Goal: Task Accomplishment & Management: Use online tool/utility

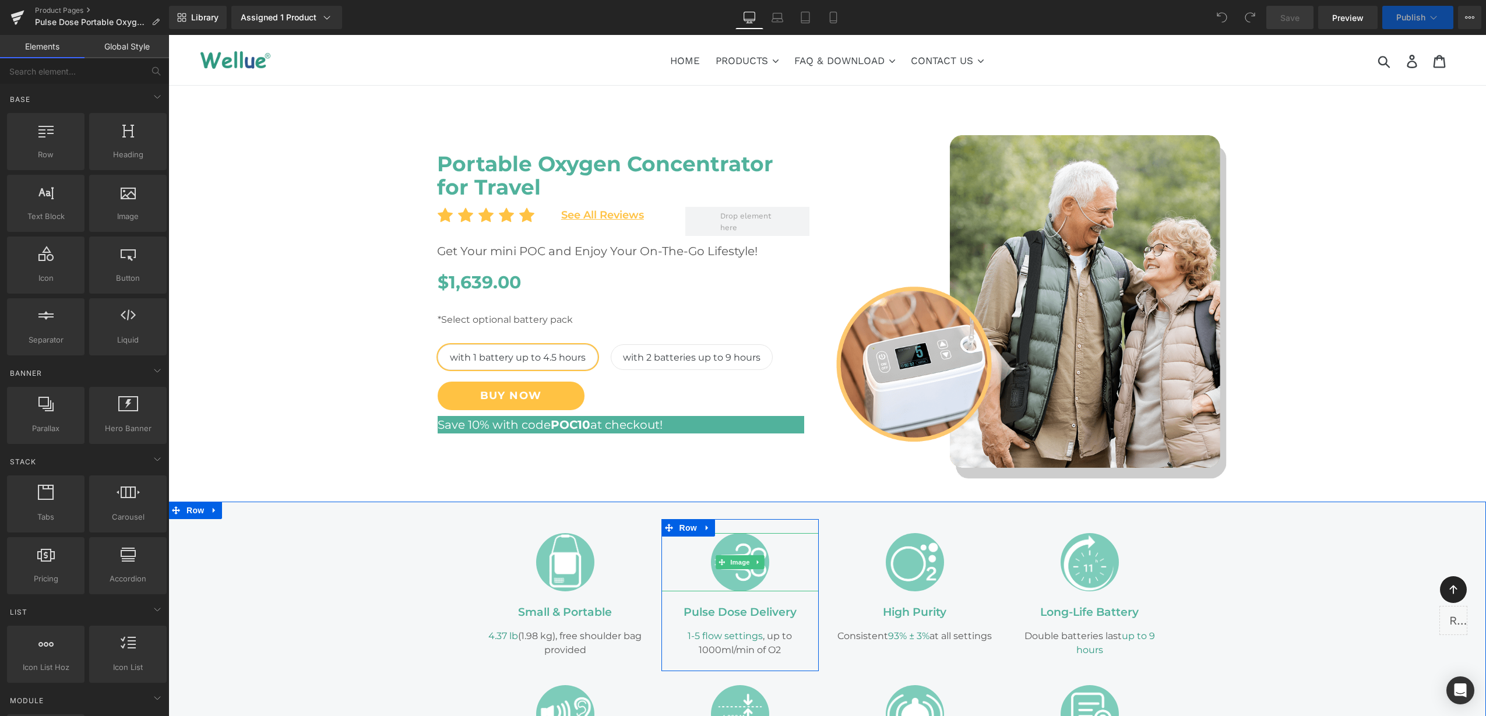
select select "with 2 batteries up to 9 hours"
click at [830, 19] on icon at bounding box center [833, 17] width 6 height 11
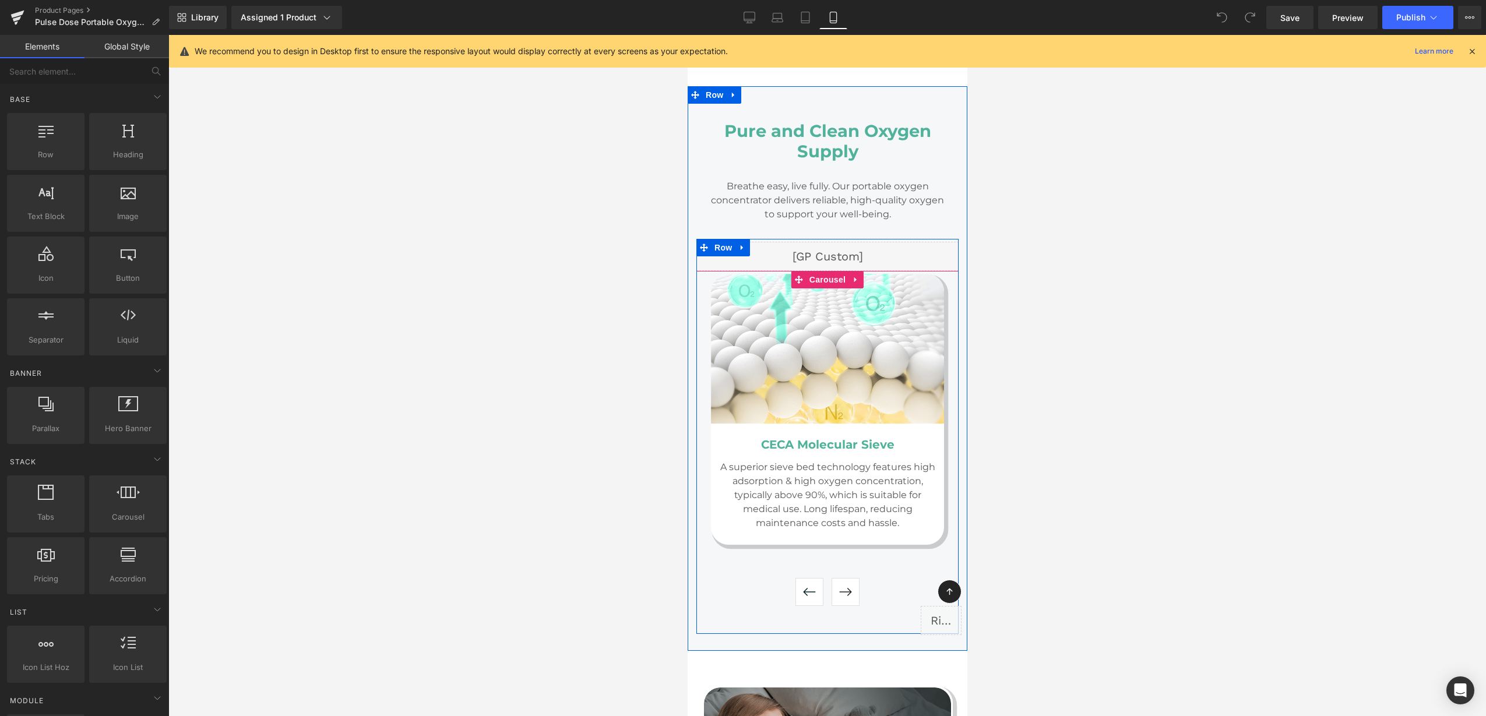
scroll to position [3566, 0]
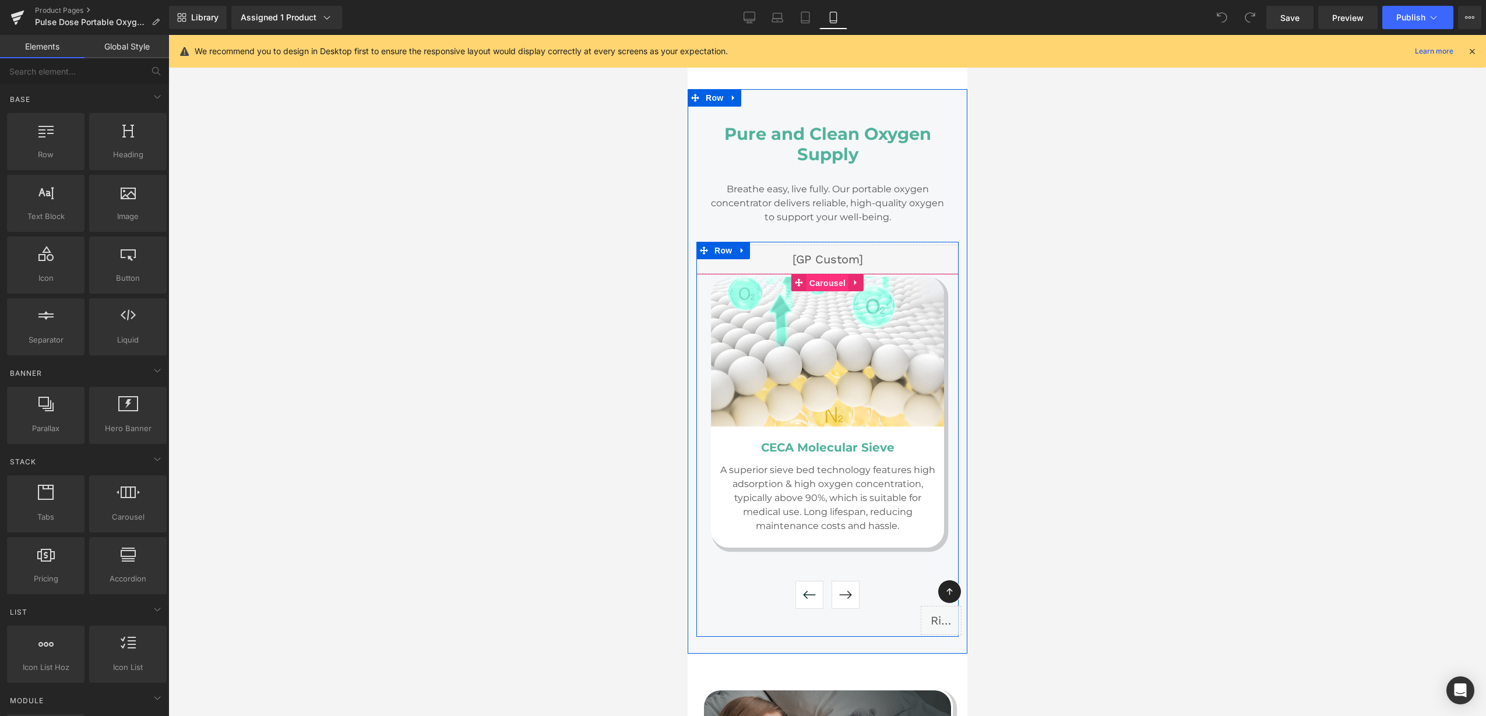
click at [819, 284] on span "Carousel" at bounding box center [827, 282] width 42 height 17
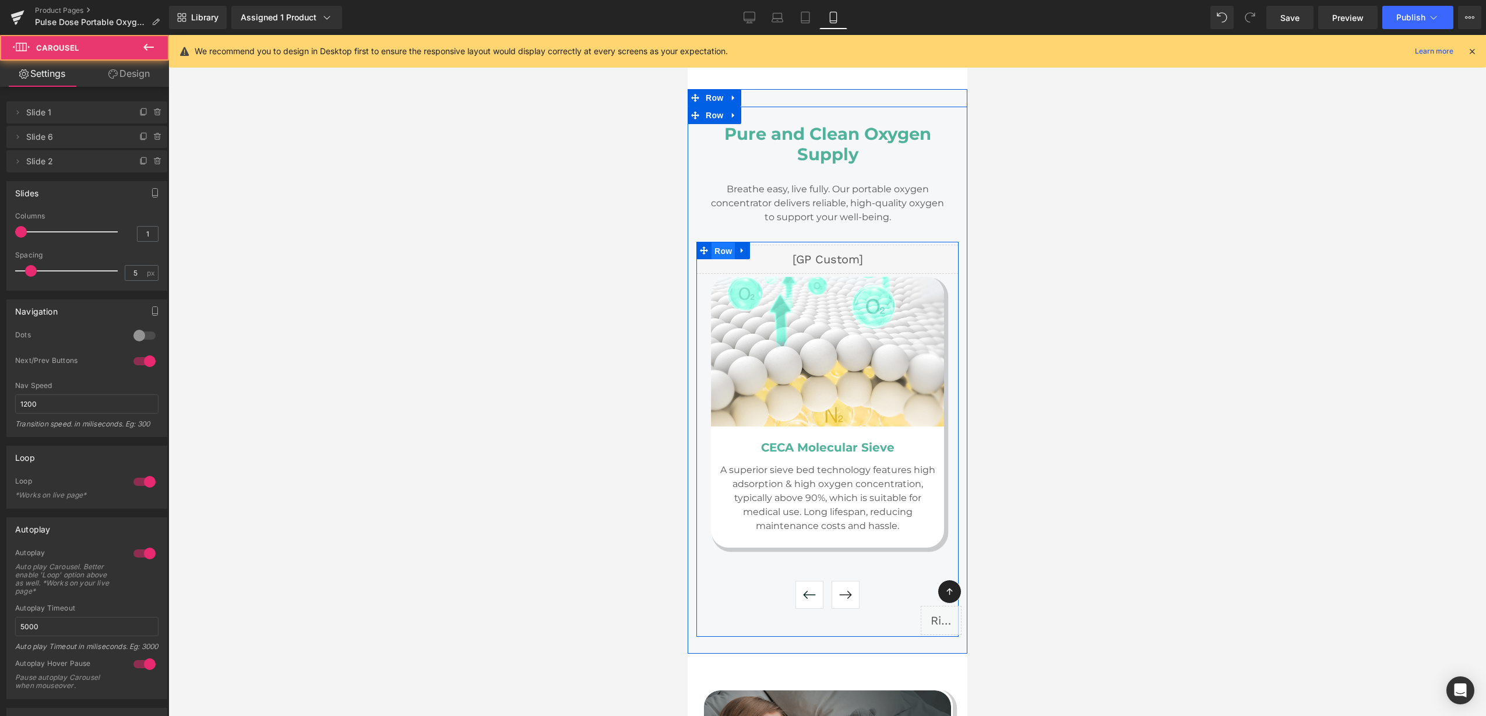
click at [718, 250] on span "Row" at bounding box center [722, 250] width 23 height 17
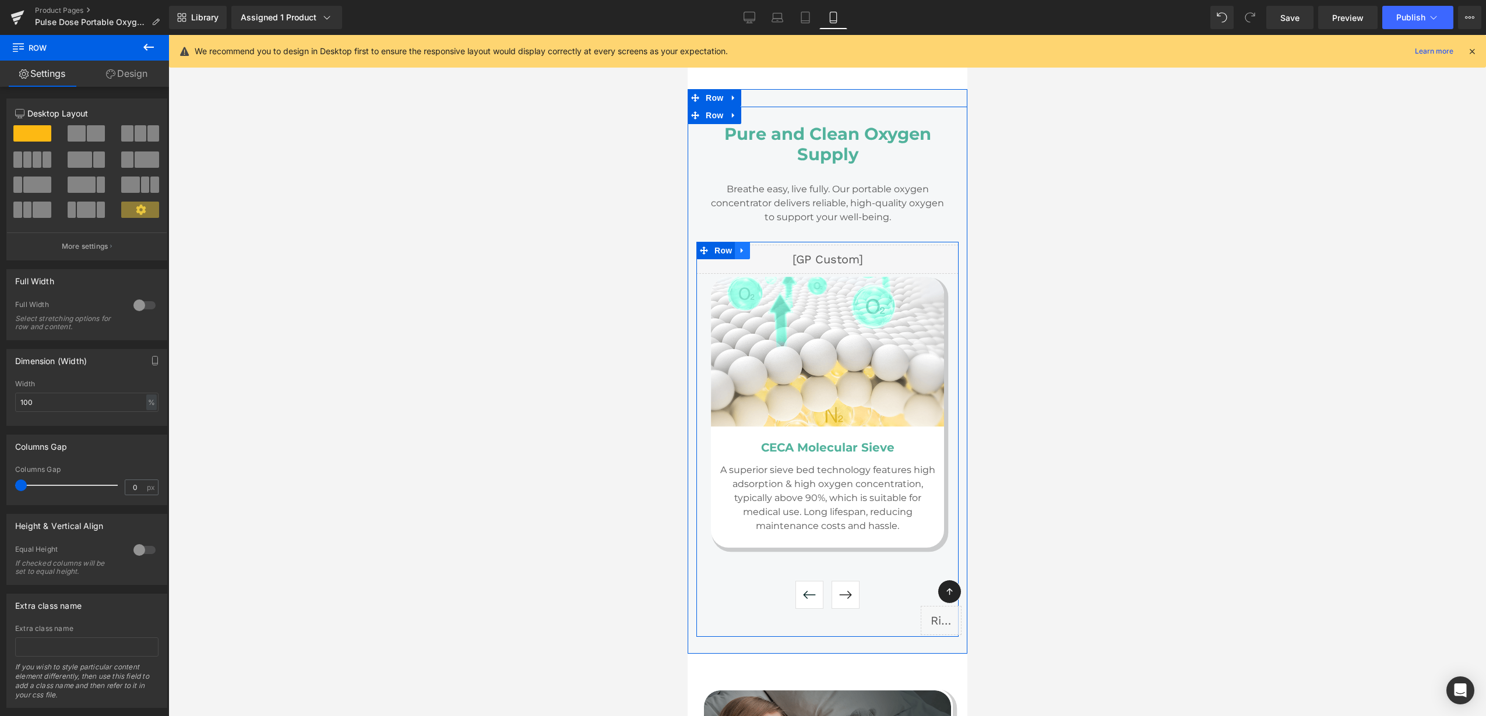
click at [740, 251] on icon at bounding box center [741, 250] width 2 height 5
click at [738, 252] on icon at bounding box center [742, 250] width 8 height 9
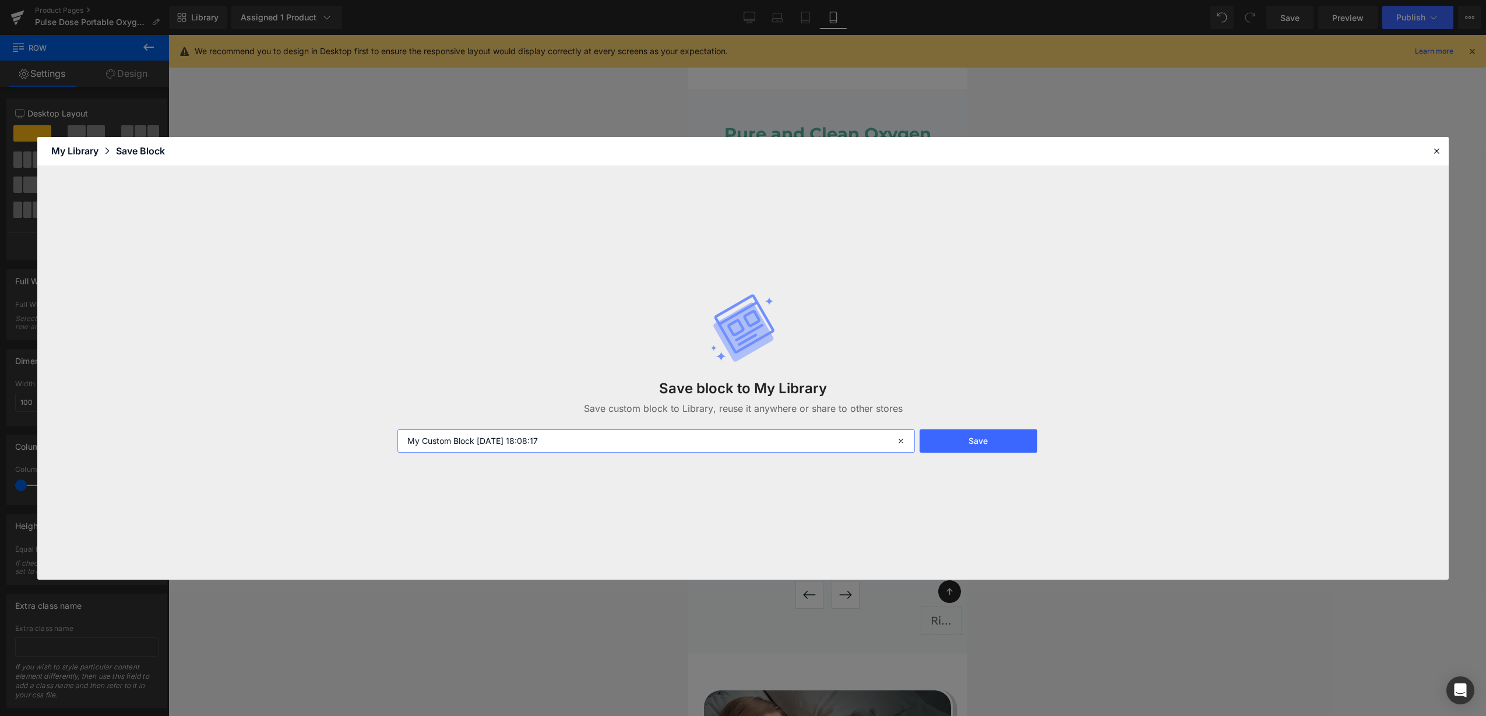
drag, startPoint x: 406, startPoint y: 432, endPoint x: 189, endPoint y: 449, distance: 217.4
click at [189, 449] on div "Save block to My Library Save custom block to Library, reuse it anywhere or sha…" at bounding box center [742, 373] width 1411 height 414
type input "l"
type input "轮播-wu"
click at [953, 443] on button "Save" at bounding box center [978, 440] width 118 height 23
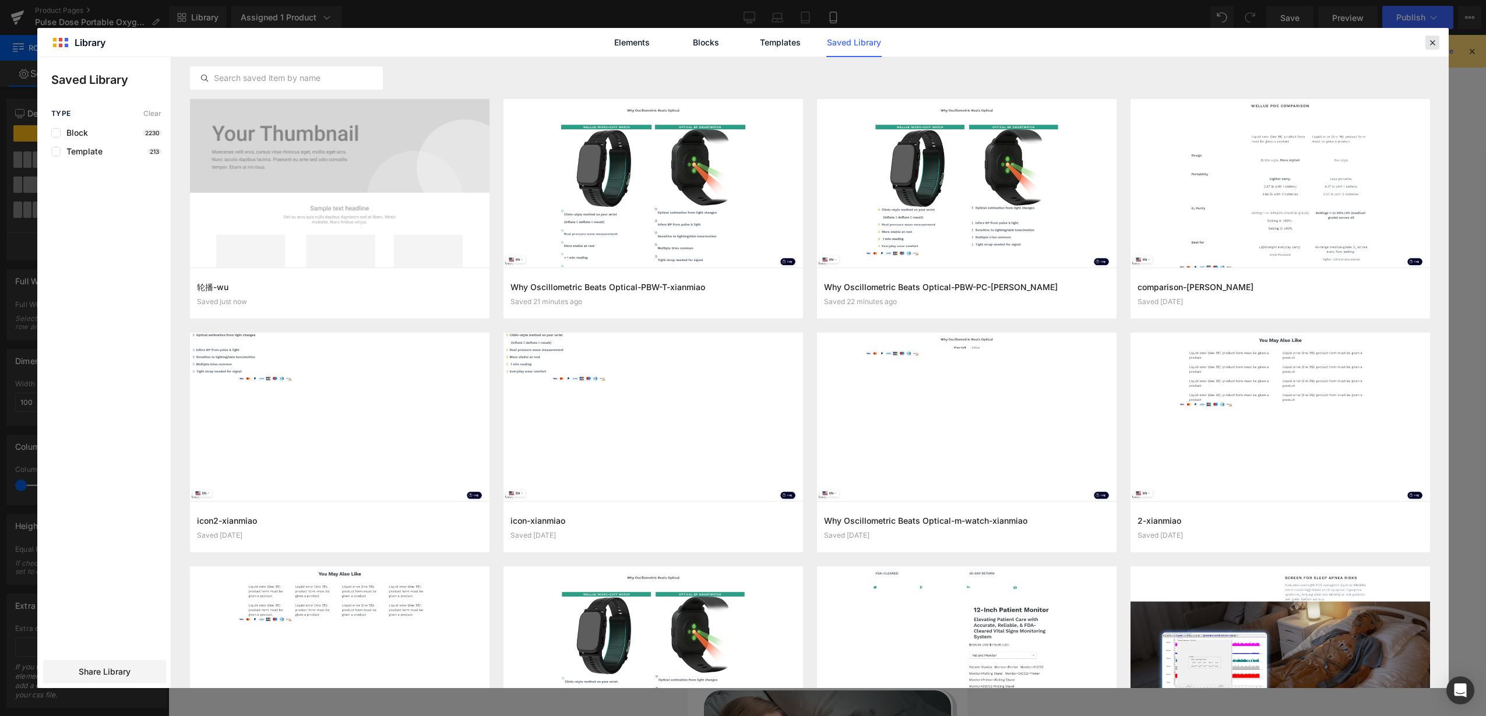
click at [1433, 42] on icon at bounding box center [1432, 42] width 10 height 10
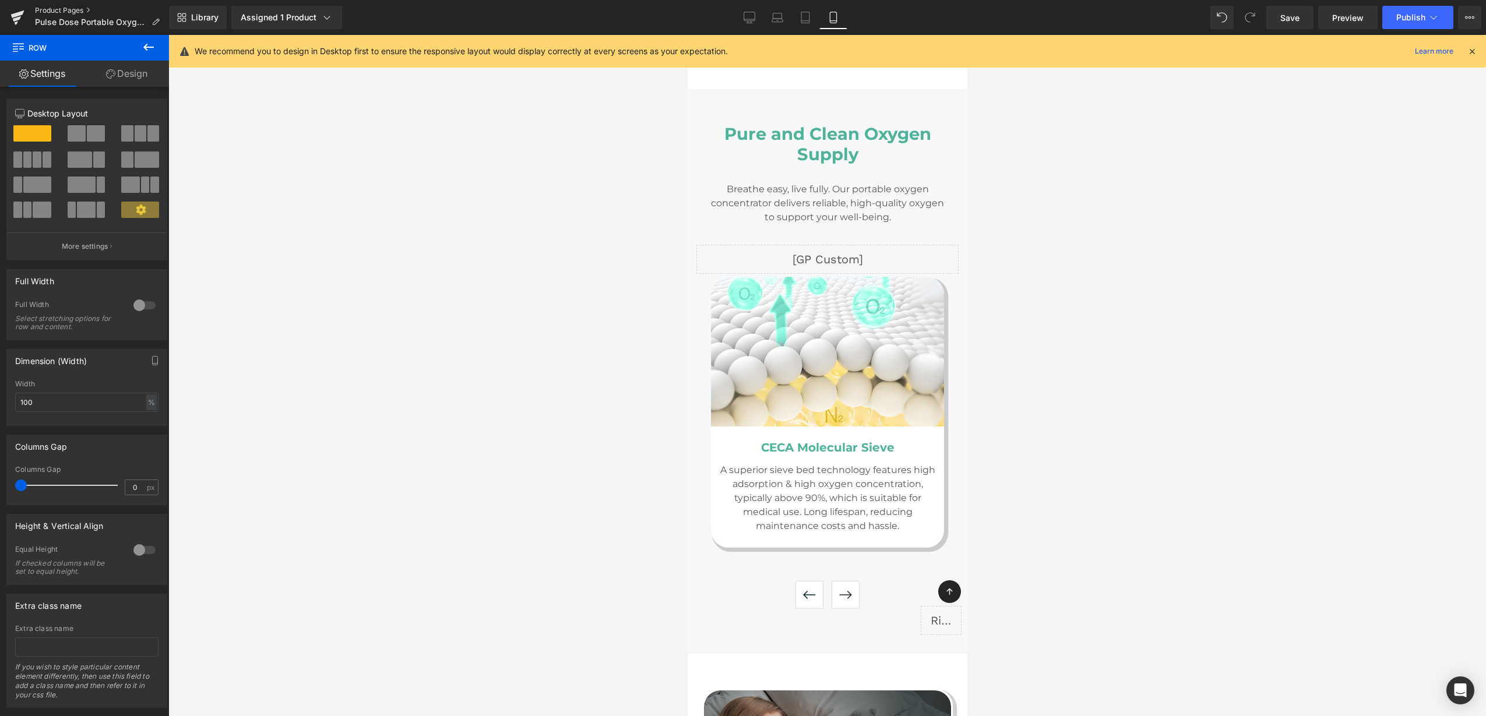
click at [75, 10] on link "Product Pages" at bounding box center [102, 10] width 134 height 9
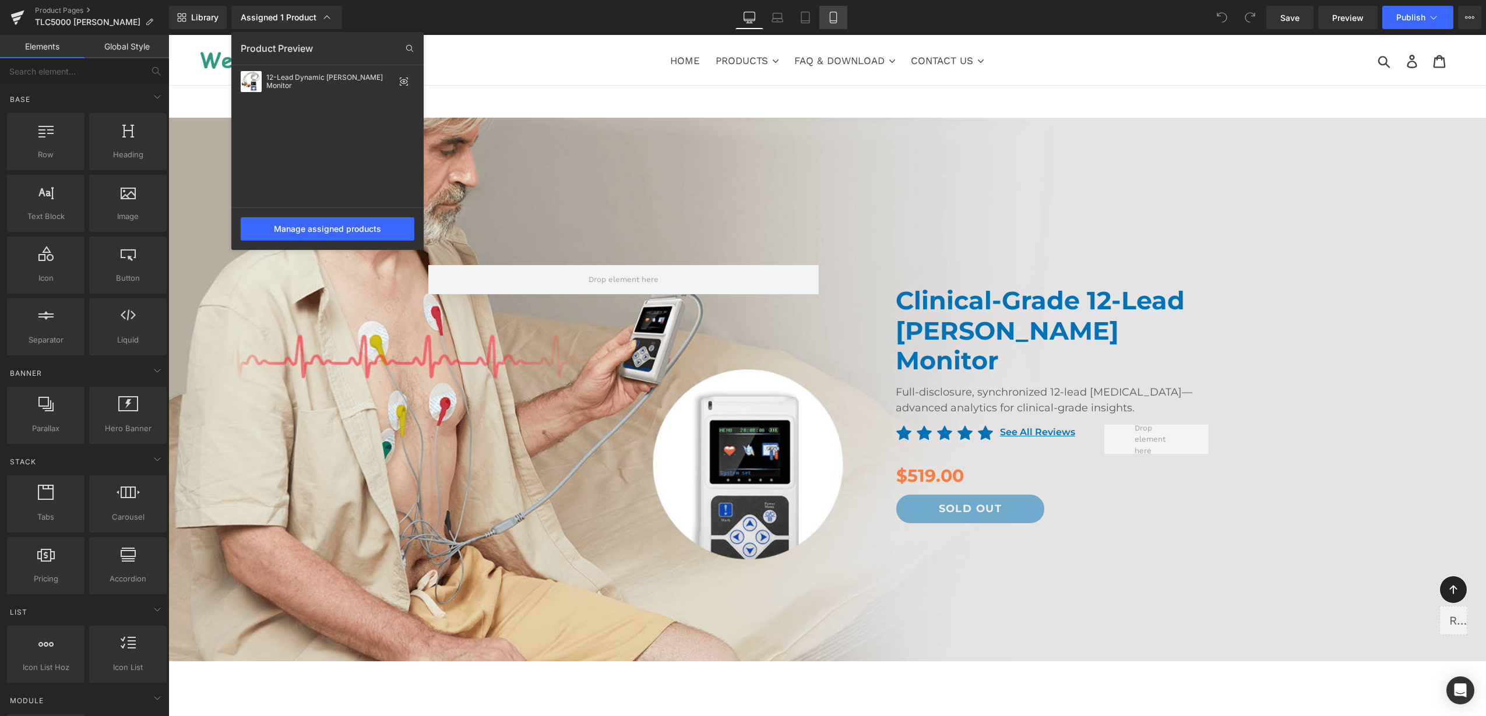
click at [831, 15] on icon at bounding box center [833, 18] width 12 height 12
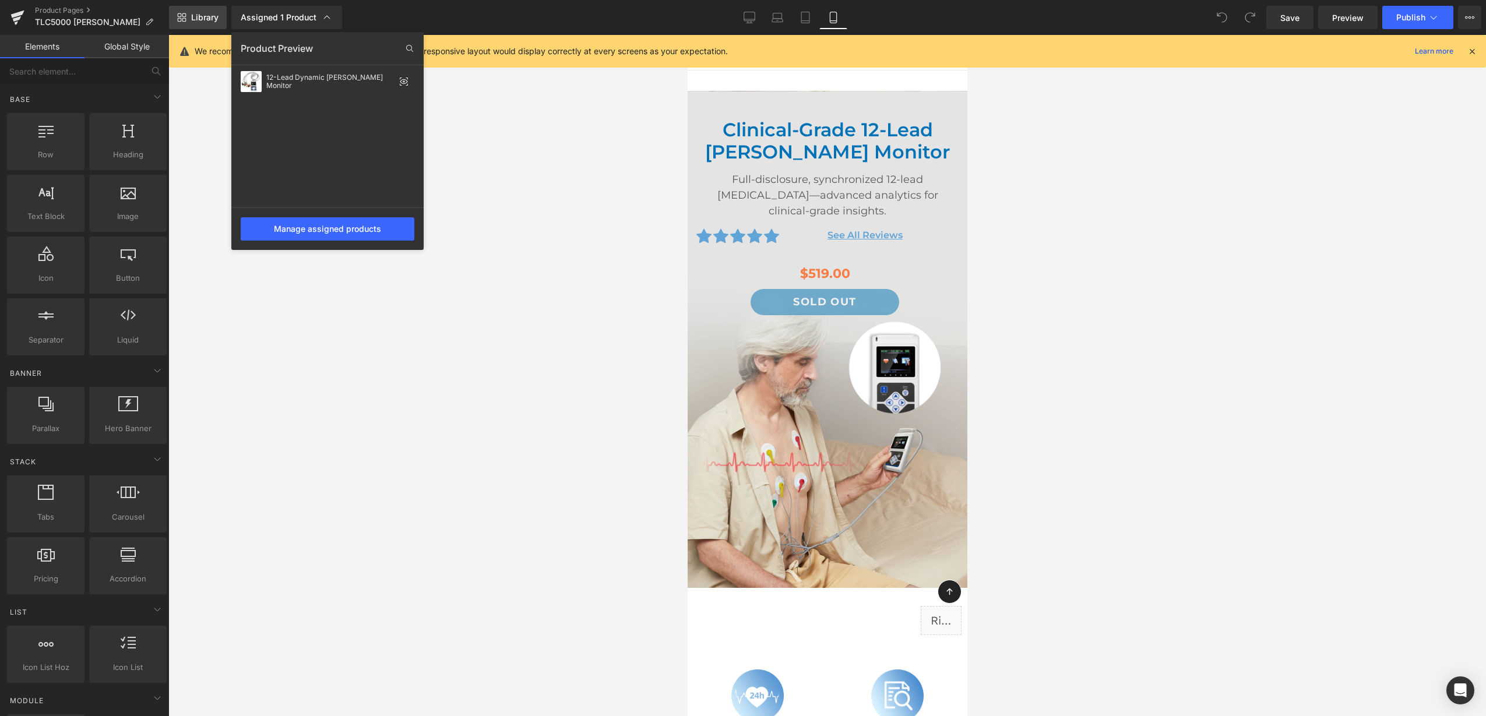
click at [210, 17] on span "Library" at bounding box center [204, 17] width 27 height 10
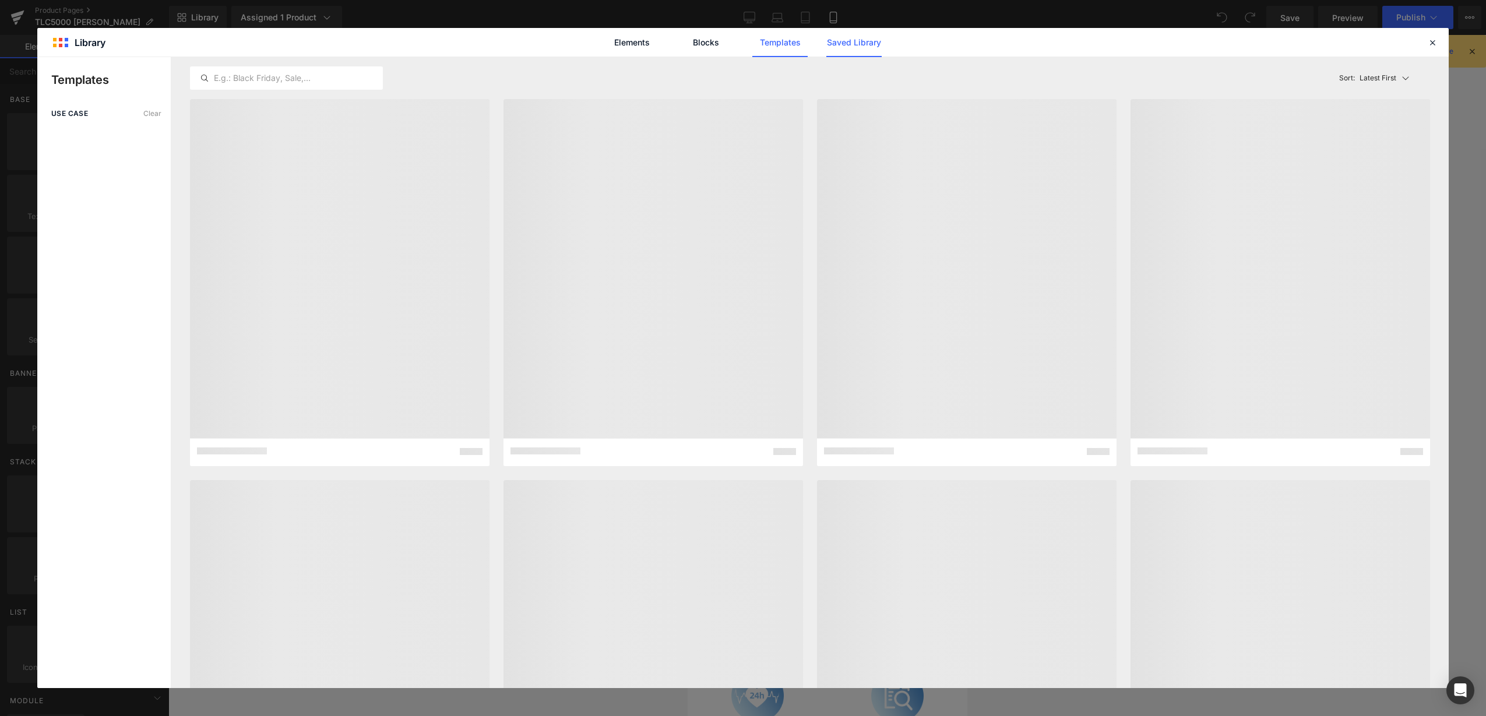
click at [851, 48] on link "Saved Library" at bounding box center [853, 42] width 55 height 29
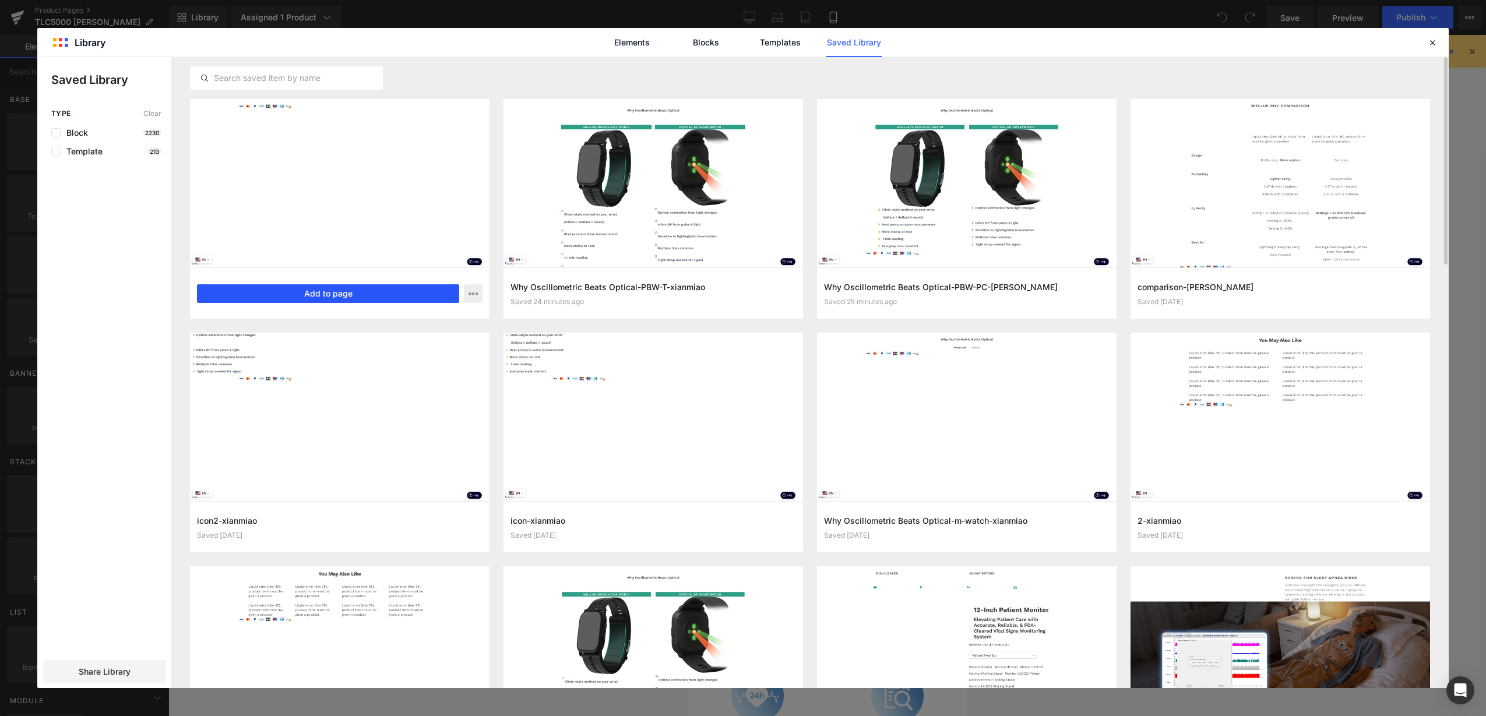
click at [399, 287] on button "Add to page" at bounding box center [328, 293] width 262 height 19
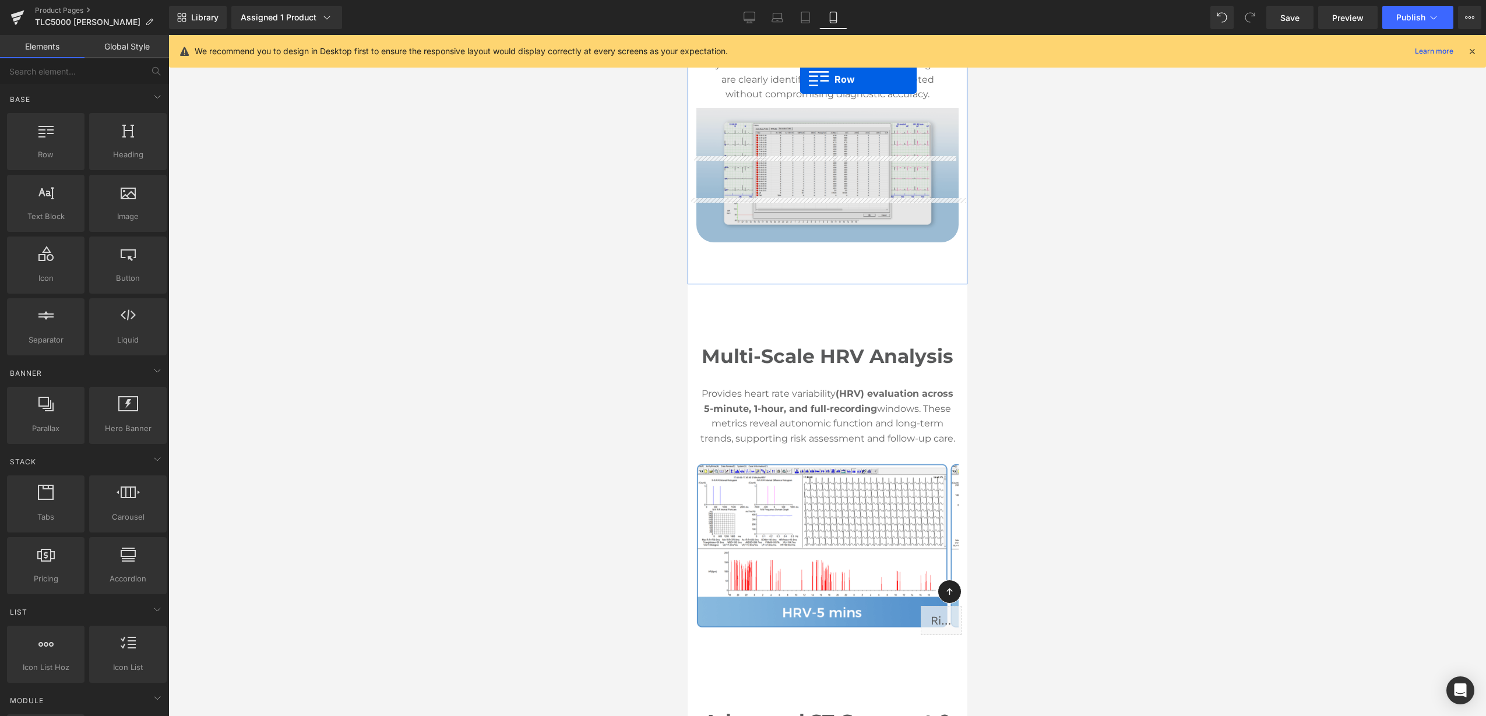
scroll to position [5568, 0]
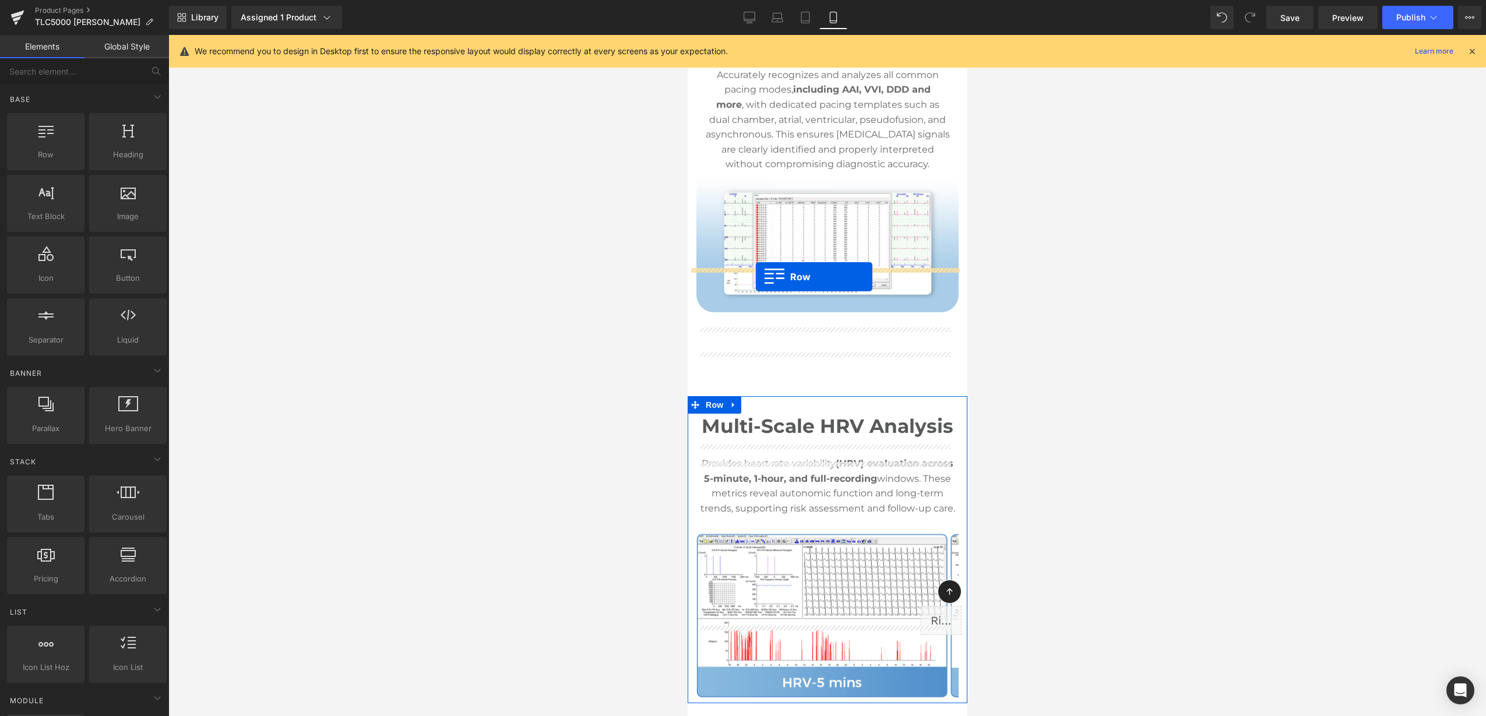
drag, startPoint x: 715, startPoint y: 118, endPoint x: 755, endPoint y: 277, distance: 163.4
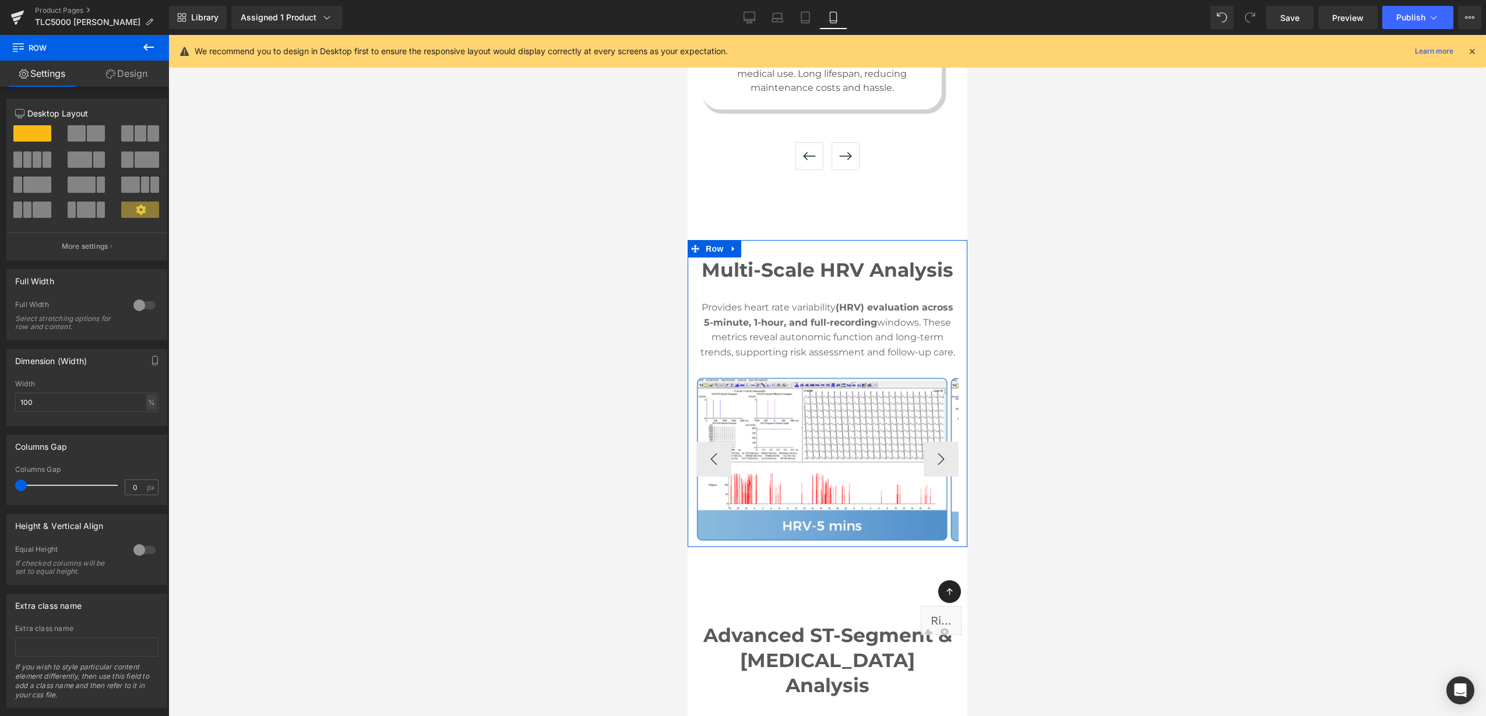
scroll to position [5641, 0]
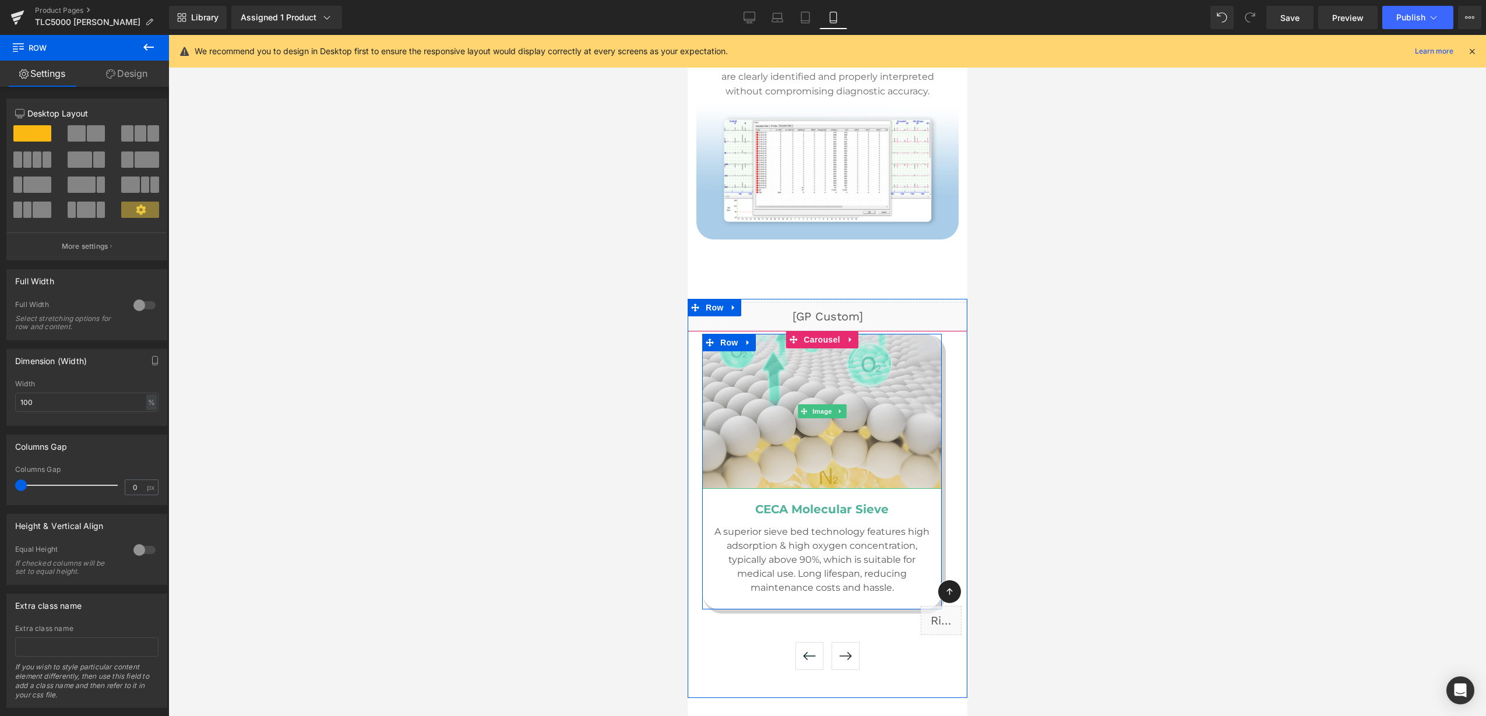
click at [806, 344] on img at bounding box center [821, 411] width 239 height 154
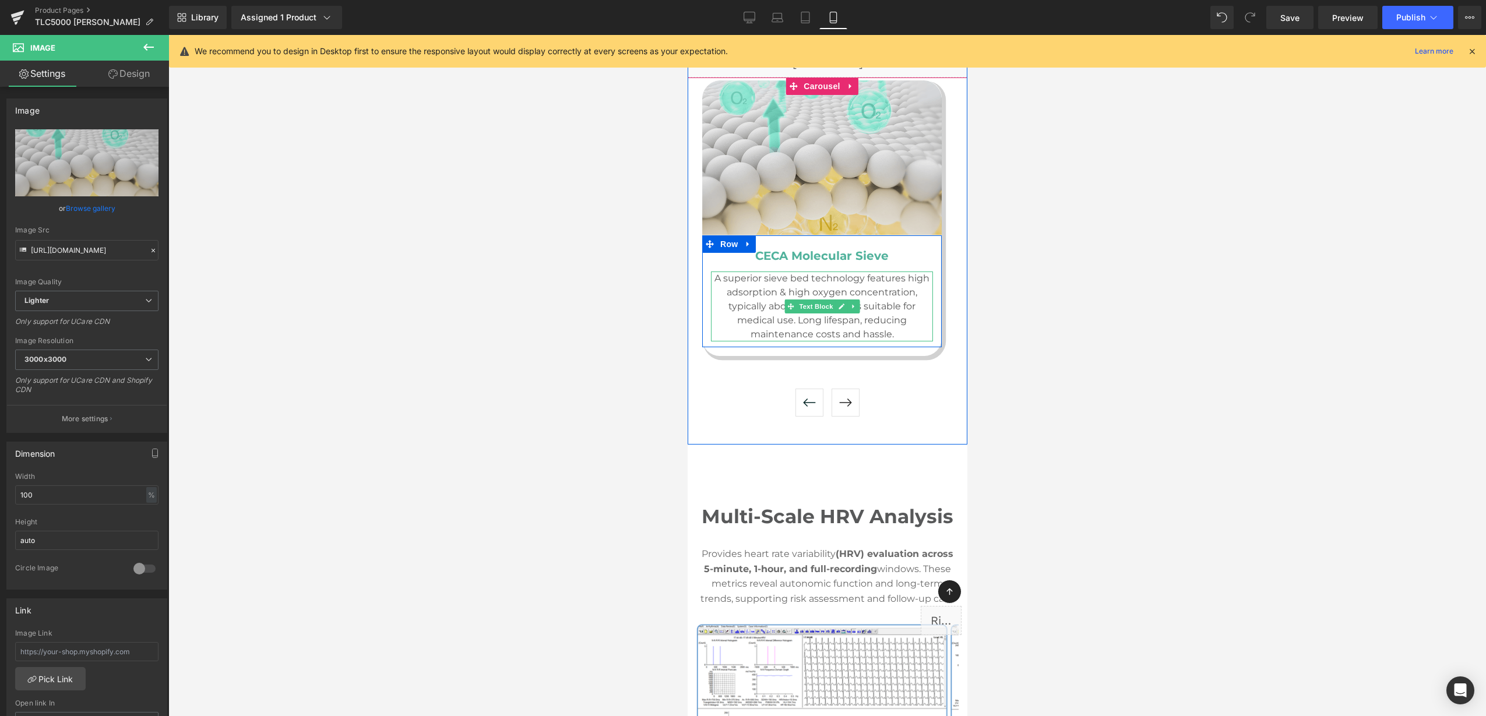
scroll to position [5786, 0]
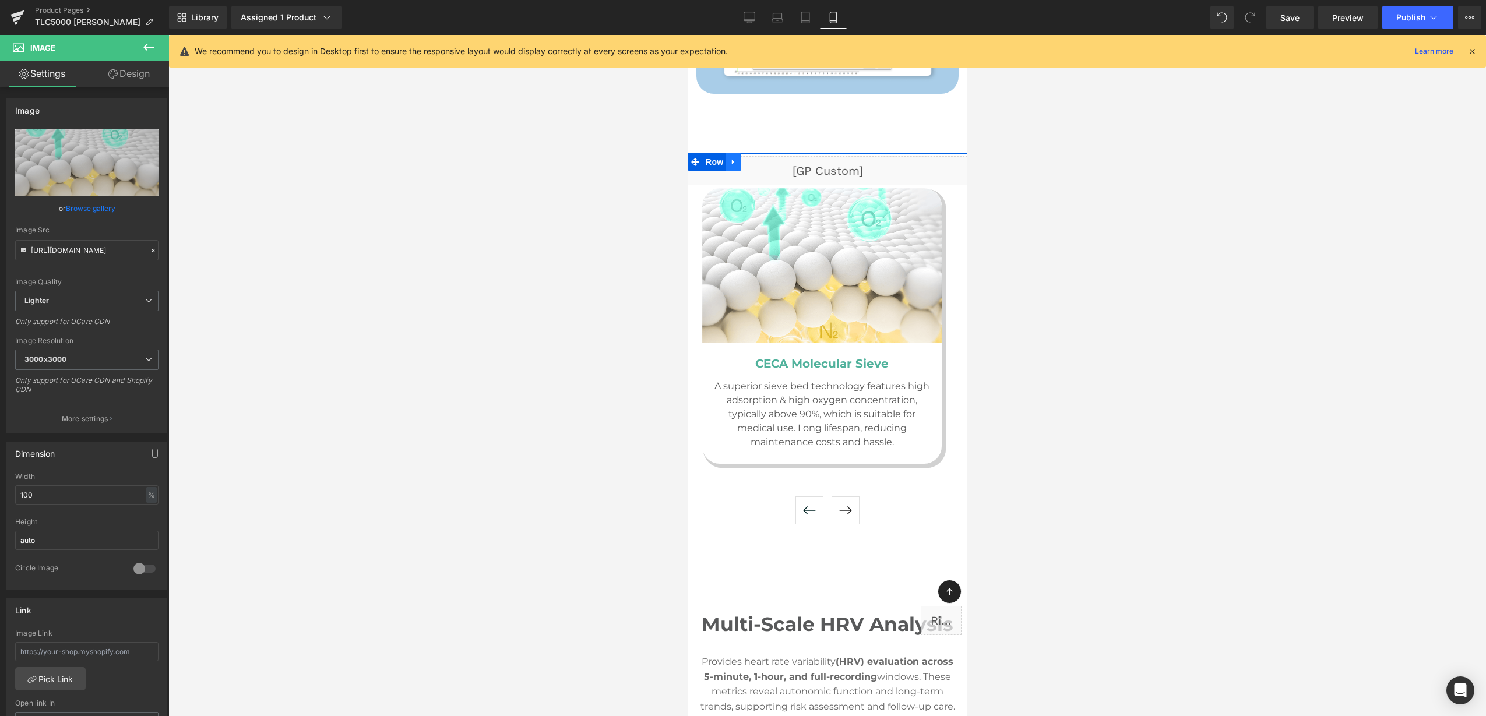
click at [734, 153] on link at bounding box center [732, 161] width 15 height 17
click at [748, 158] on icon at bounding box center [748, 162] width 8 height 8
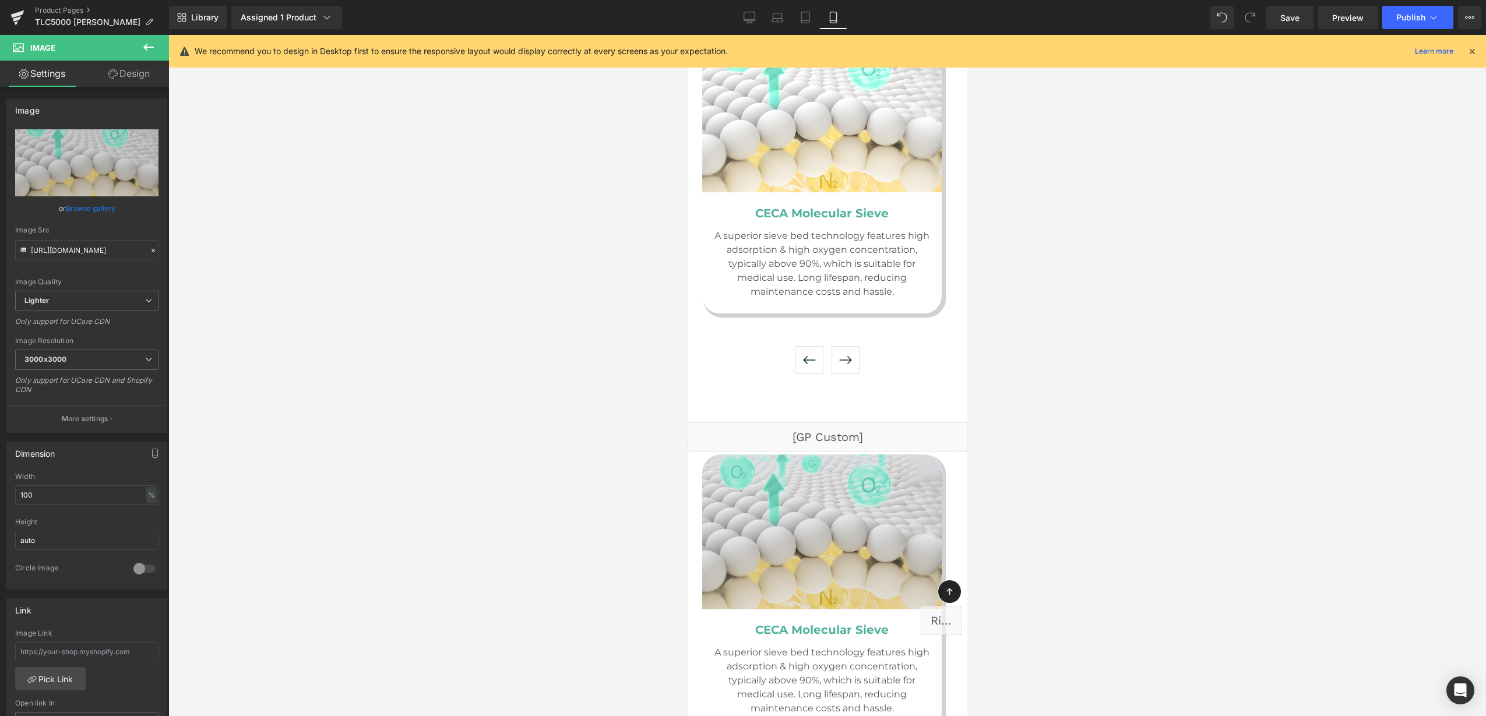
scroll to position [6005, 0]
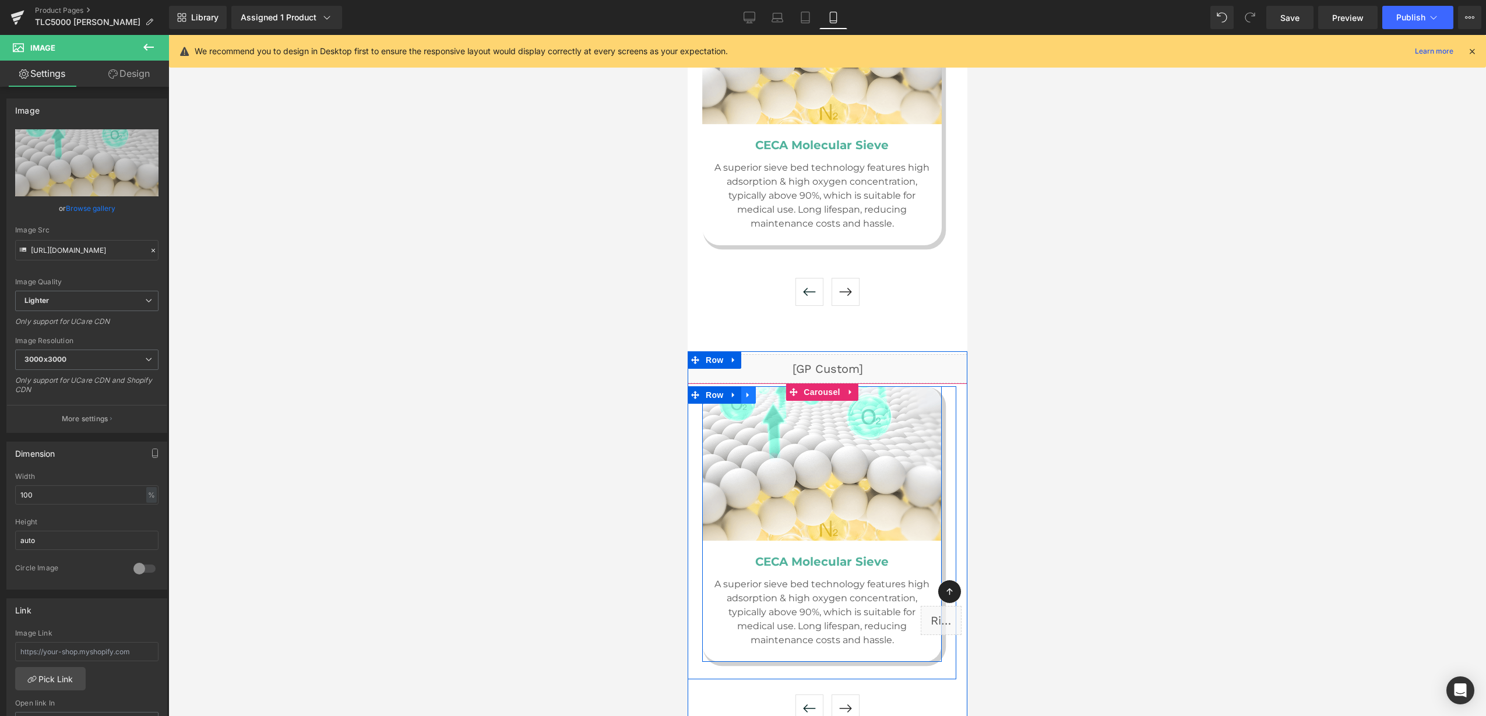
click at [750, 391] on icon at bounding box center [747, 395] width 8 height 9
click at [776, 391] on icon at bounding box center [778, 395] width 8 height 8
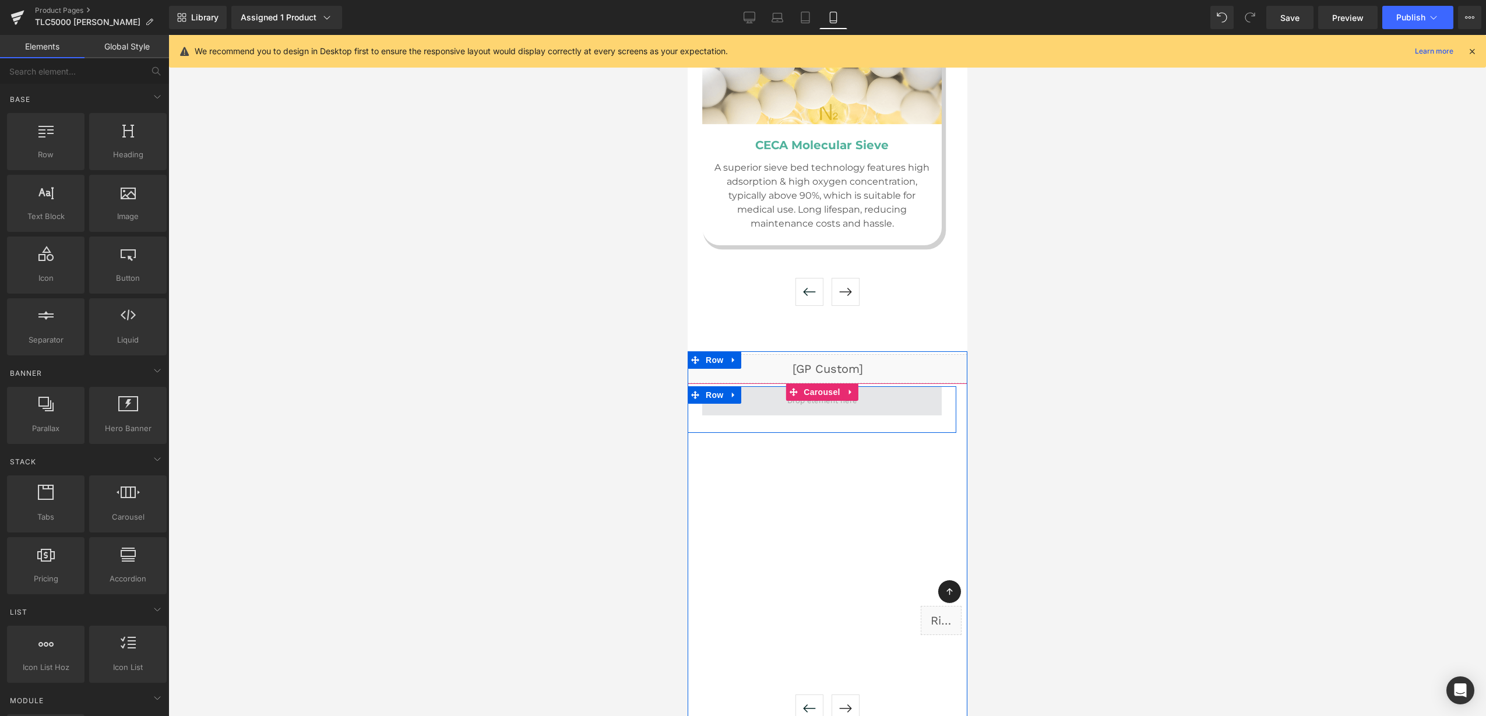
scroll to position [6223, 0]
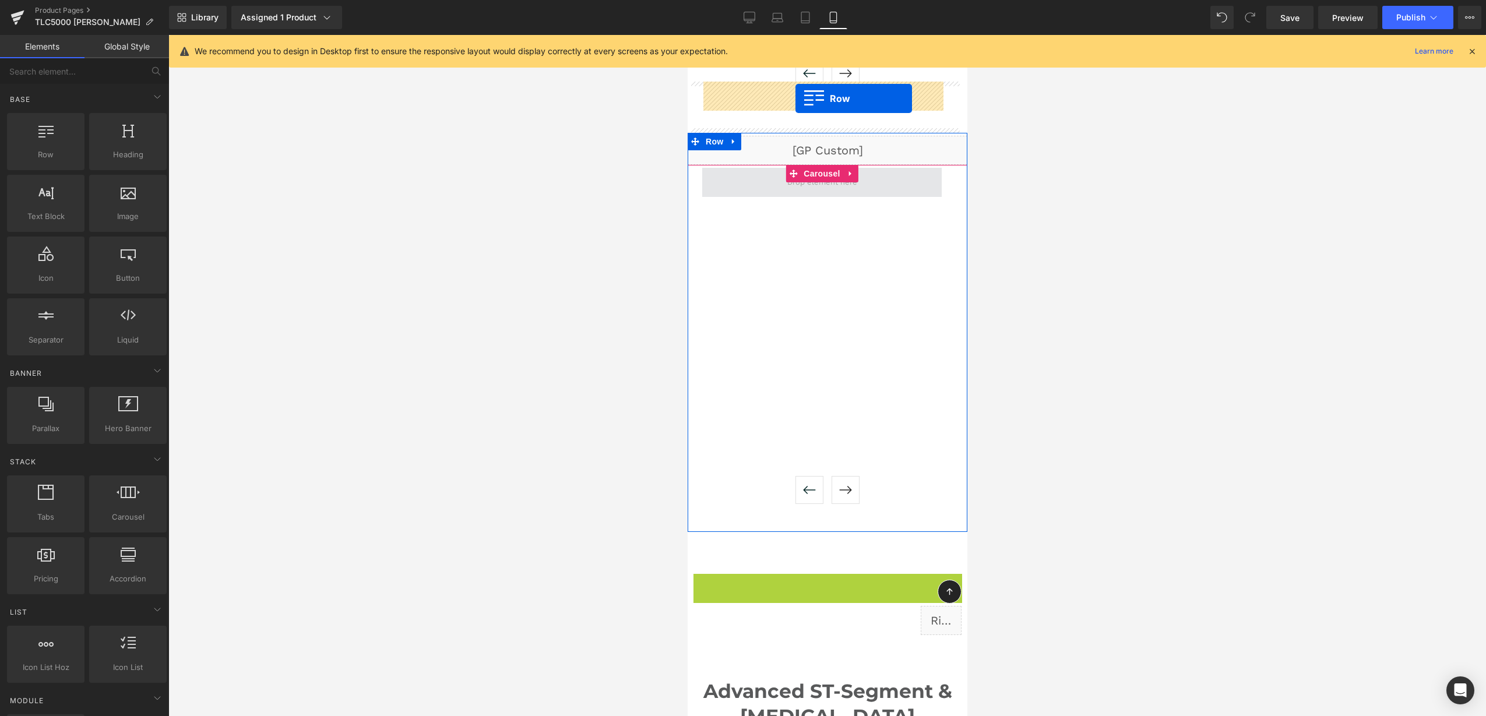
drag, startPoint x: 713, startPoint y: 495, endPoint x: 795, endPoint y: 98, distance: 405.2
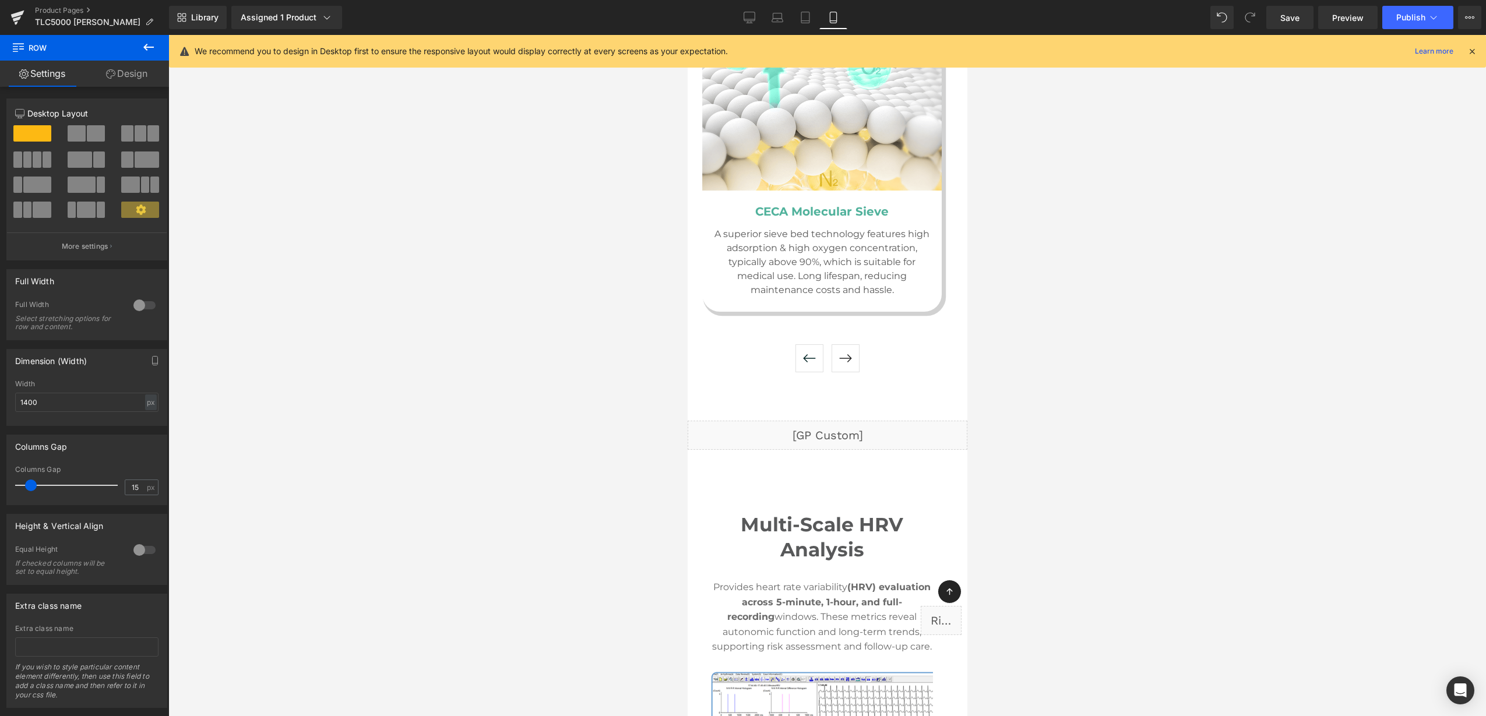
scroll to position [6005, 0]
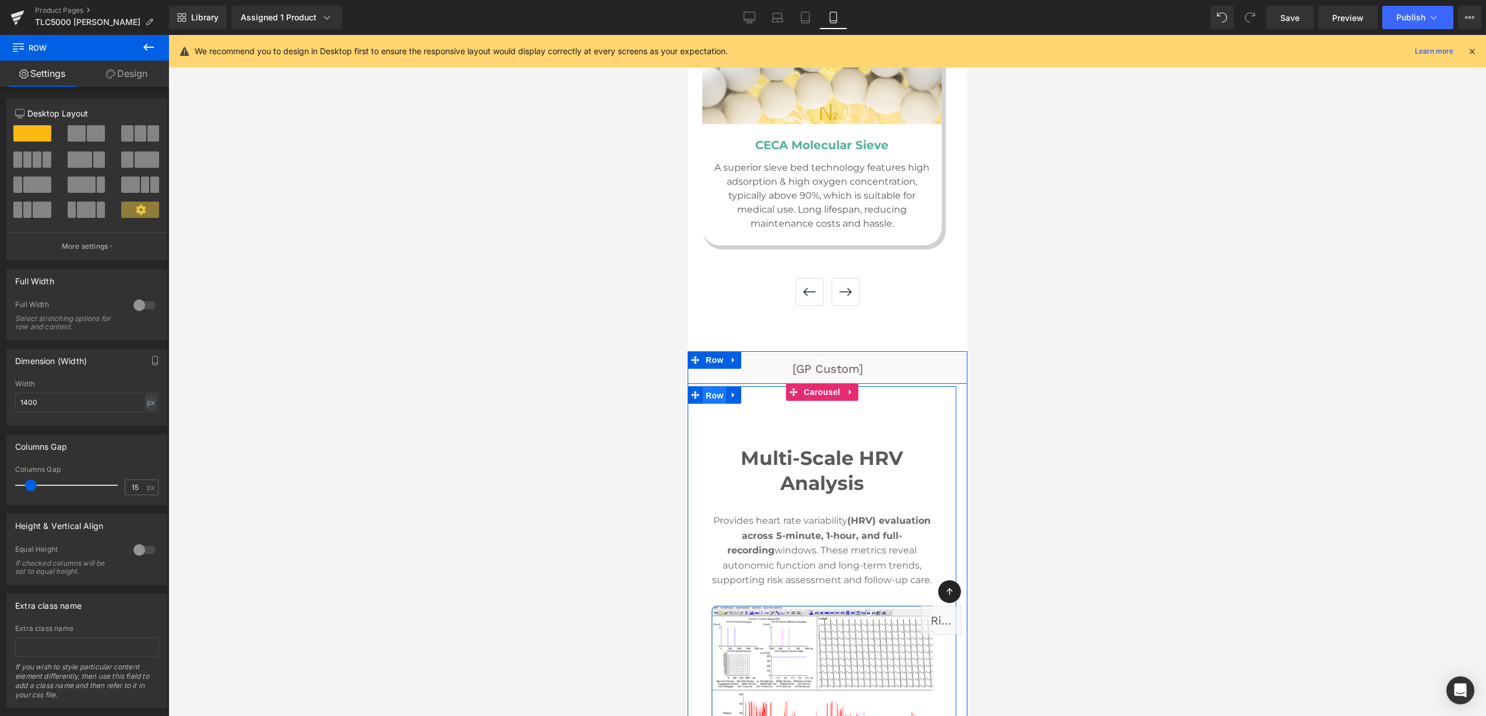
click at [709, 387] on span "Row" at bounding box center [713, 395] width 23 height 17
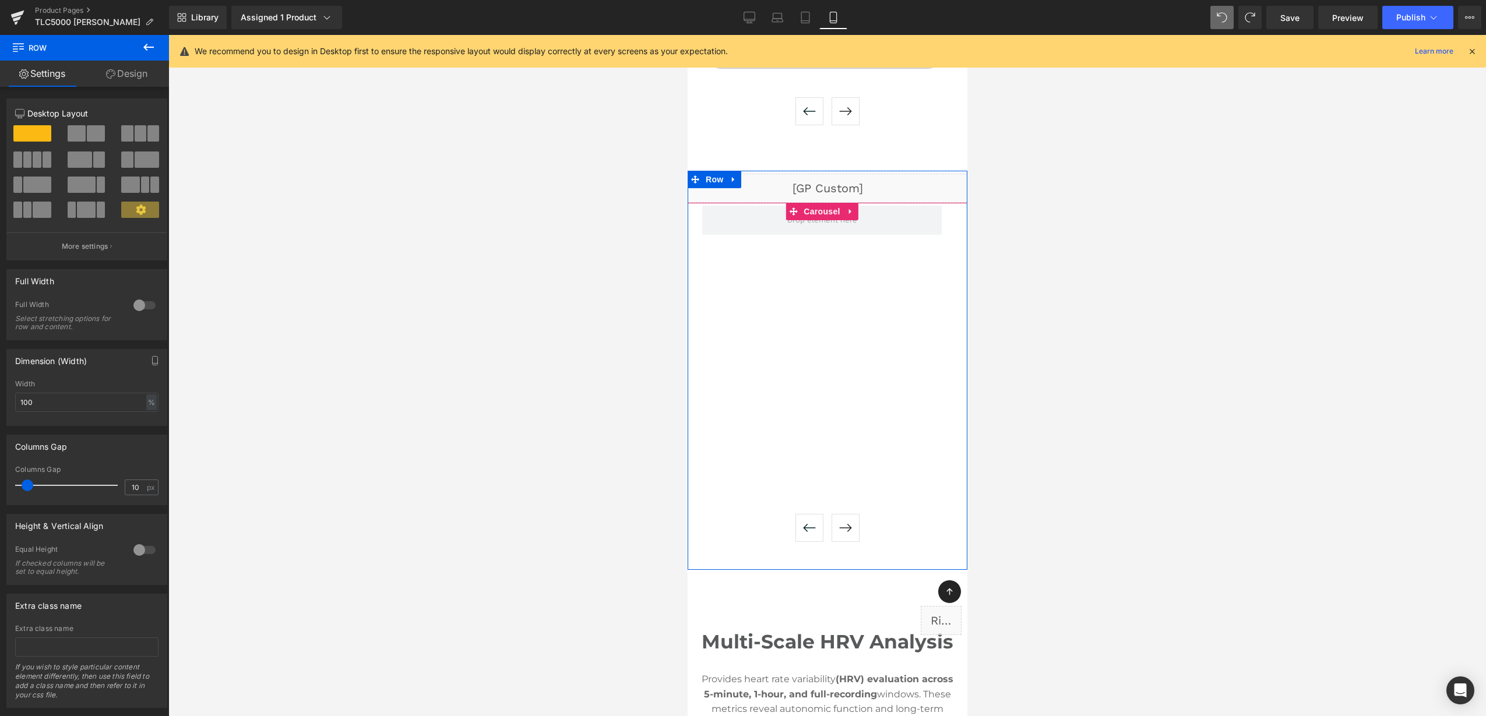
scroll to position [6223, 0]
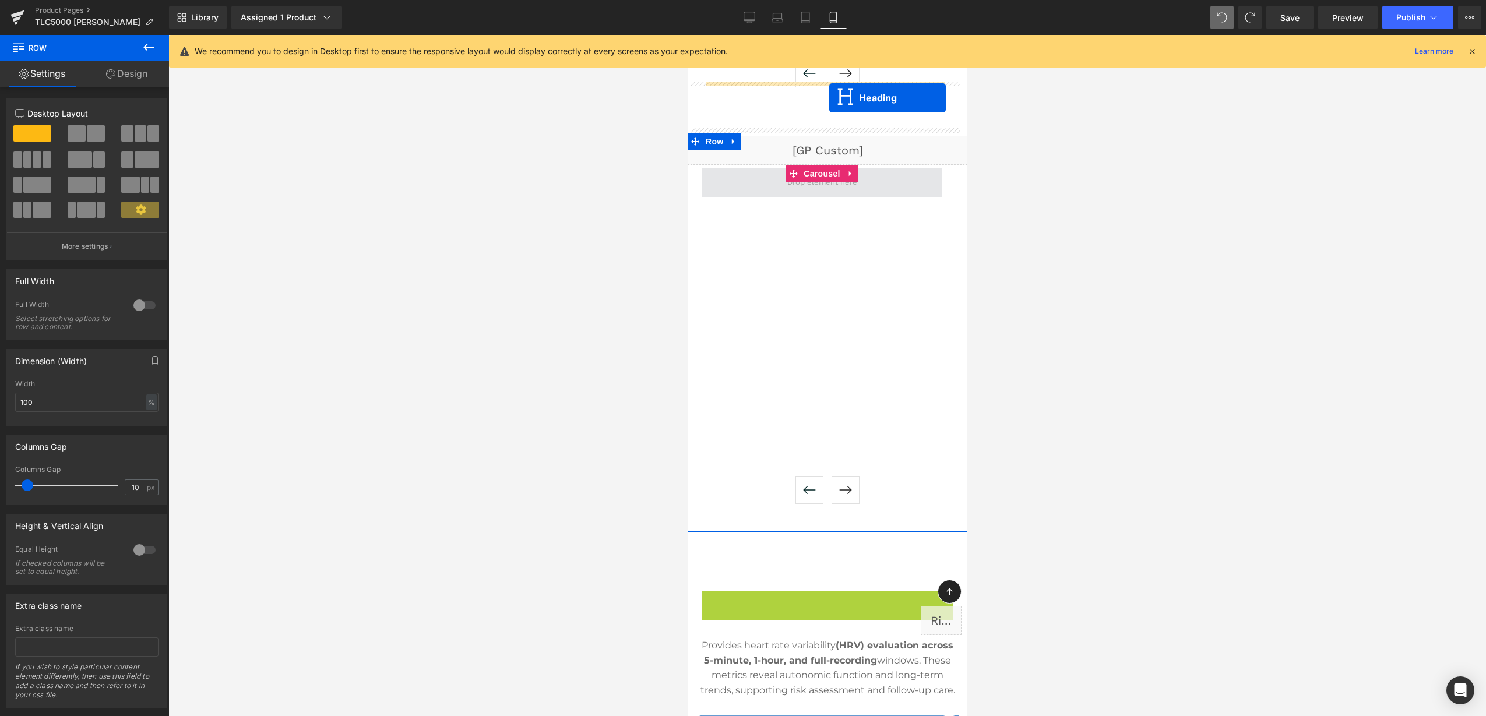
drag, startPoint x: 813, startPoint y: 520, endPoint x: 829, endPoint y: 98, distance: 422.1
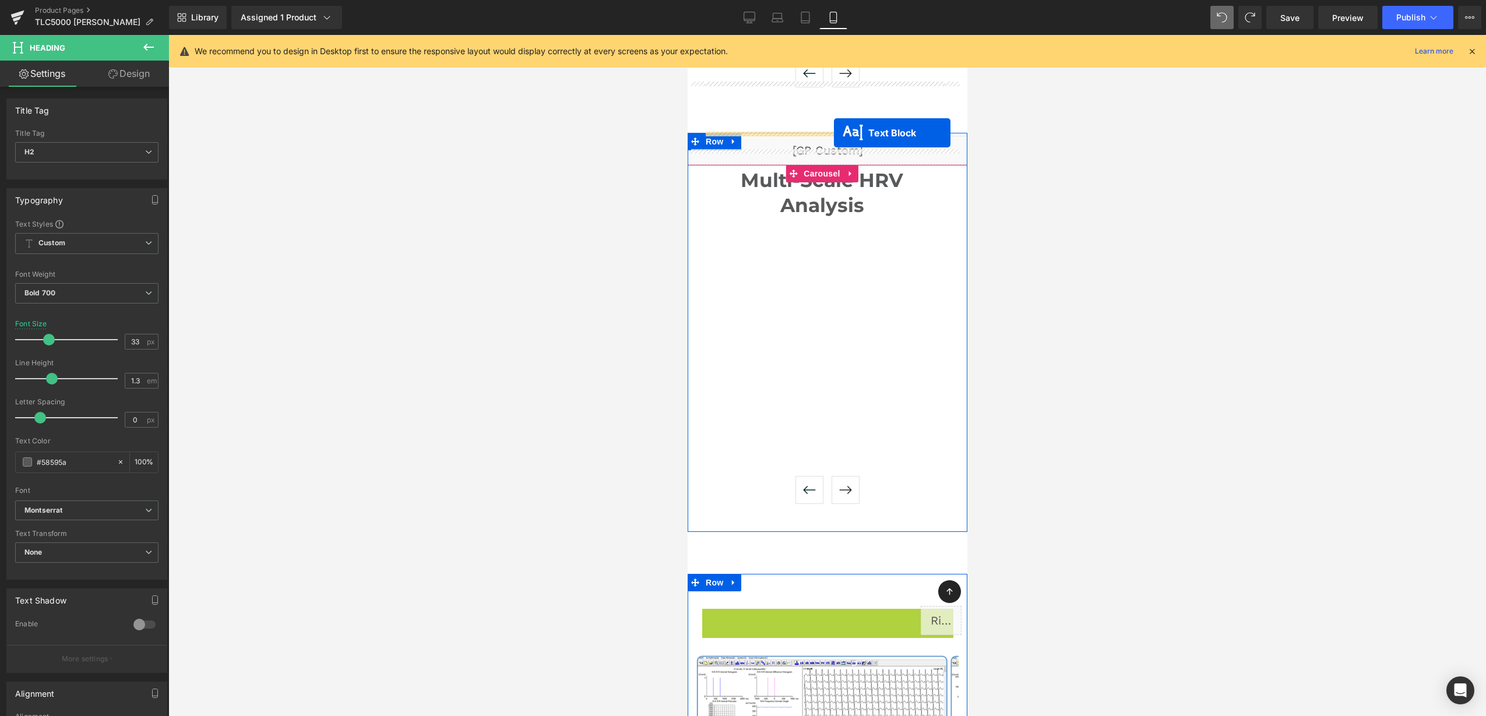
drag, startPoint x: 816, startPoint y: 558, endPoint x: 833, endPoint y: 133, distance: 425.7
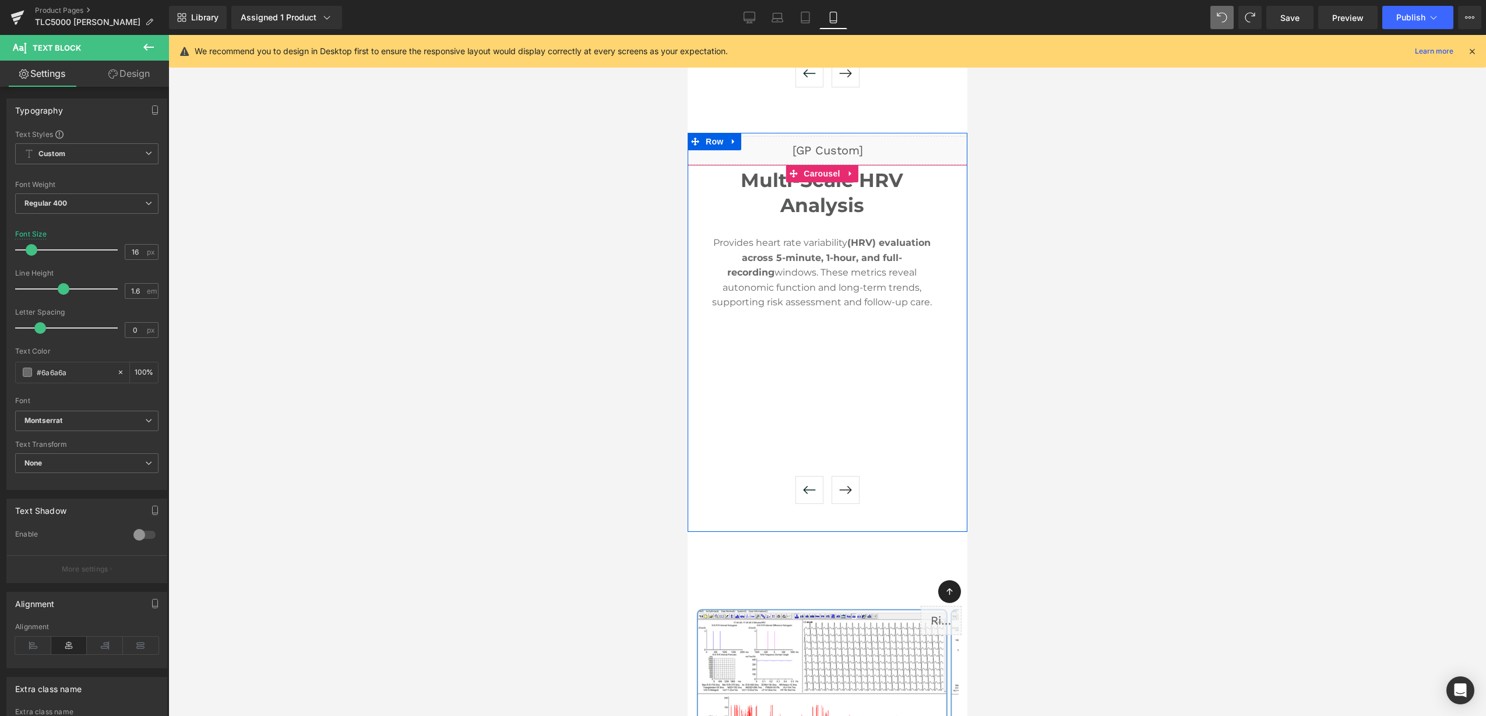
click at [845, 476] on button "›" at bounding box center [845, 490] width 28 height 28
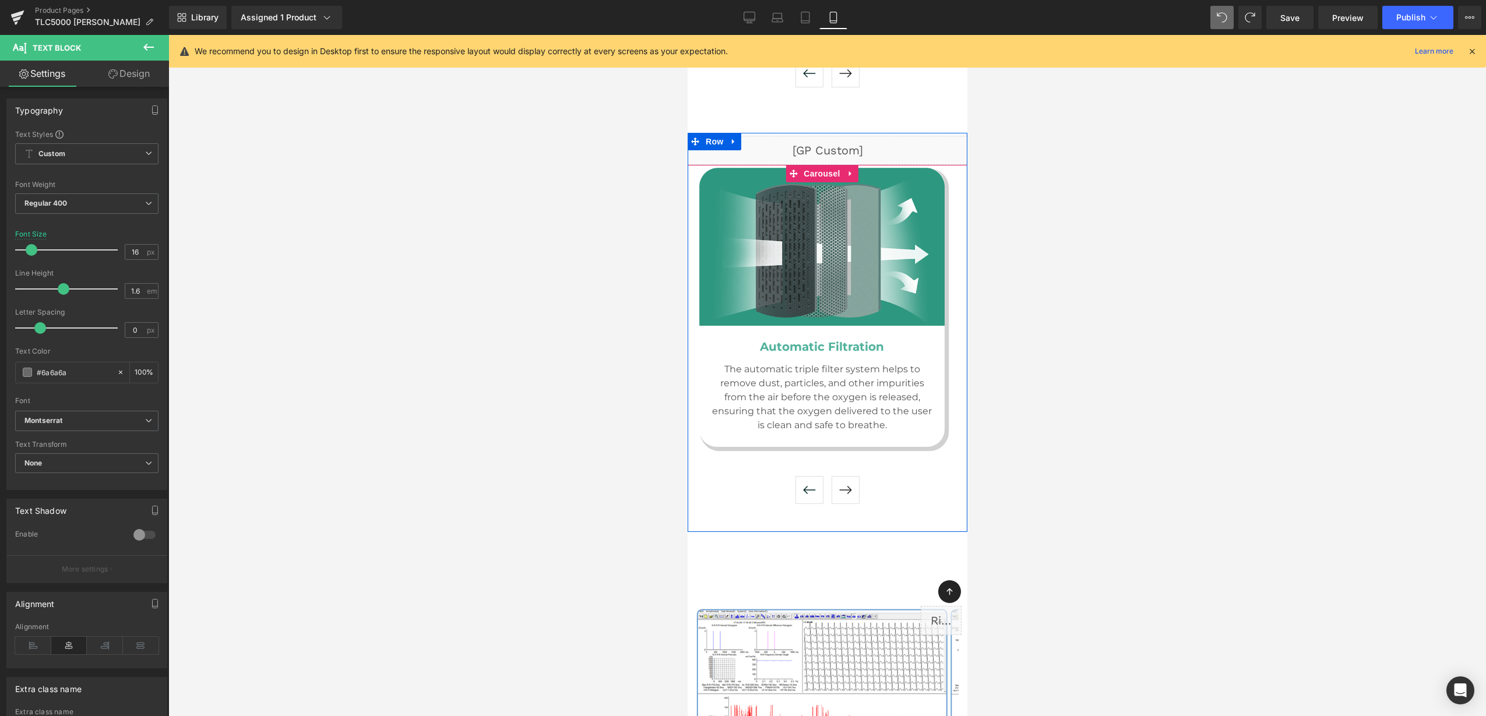
click at [799, 476] on button "‹" at bounding box center [809, 490] width 28 height 28
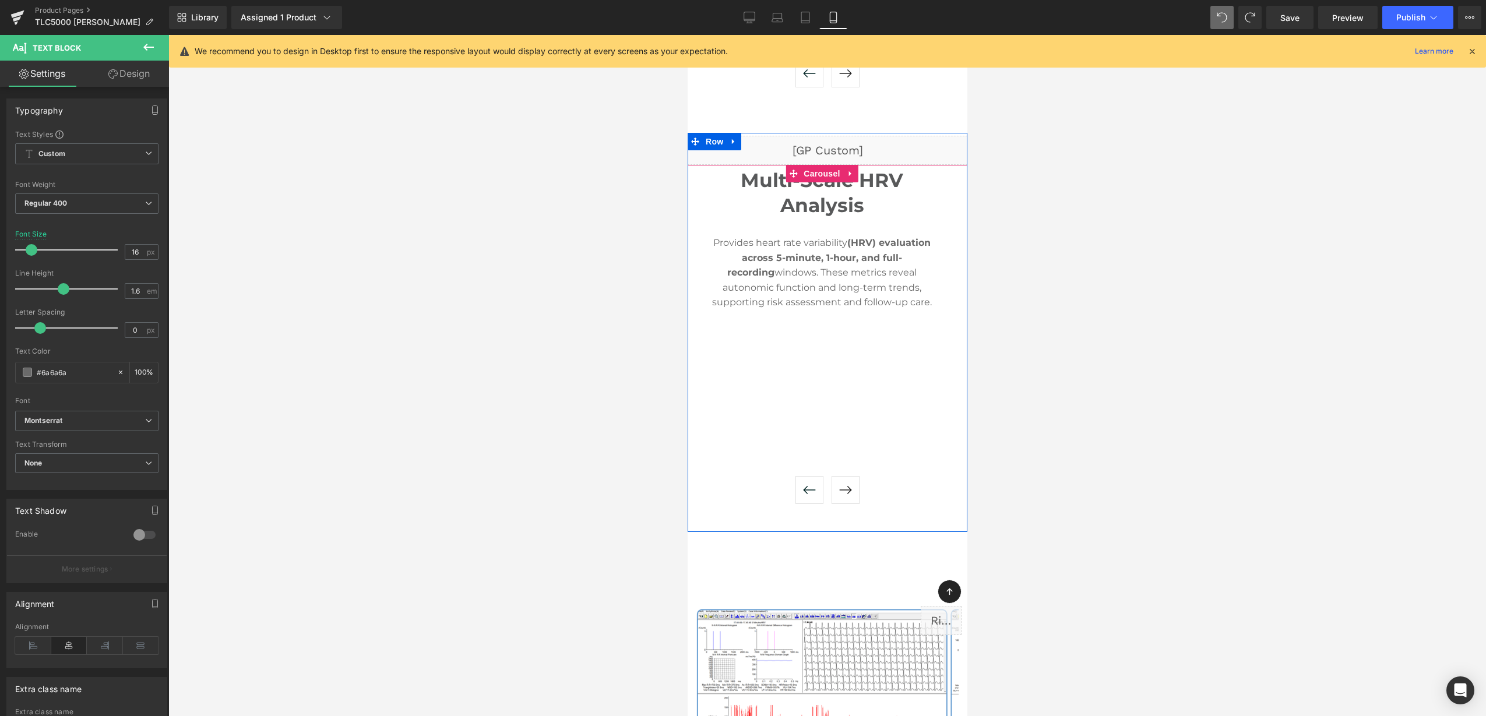
click at [840, 476] on button "›" at bounding box center [845, 490] width 28 height 28
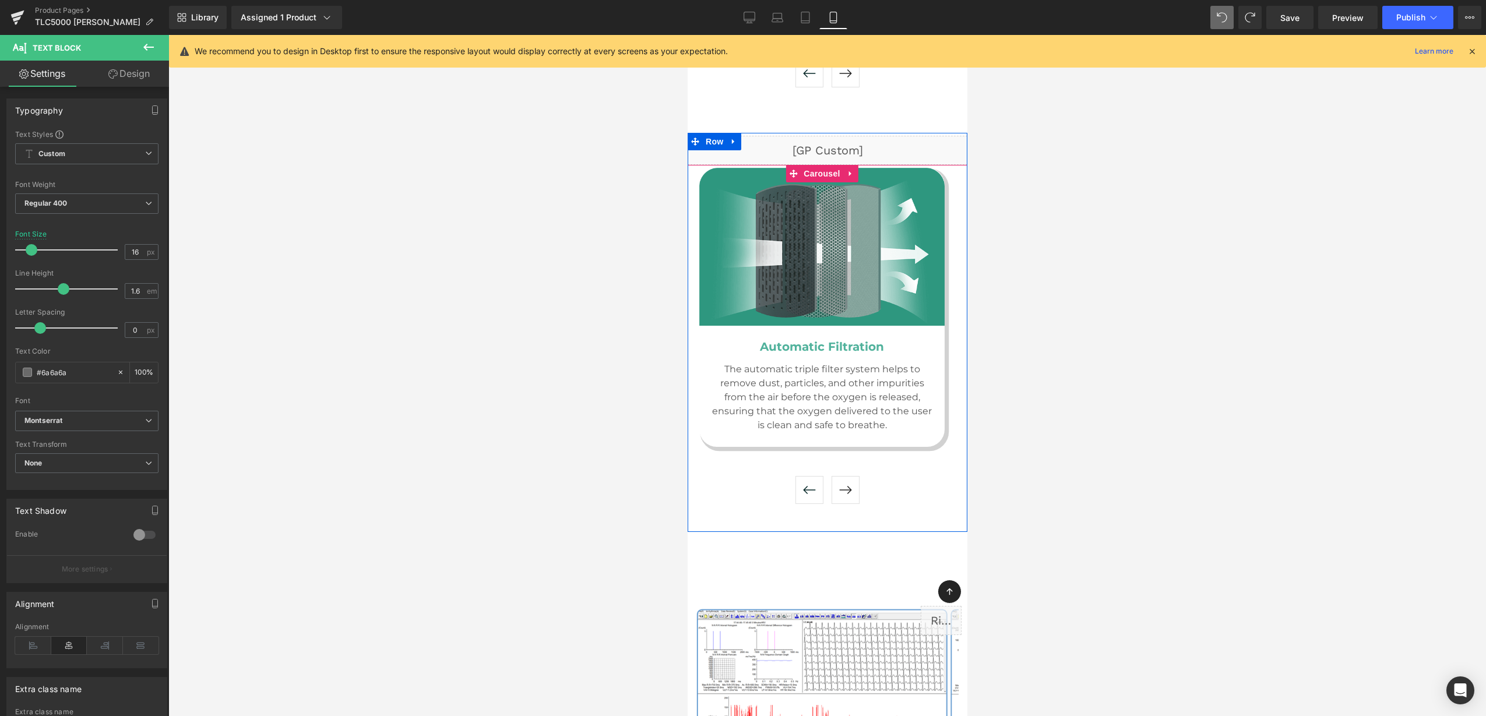
click at [800, 476] on button "‹" at bounding box center [809, 490] width 28 height 28
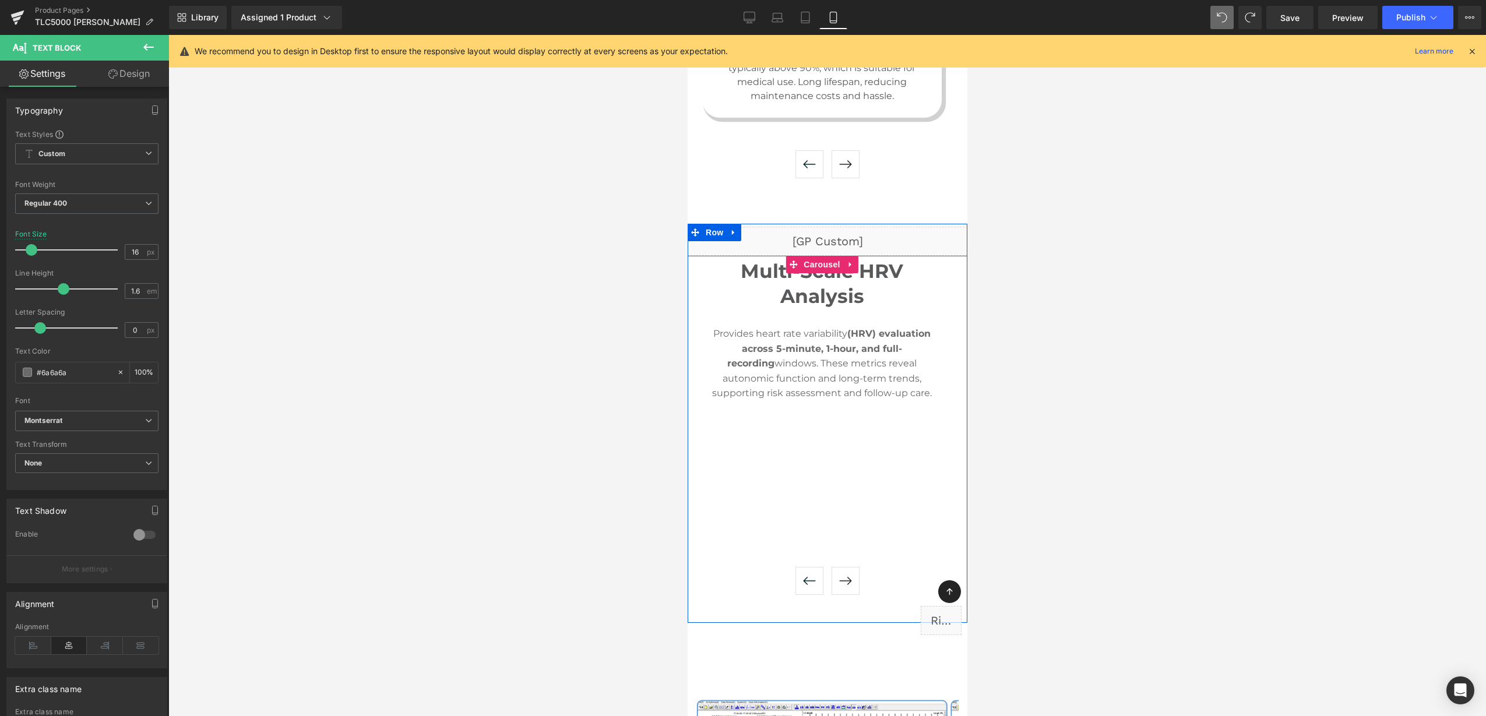
scroll to position [6078, 0]
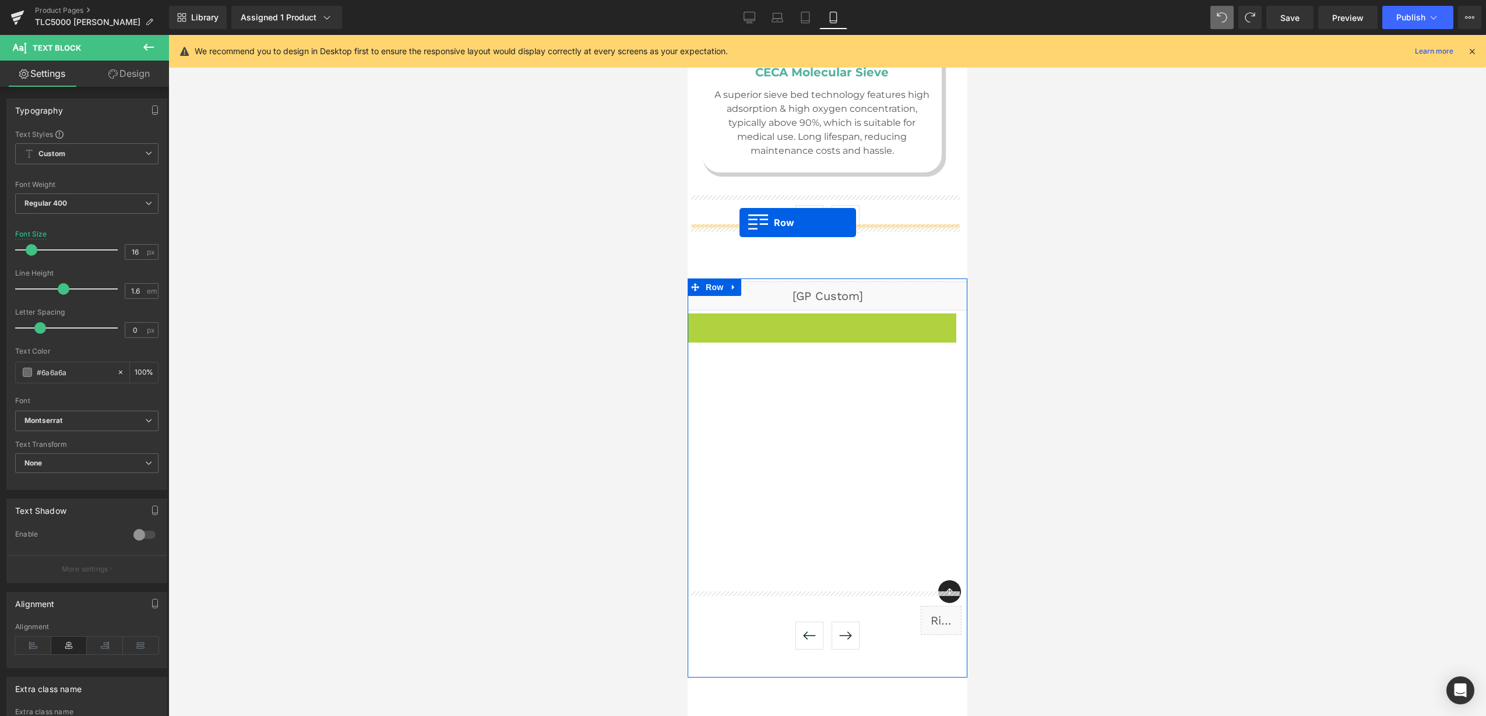
drag, startPoint x: 720, startPoint y: 238, endPoint x: 739, endPoint y: 223, distance: 24.8
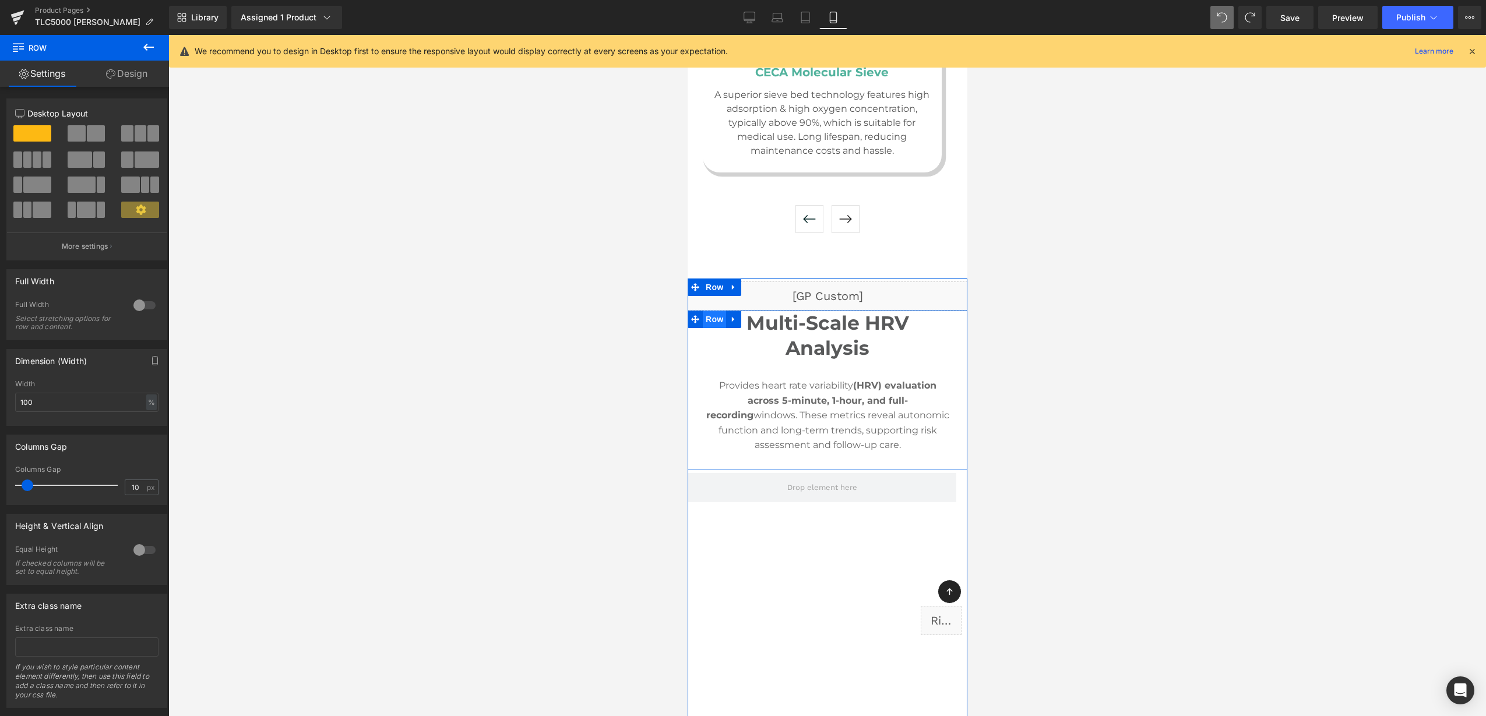
drag, startPoint x: 715, startPoint y: 234, endPoint x: 1139, endPoint y: 243, distance: 423.7
click at [715, 311] on span "Row" at bounding box center [713, 319] width 23 height 17
click at [139, 75] on link "Design" at bounding box center [126, 74] width 84 height 26
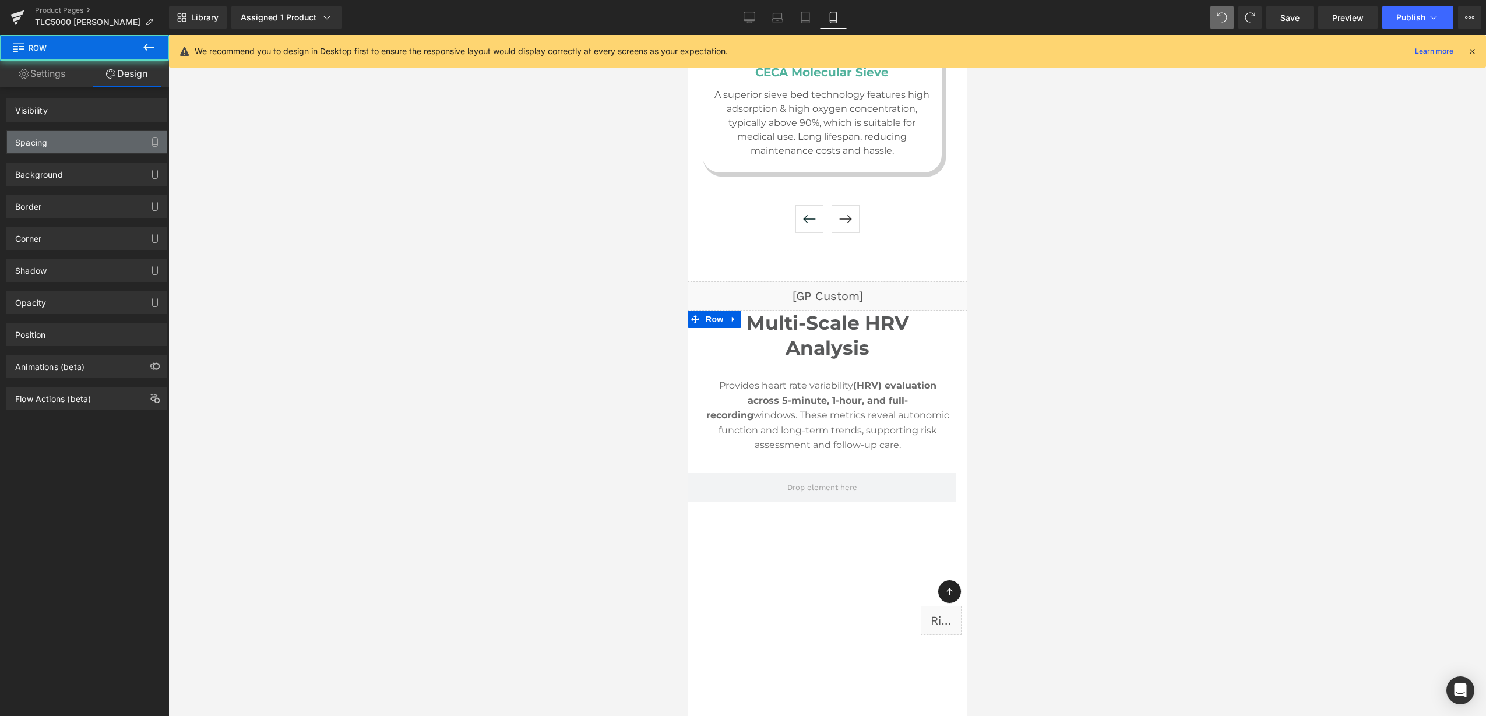
click at [79, 144] on div "Spacing" at bounding box center [87, 142] width 160 height 22
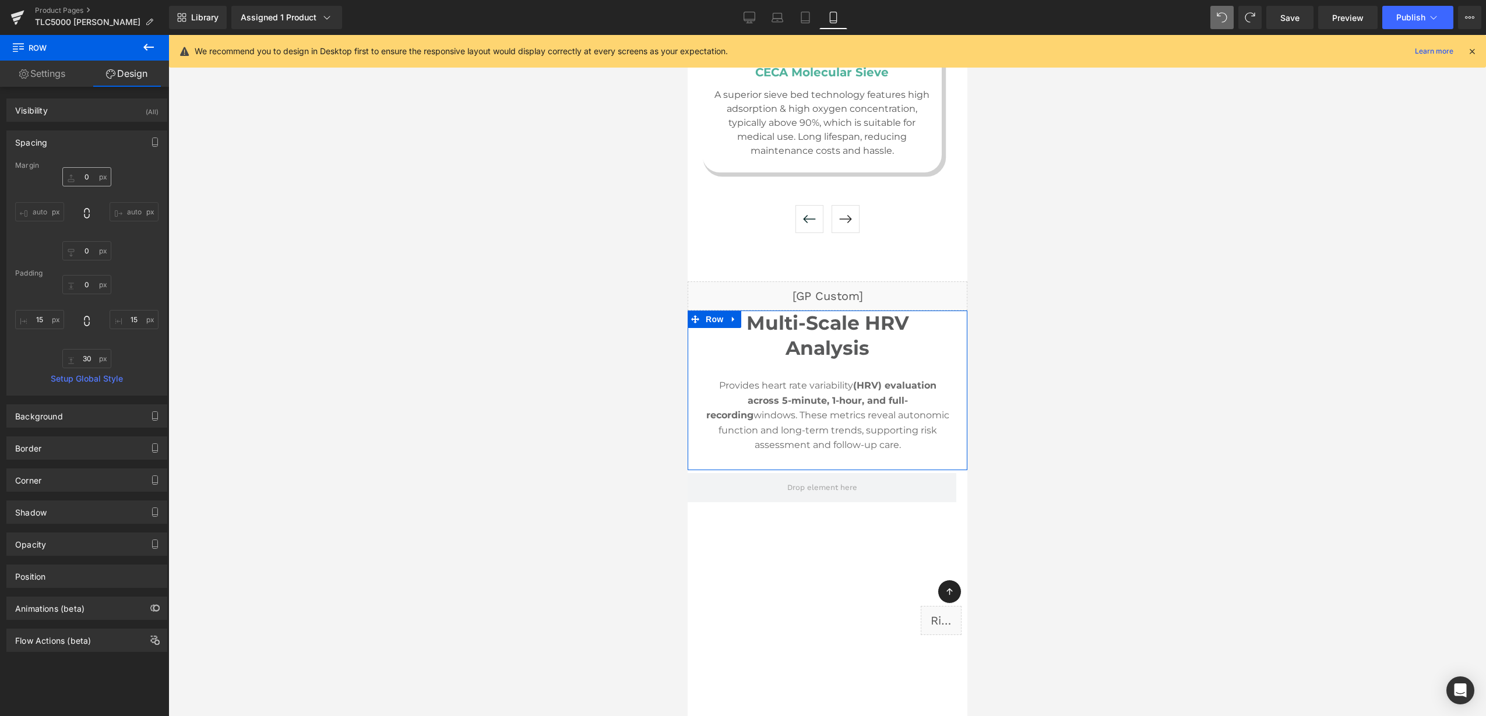
type input "0"
type input "15"
type input "30"
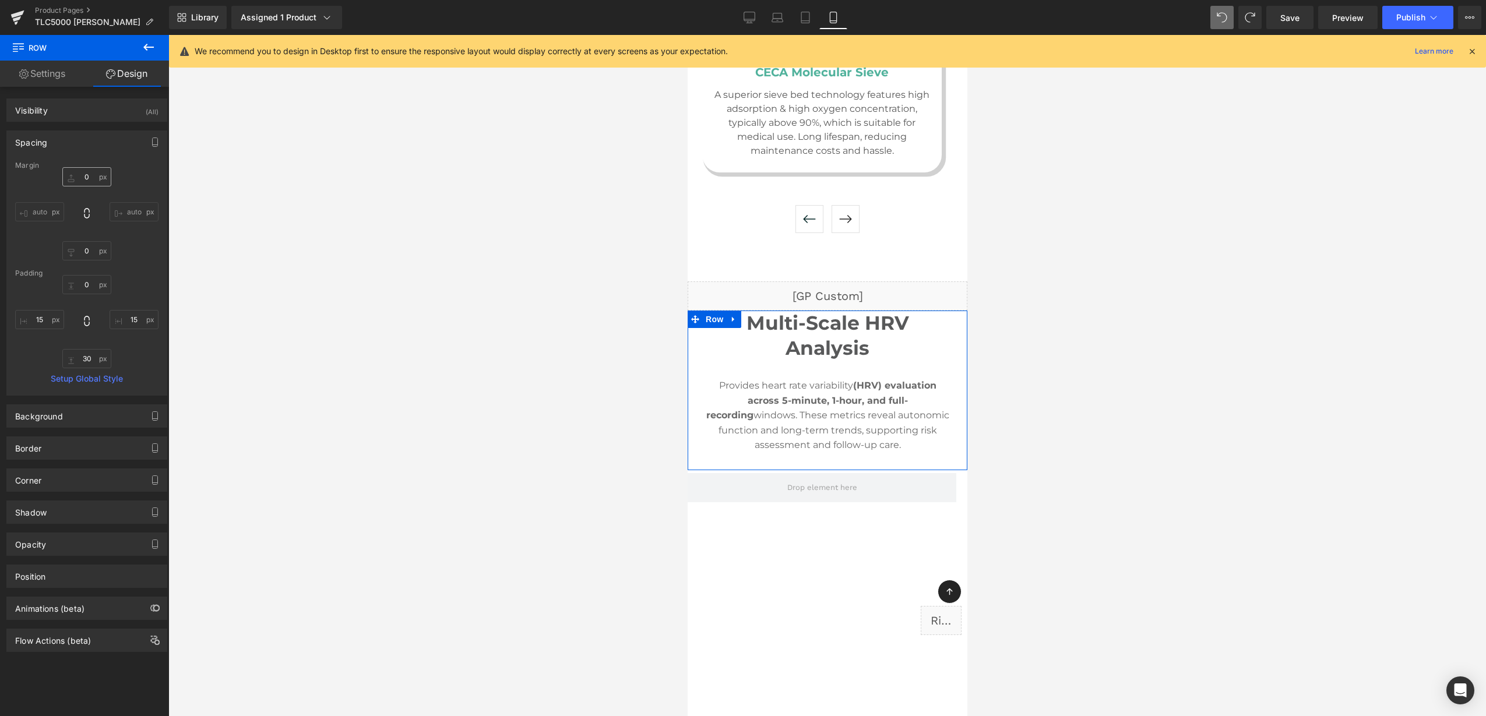
type input "15"
click at [82, 285] on input "0" at bounding box center [86, 284] width 49 height 19
type input "30"
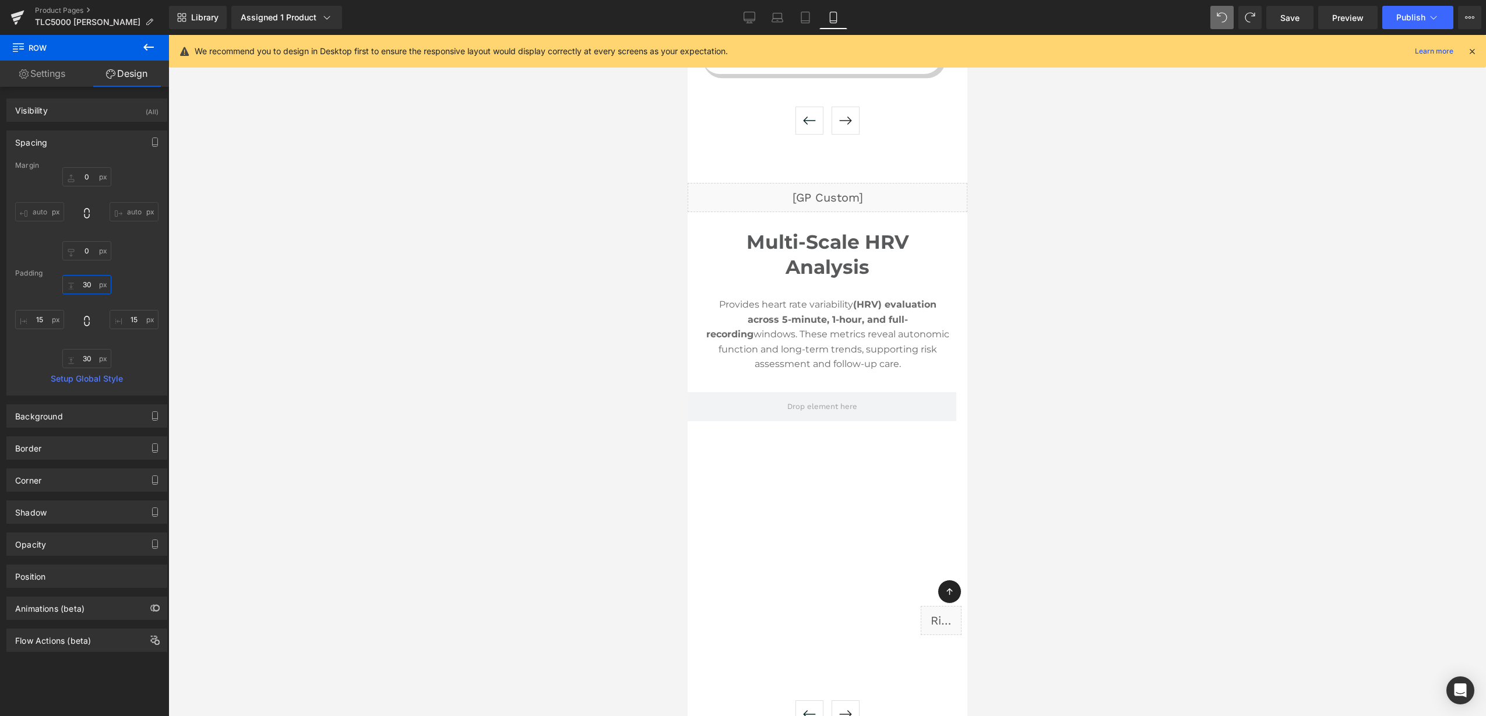
scroll to position [6296, 0]
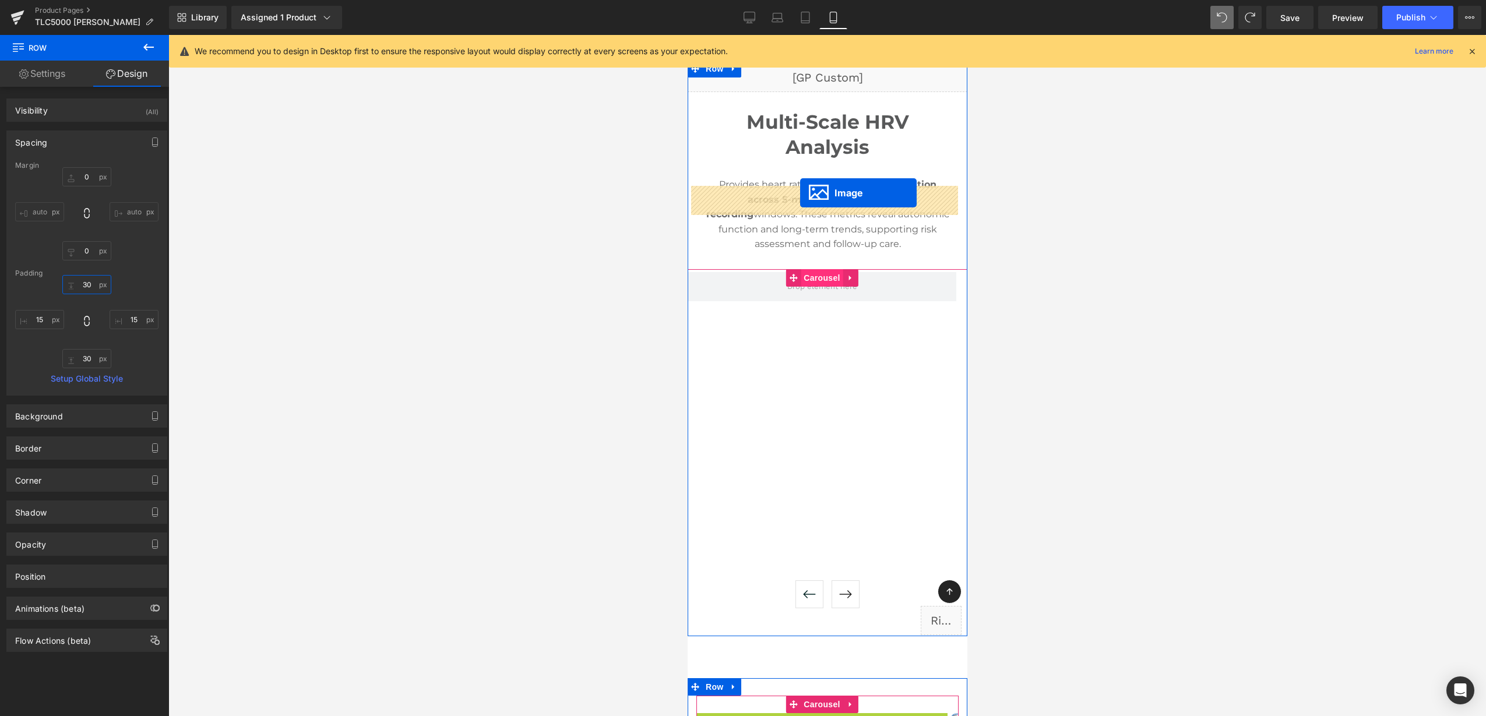
drag, startPoint x: 825, startPoint y: 707, endPoint x: 799, endPoint y: 193, distance: 514.5
click at [800, 269] on span "Carousel" at bounding box center [821, 277] width 42 height 17
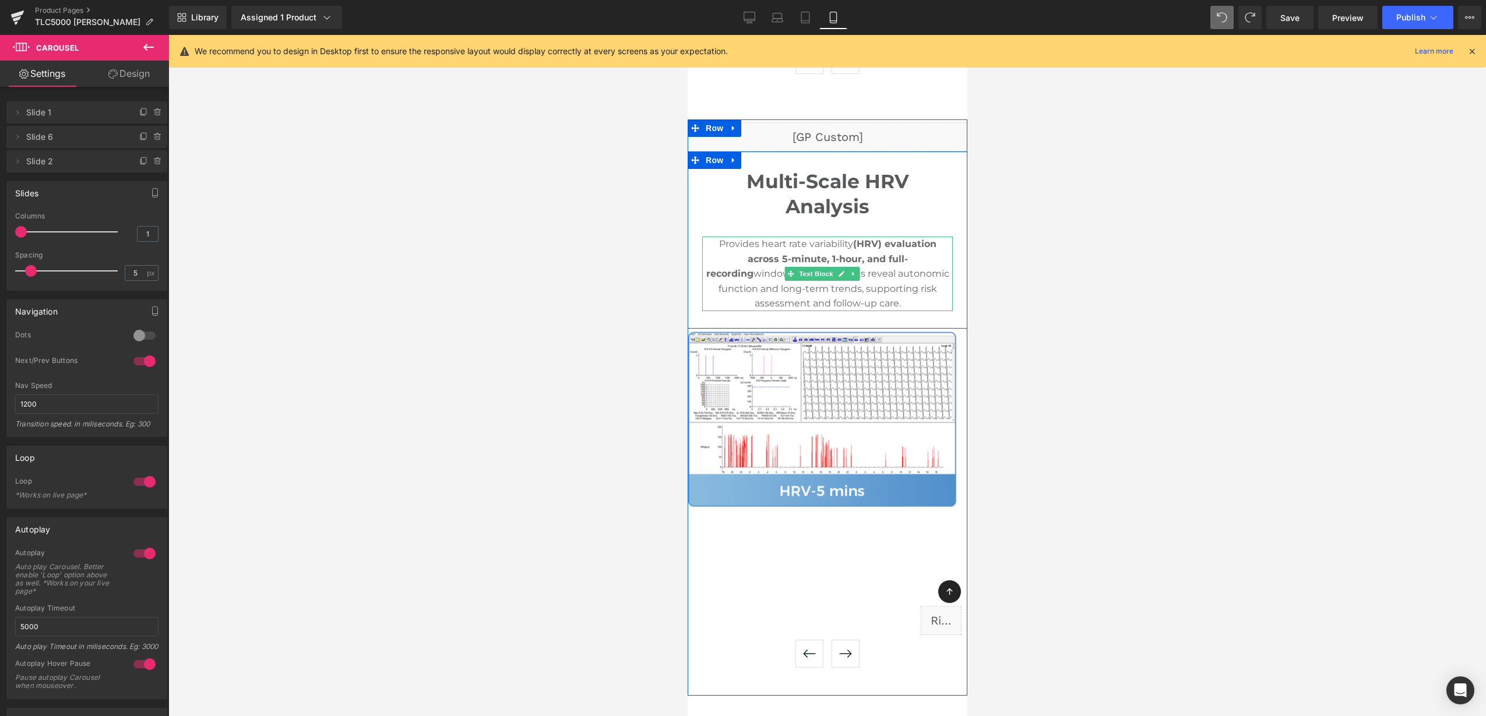
scroll to position [6150, 0]
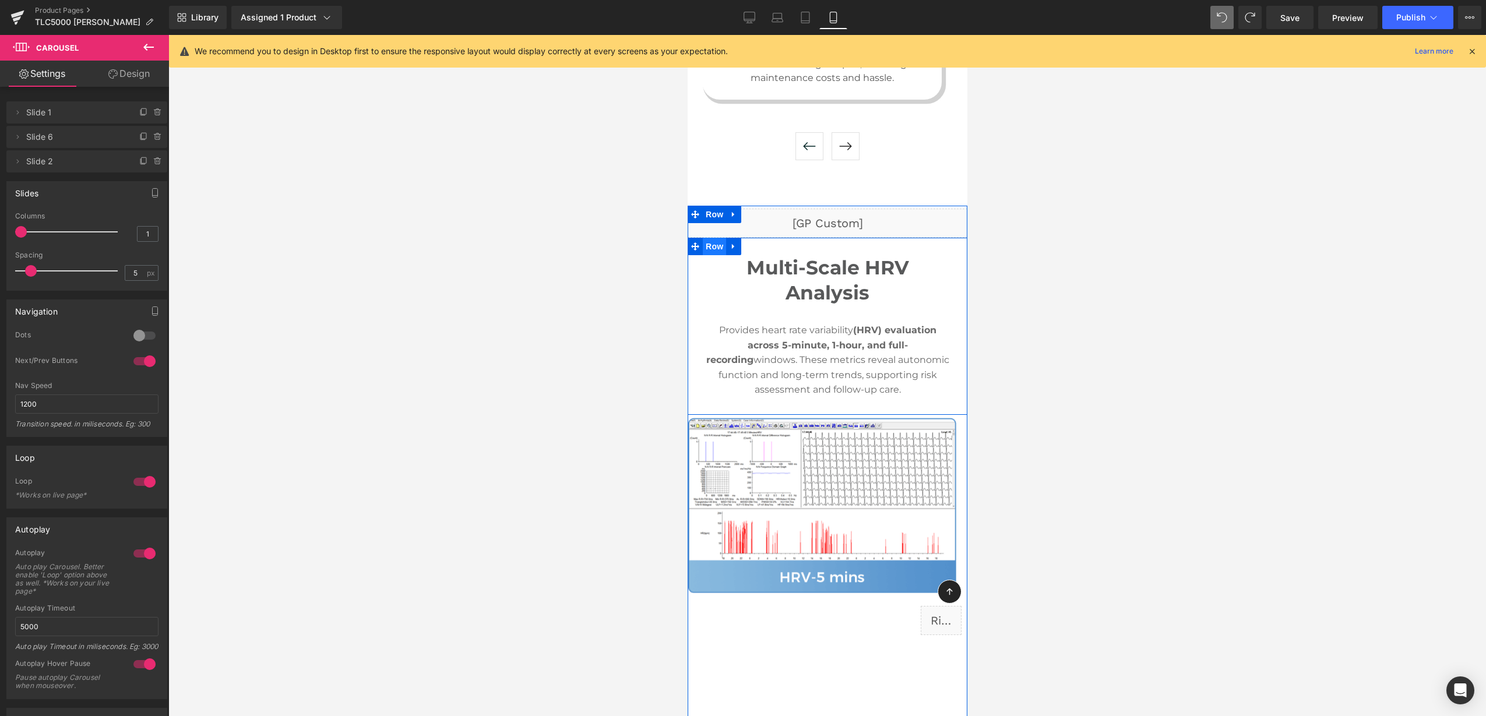
click at [706, 238] on span "Row" at bounding box center [713, 246] width 23 height 17
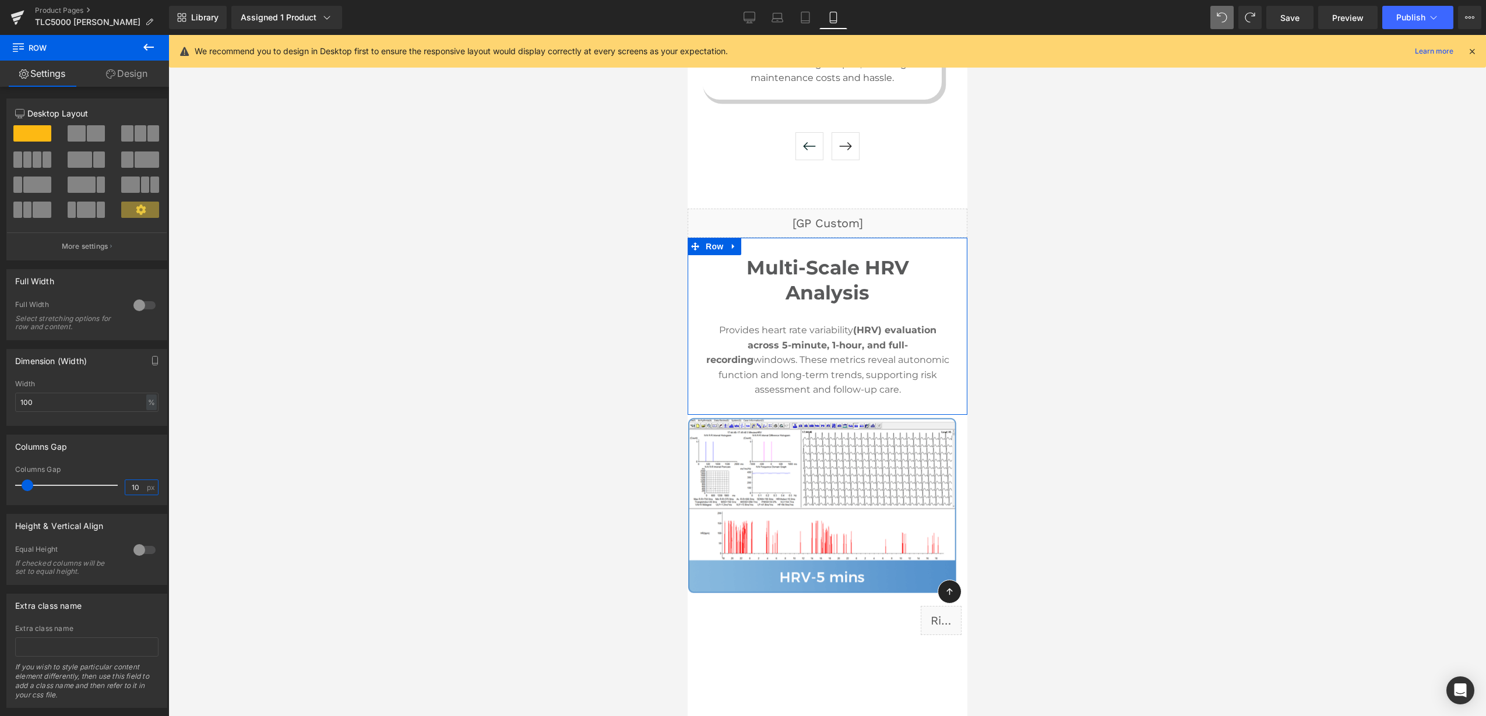
click at [138, 485] on input "10" at bounding box center [135, 487] width 20 height 15
type input "15"
click at [718, 238] on span "Row" at bounding box center [713, 246] width 23 height 17
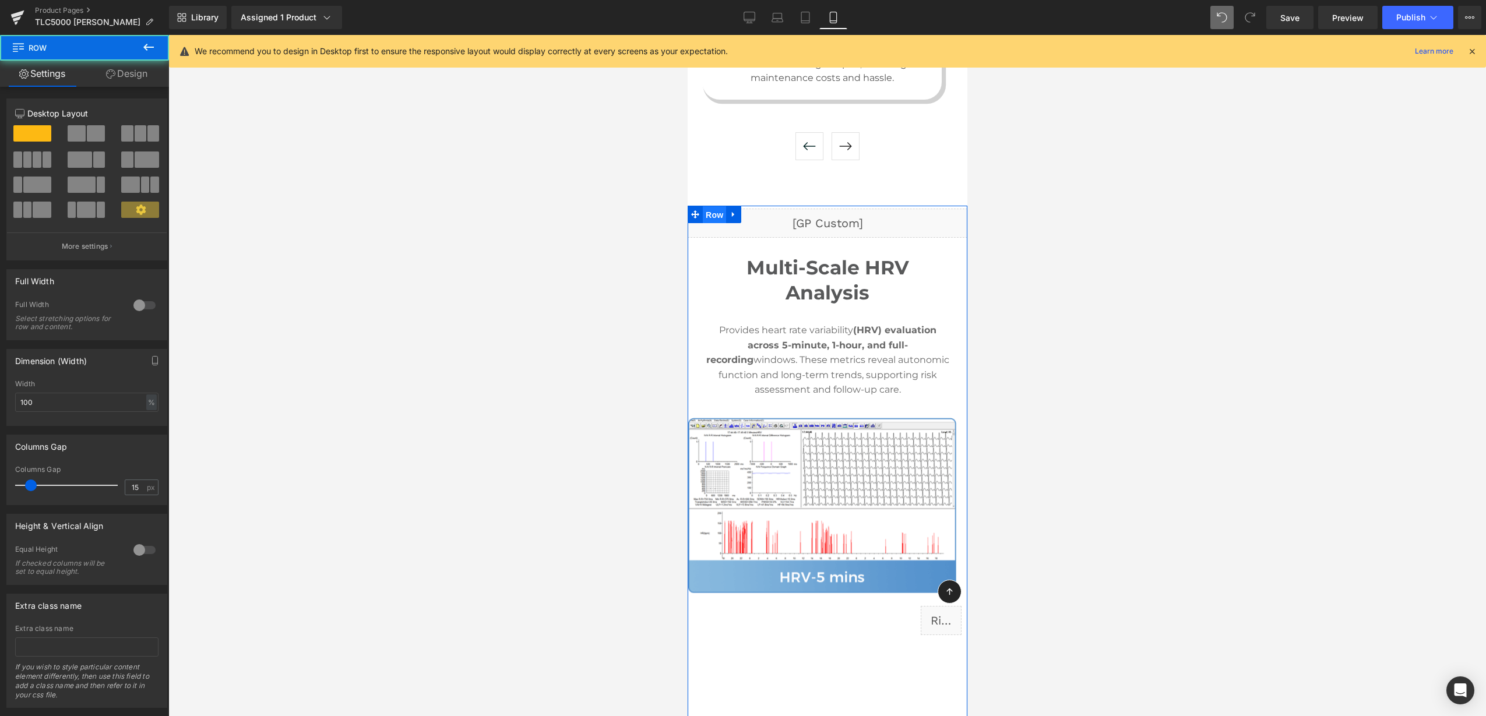
click at [704, 206] on span "Row" at bounding box center [713, 214] width 23 height 17
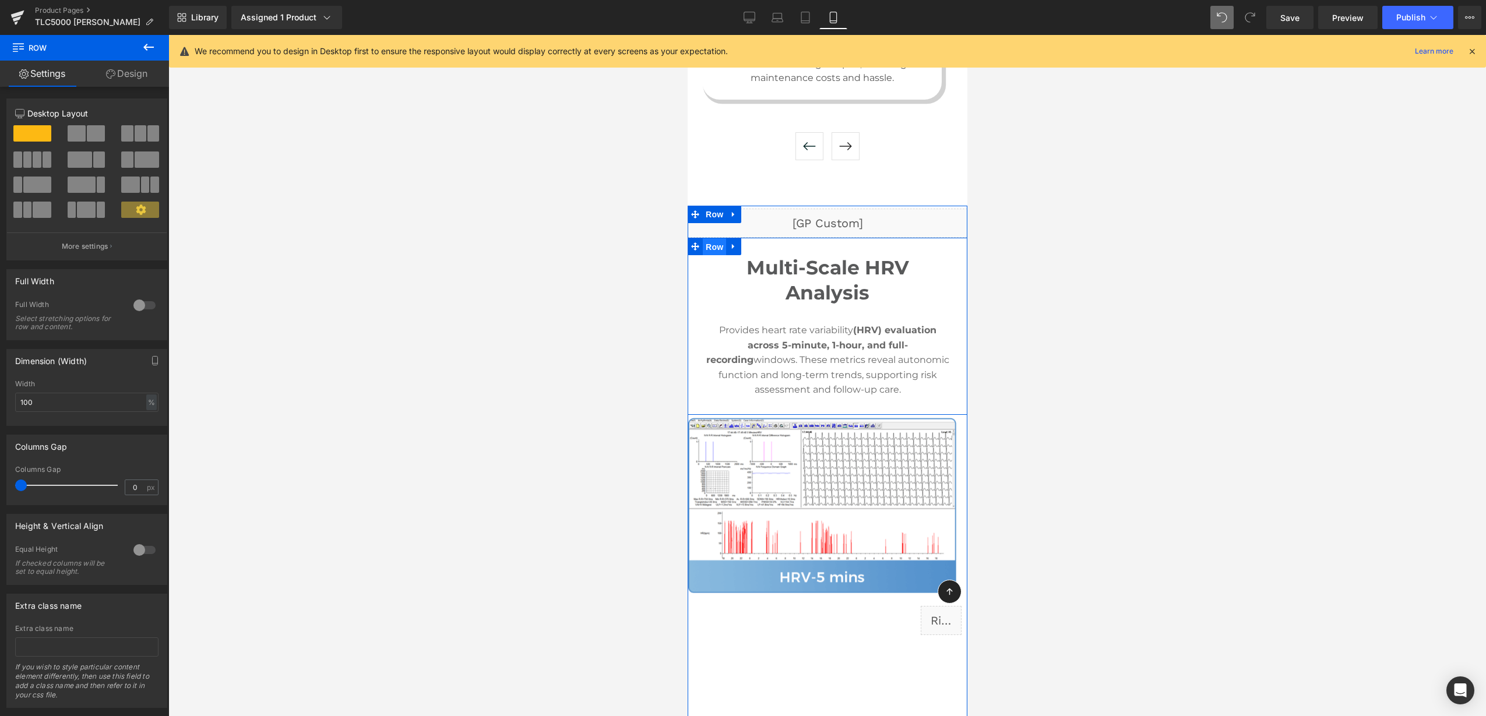
click at [706, 238] on span "Row" at bounding box center [713, 246] width 23 height 17
click at [706, 206] on span "Row" at bounding box center [713, 214] width 23 height 17
drag, startPoint x: 139, startPoint y: 485, endPoint x: 124, endPoint y: 488, distance: 15.9
click at [125, 488] on input "0" at bounding box center [135, 487] width 20 height 15
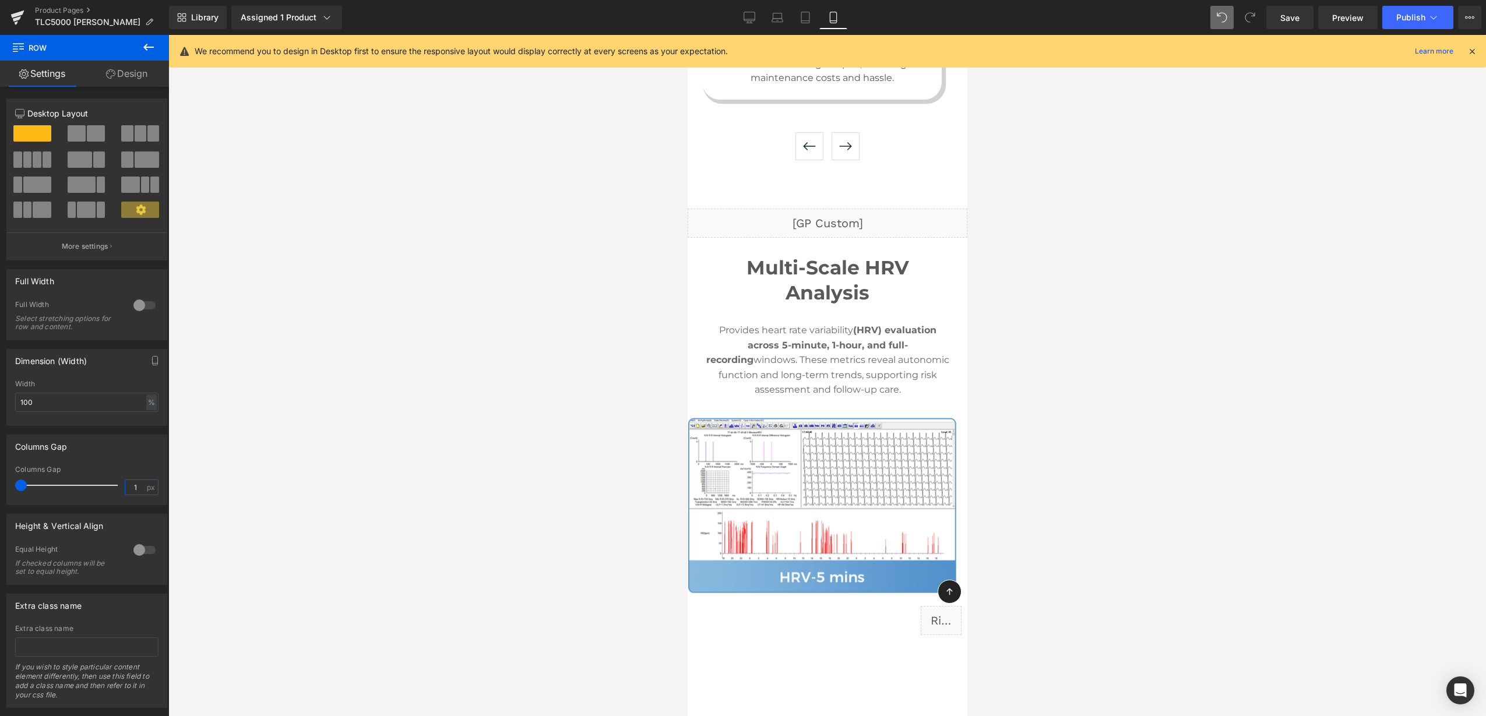
type input "15"
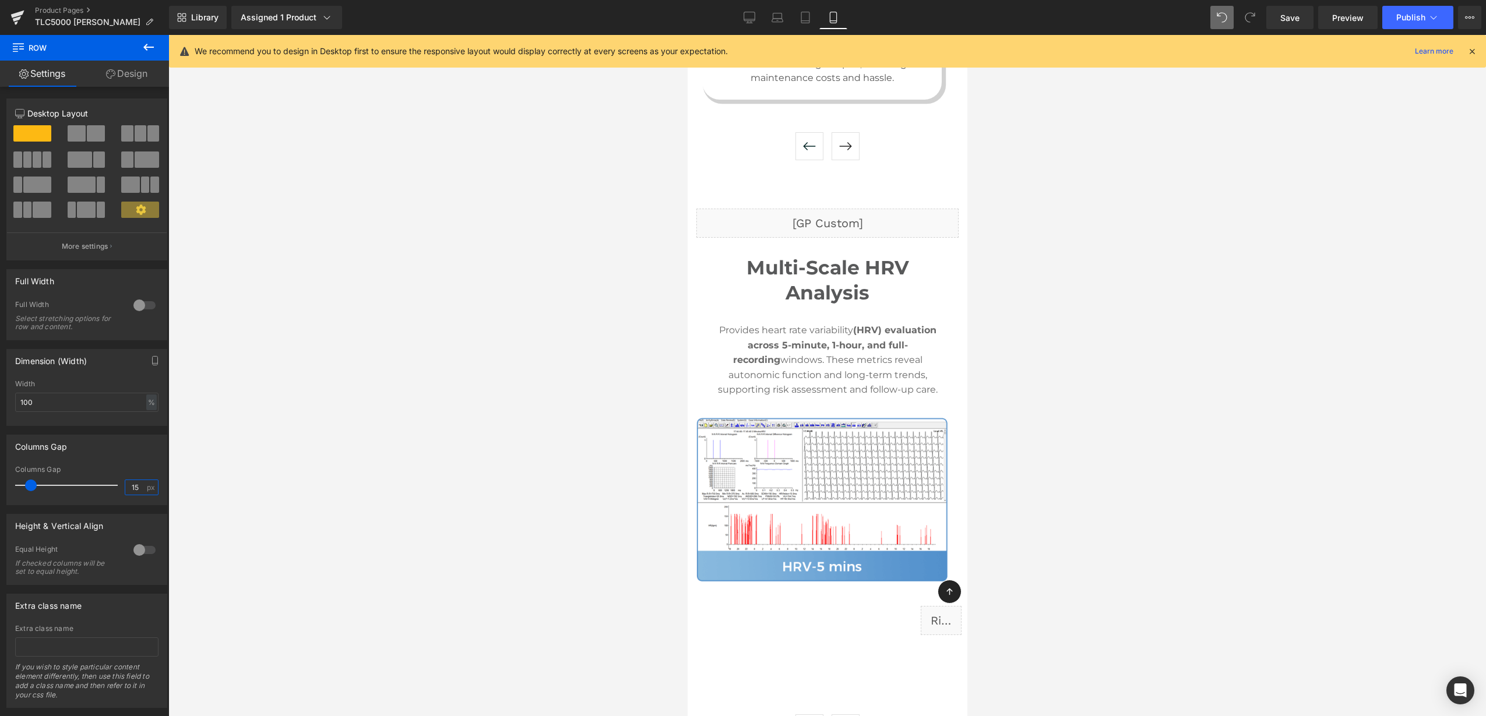
scroll to position [6587, 0]
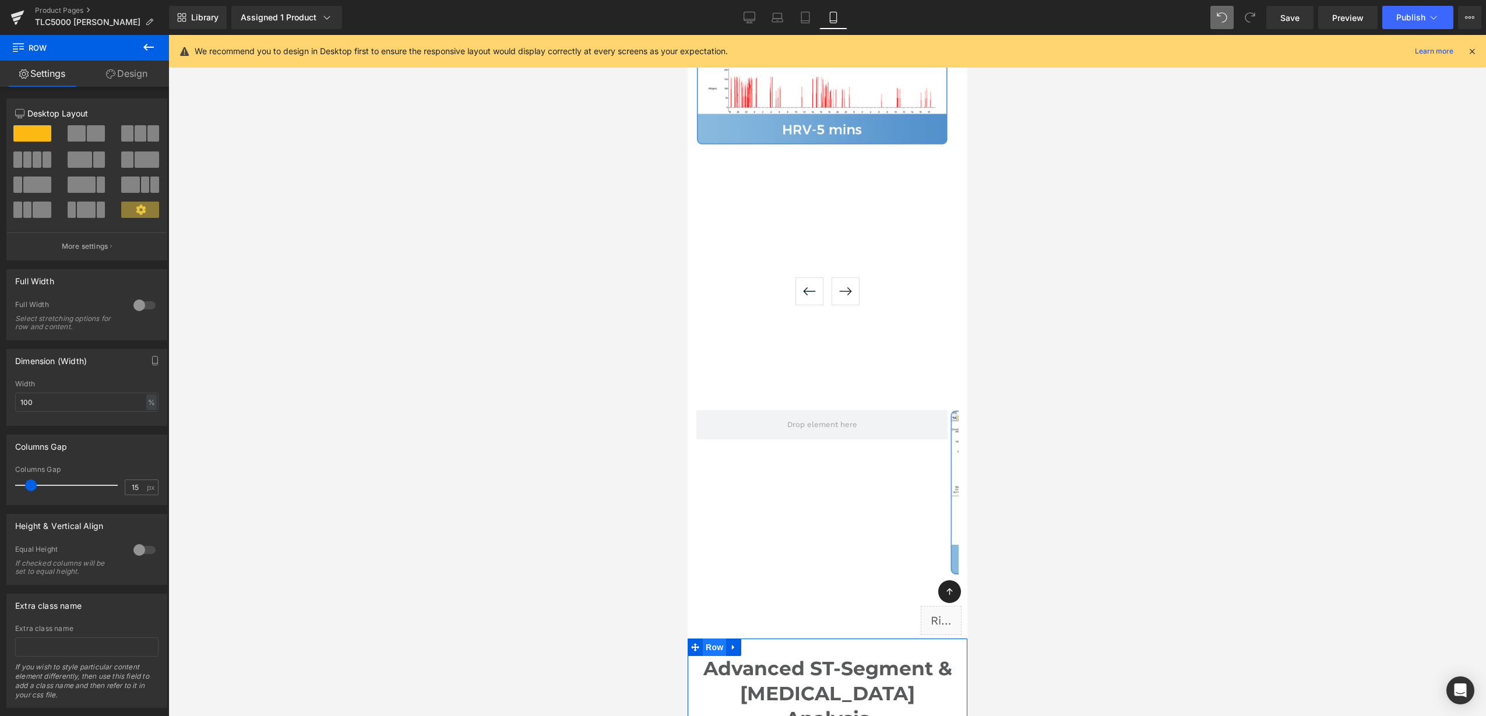
click at [713, 639] on span "Row" at bounding box center [713, 647] width 23 height 17
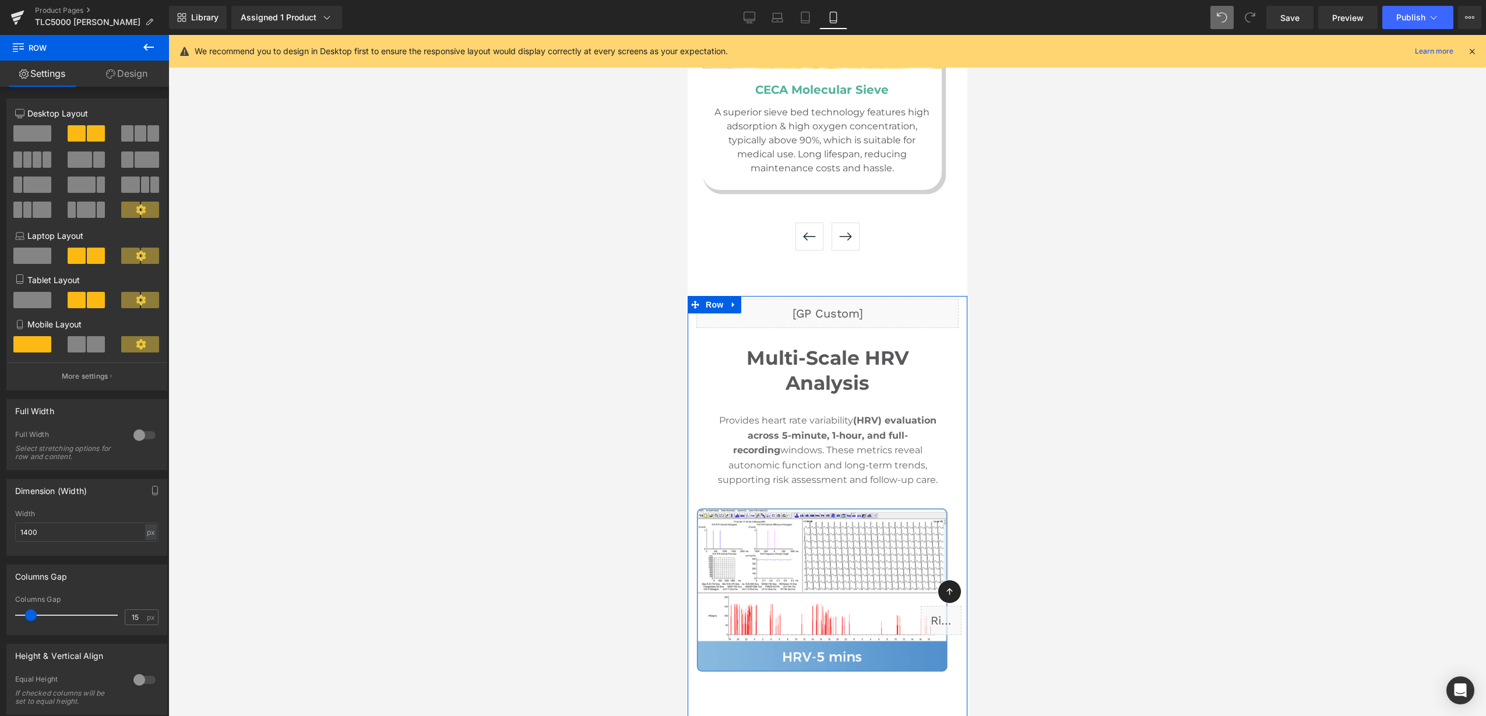
scroll to position [6005, 0]
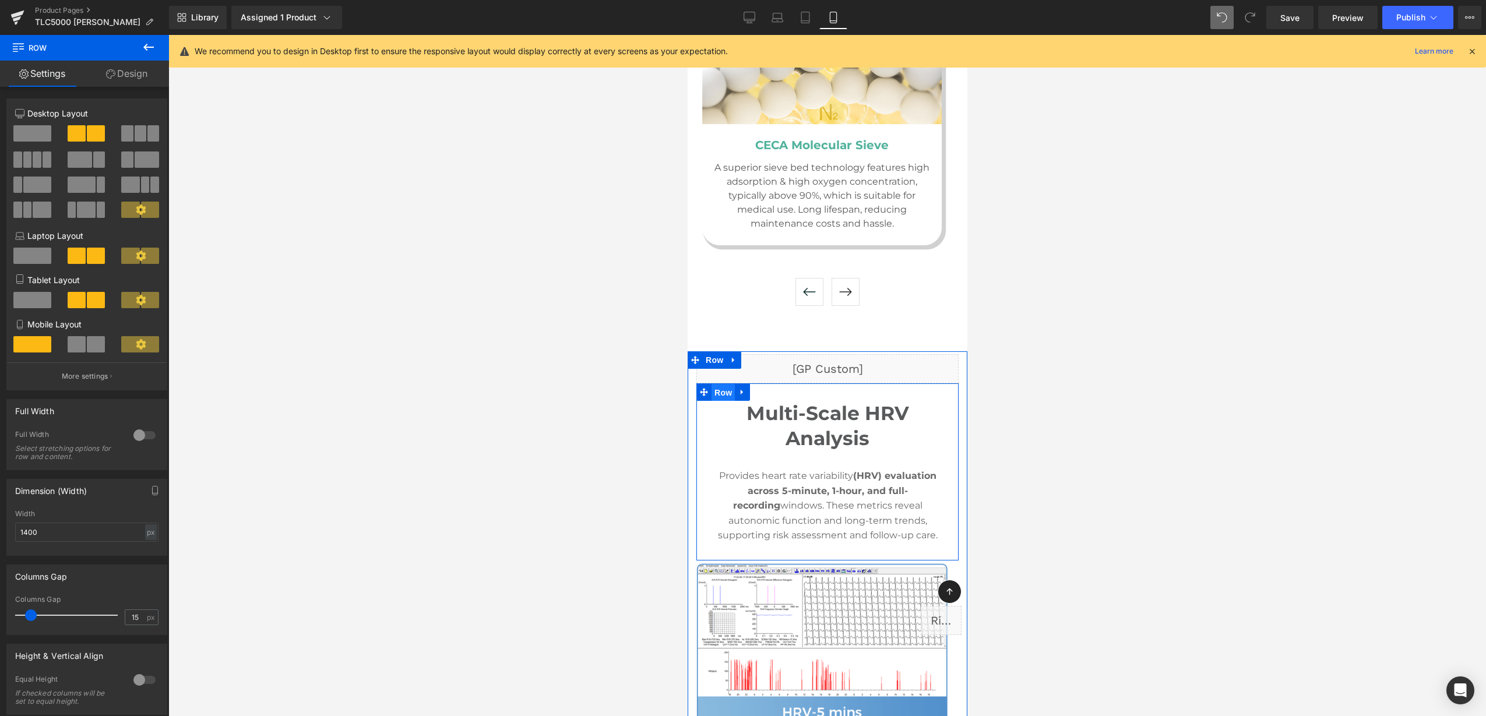
click at [722, 384] on span "Row" at bounding box center [722, 392] width 23 height 17
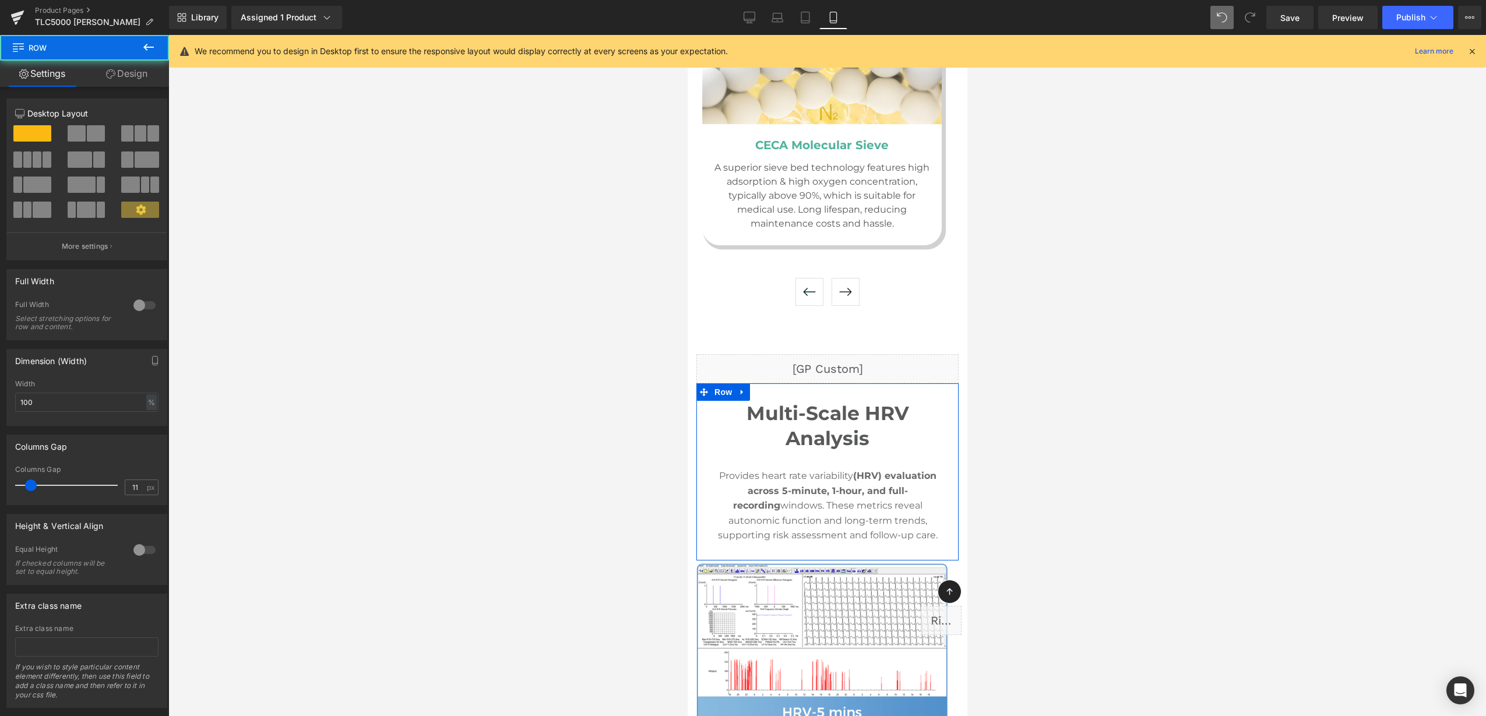
type input "0"
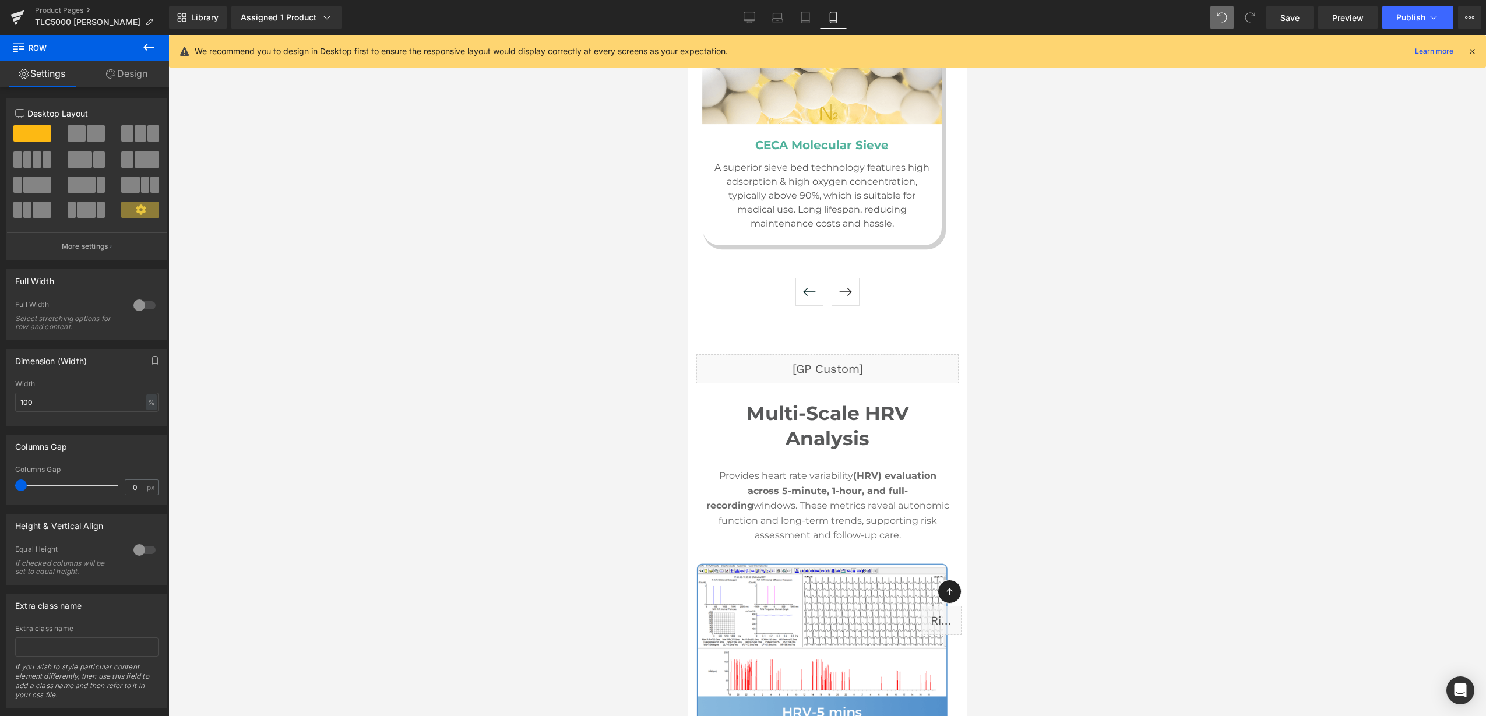
drag, startPoint x: 28, startPoint y: 485, endPoint x: -3, endPoint y: 492, distance: 31.5
click at [0, 492] on html "Row You are previewing how the will restyle your page. You can not edit Element…" at bounding box center [743, 358] width 1486 height 716
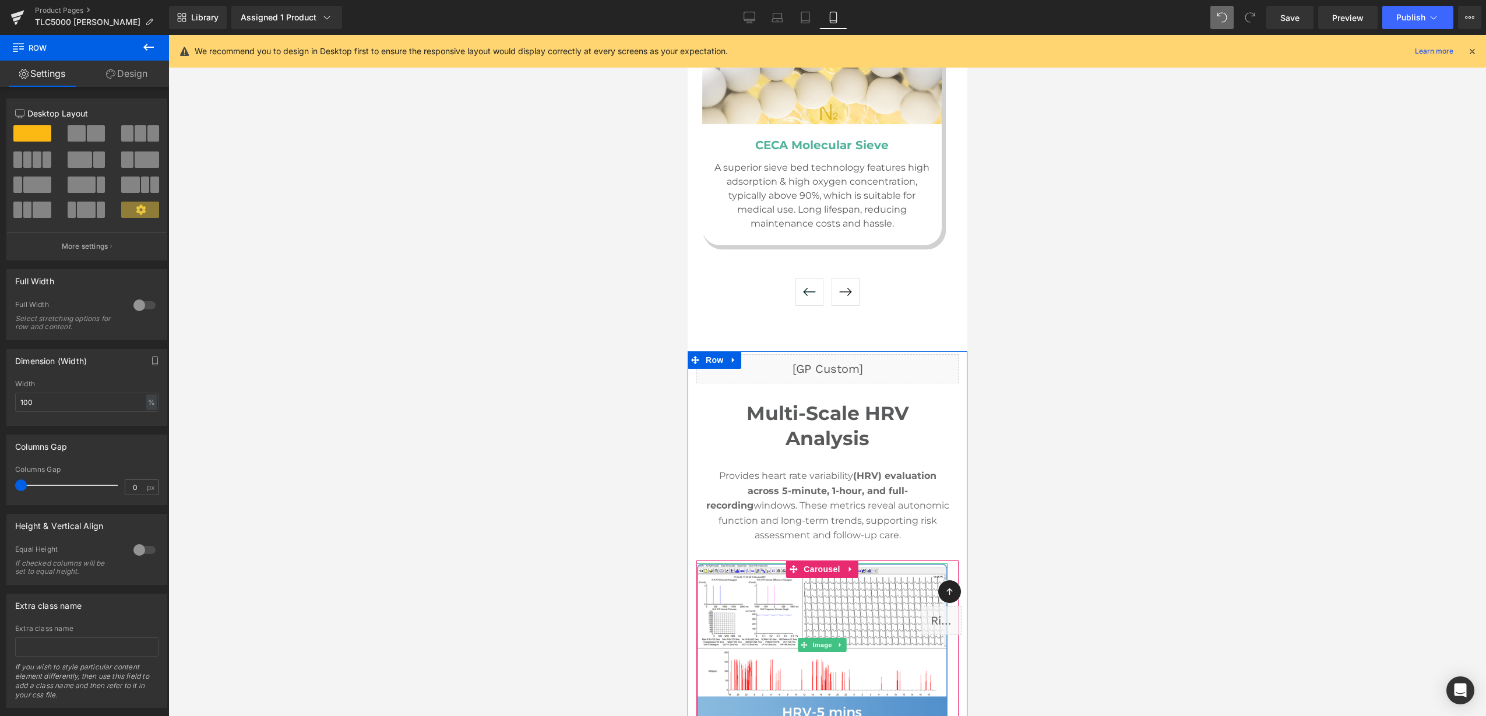
scroll to position [6150, 0]
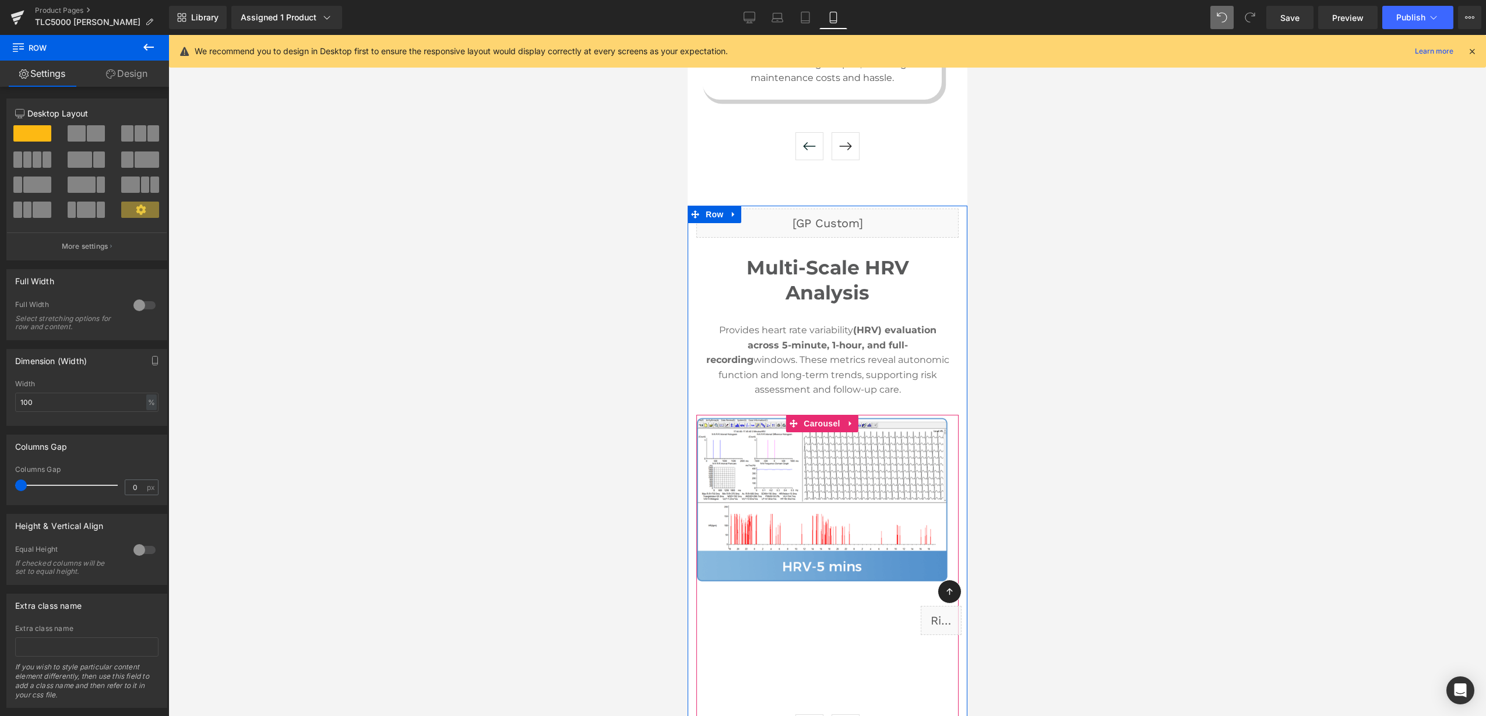
click at [841, 714] on button "›" at bounding box center [845, 728] width 28 height 28
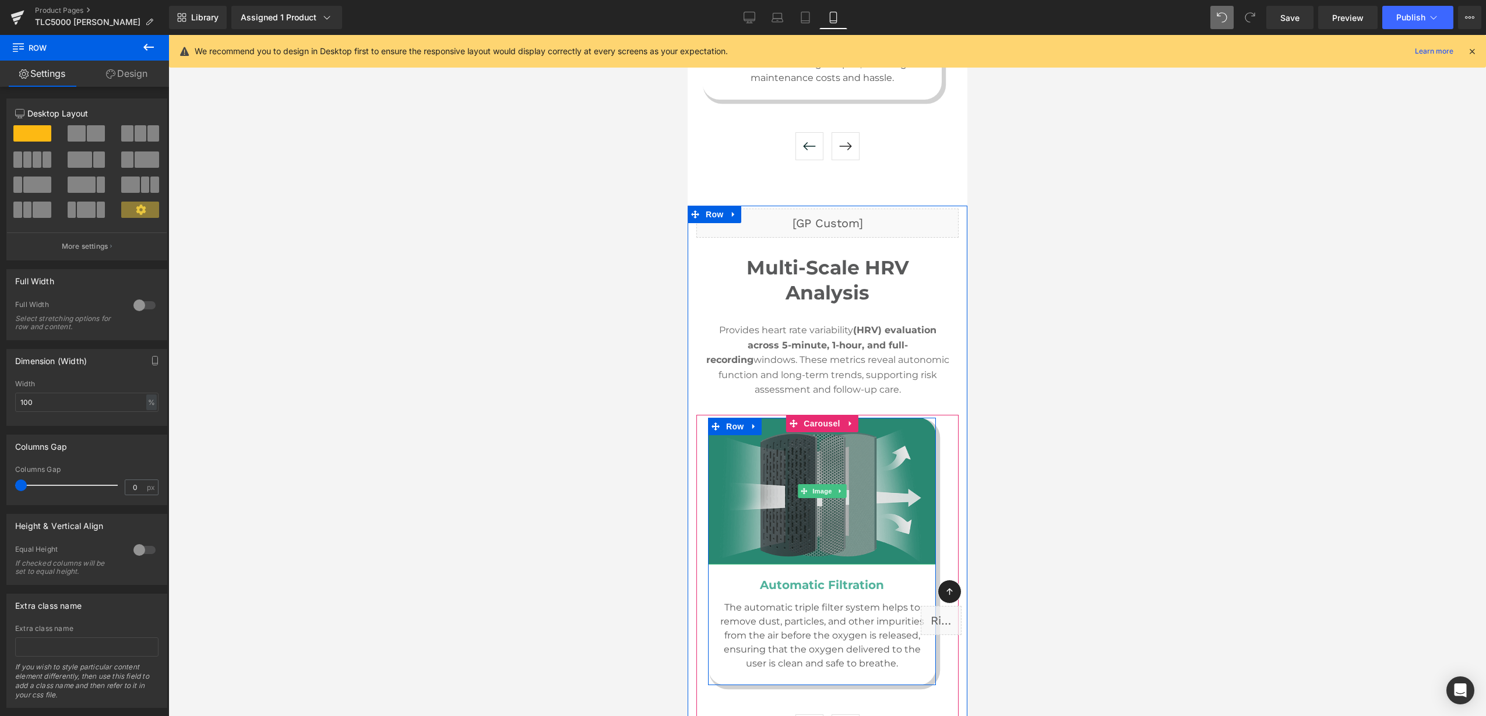
click at [752, 418] on link at bounding box center [753, 426] width 15 height 17
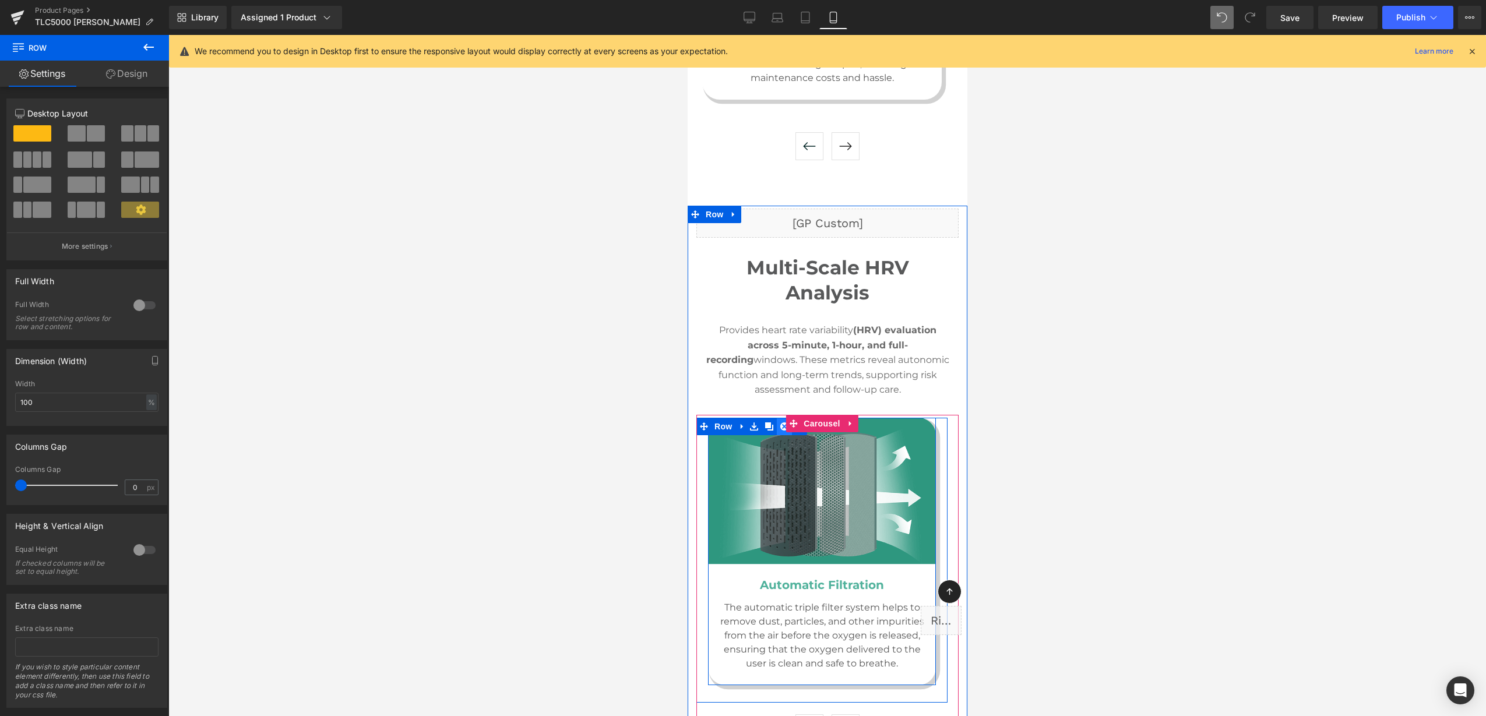
click at [781, 422] on icon at bounding box center [784, 426] width 8 height 8
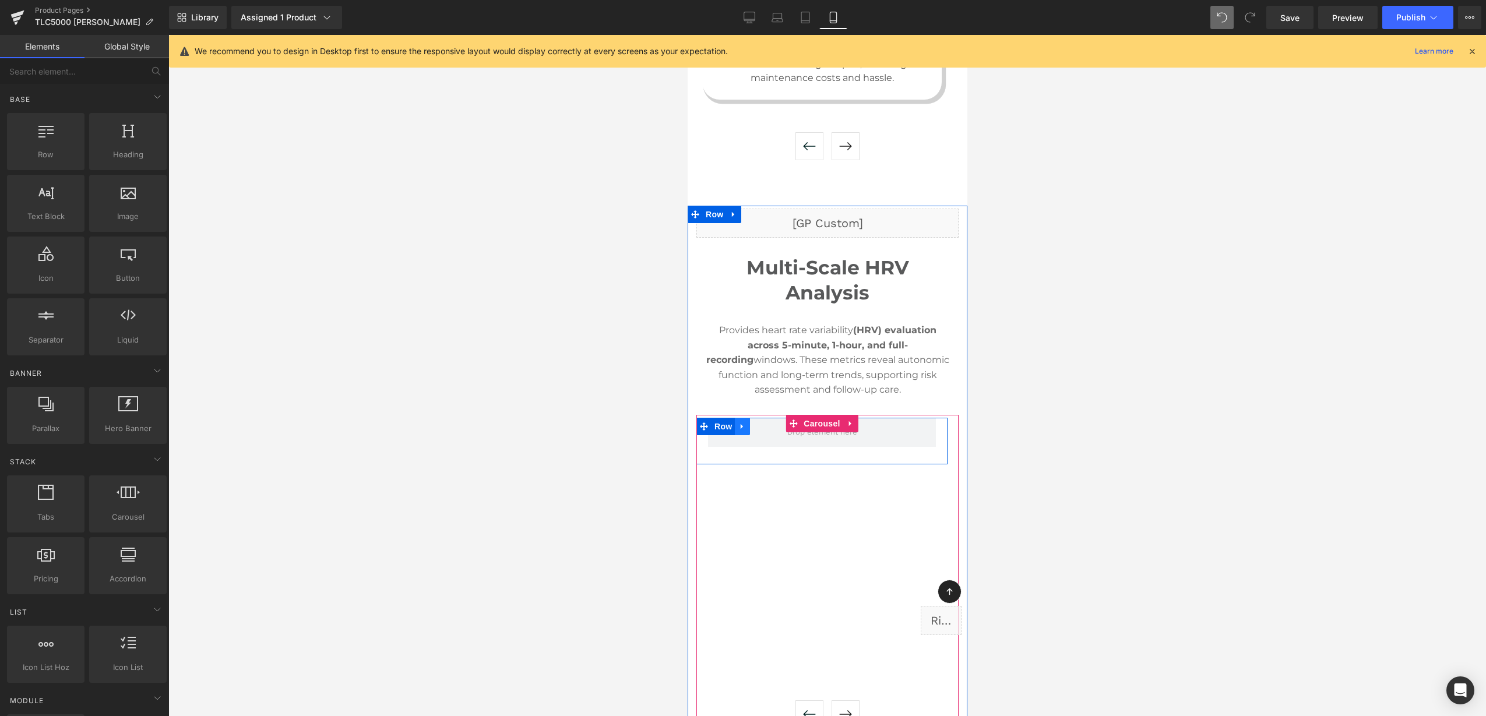
drag, startPoint x: 742, startPoint y: 344, endPoint x: 756, endPoint y: 343, distance: 14.6
click at [743, 422] on icon at bounding box center [742, 426] width 8 height 9
click at [771, 422] on icon at bounding box center [772, 426] width 8 height 9
click at [834, 700] on button "›" at bounding box center [845, 714] width 28 height 28
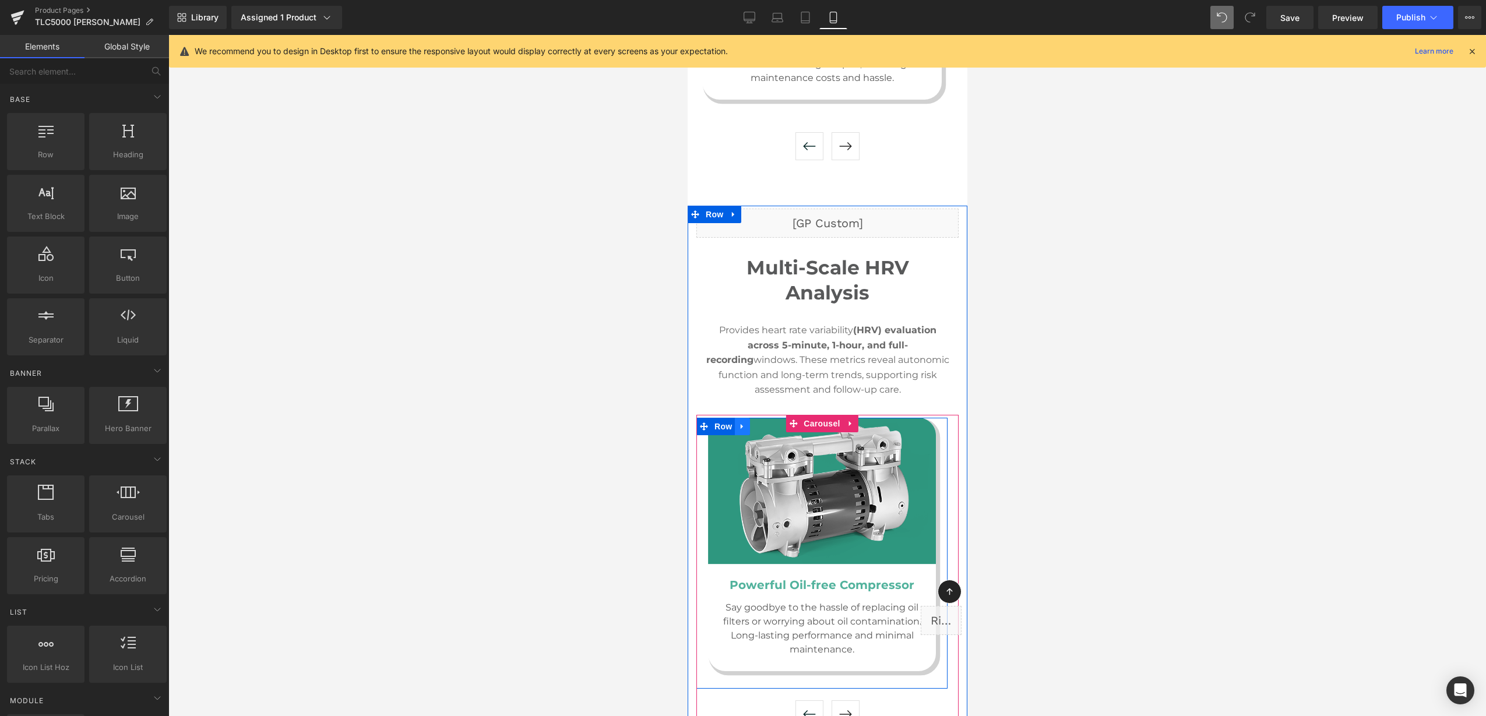
click at [739, 422] on icon at bounding box center [742, 426] width 8 height 9
click at [762, 418] on link at bounding box center [756, 426] width 15 height 17
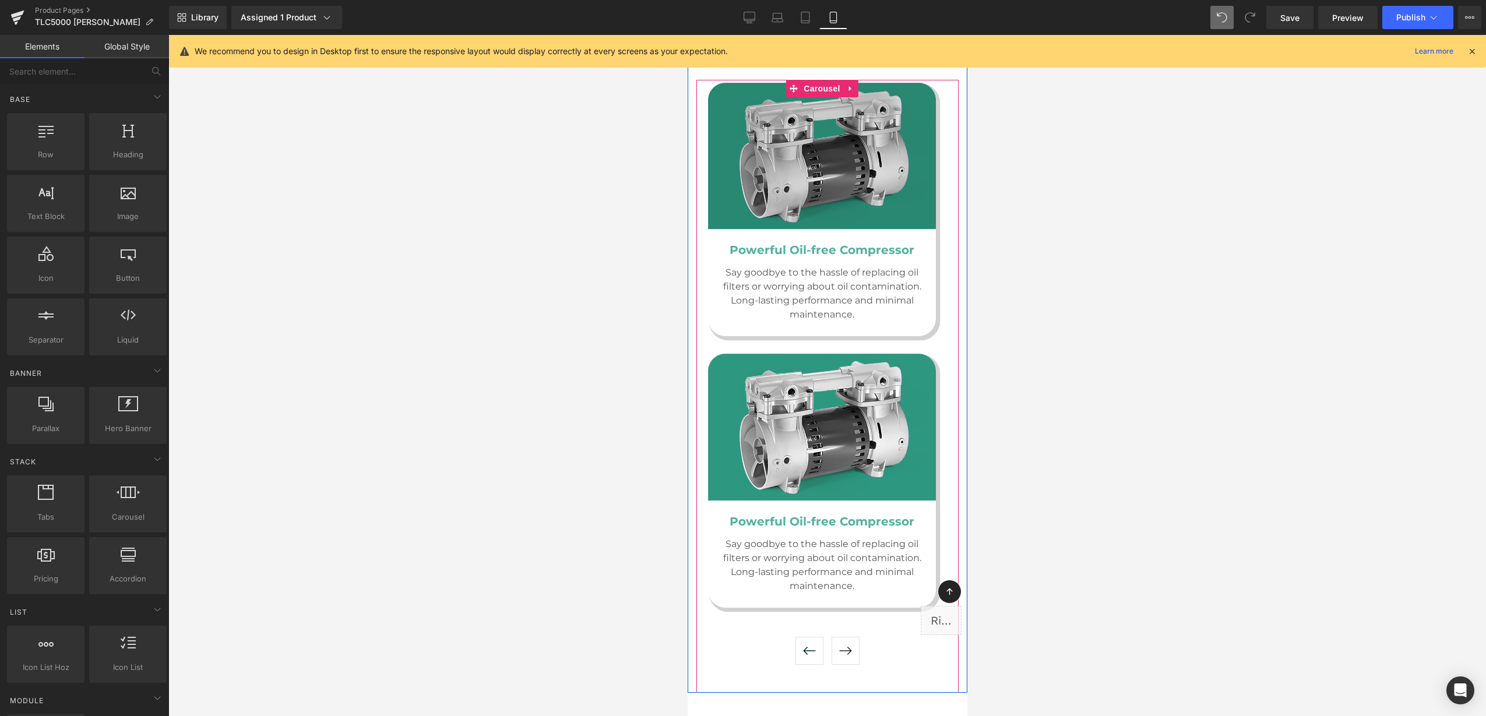
scroll to position [6381, 0]
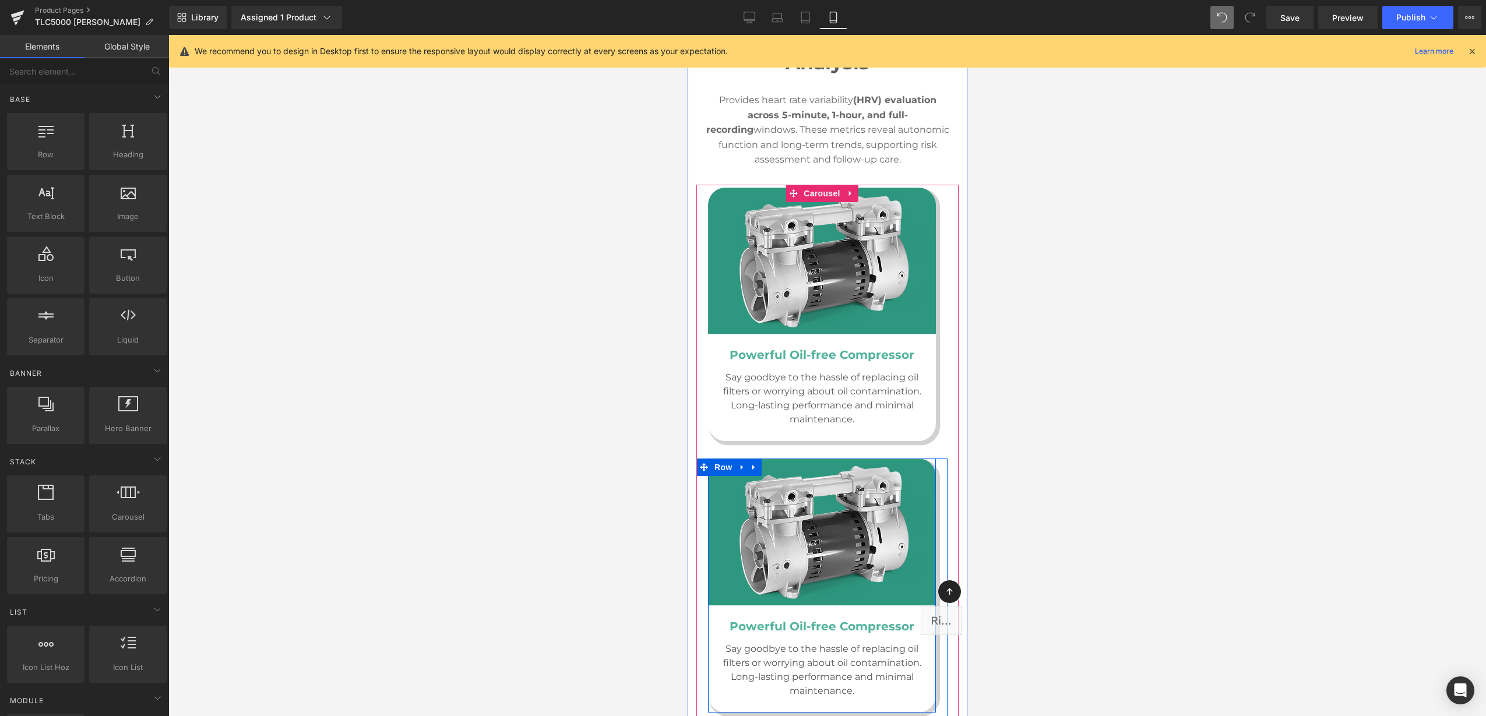
drag, startPoint x: 755, startPoint y: 388, endPoint x: 769, endPoint y: 384, distance: 14.6
click at [755, 459] on link at bounding box center [753, 467] width 15 height 17
click at [781, 463] on icon at bounding box center [784, 467] width 8 height 8
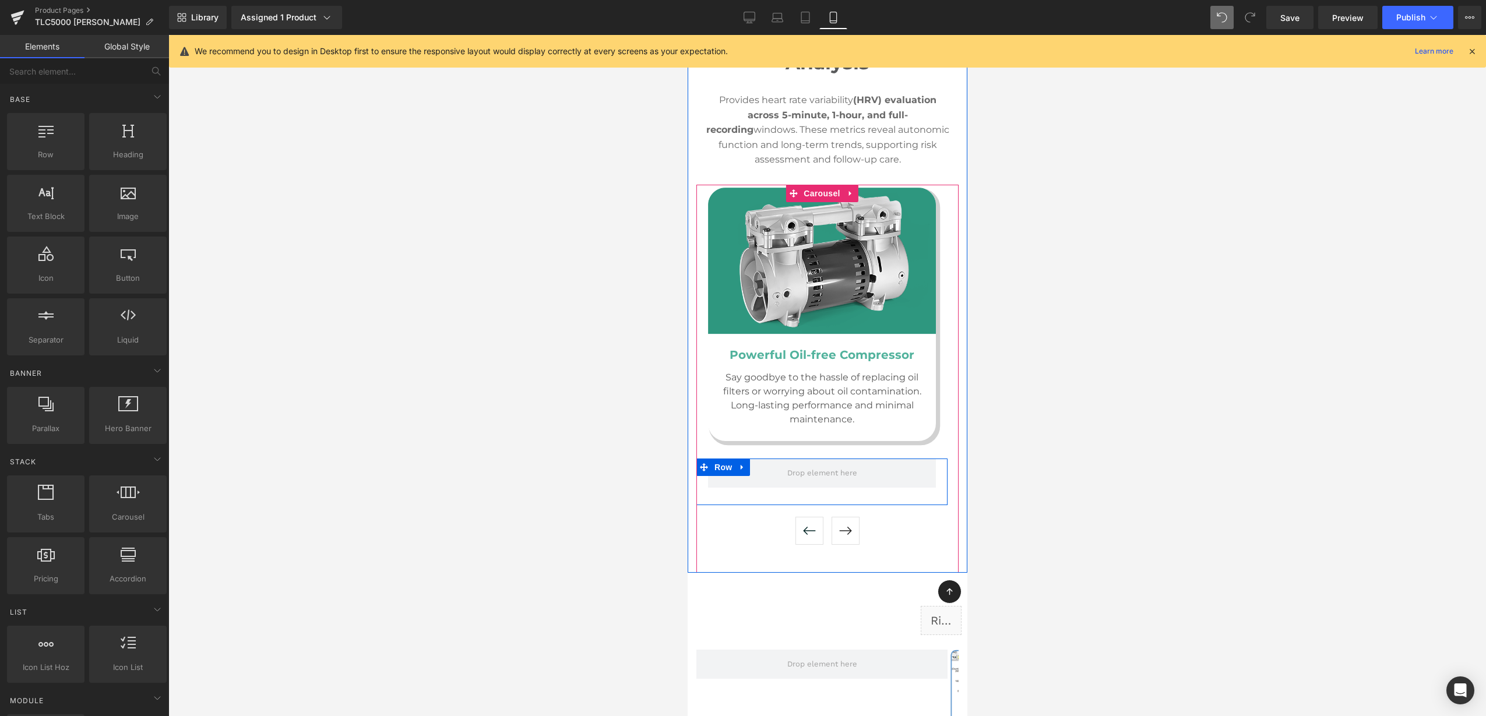
drag, startPoint x: 739, startPoint y: 384, endPoint x: 746, endPoint y: 384, distance: 7.0
click at [742, 463] on icon at bounding box center [742, 467] width 8 height 9
click at [773, 463] on icon at bounding box center [772, 467] width 8 height 9
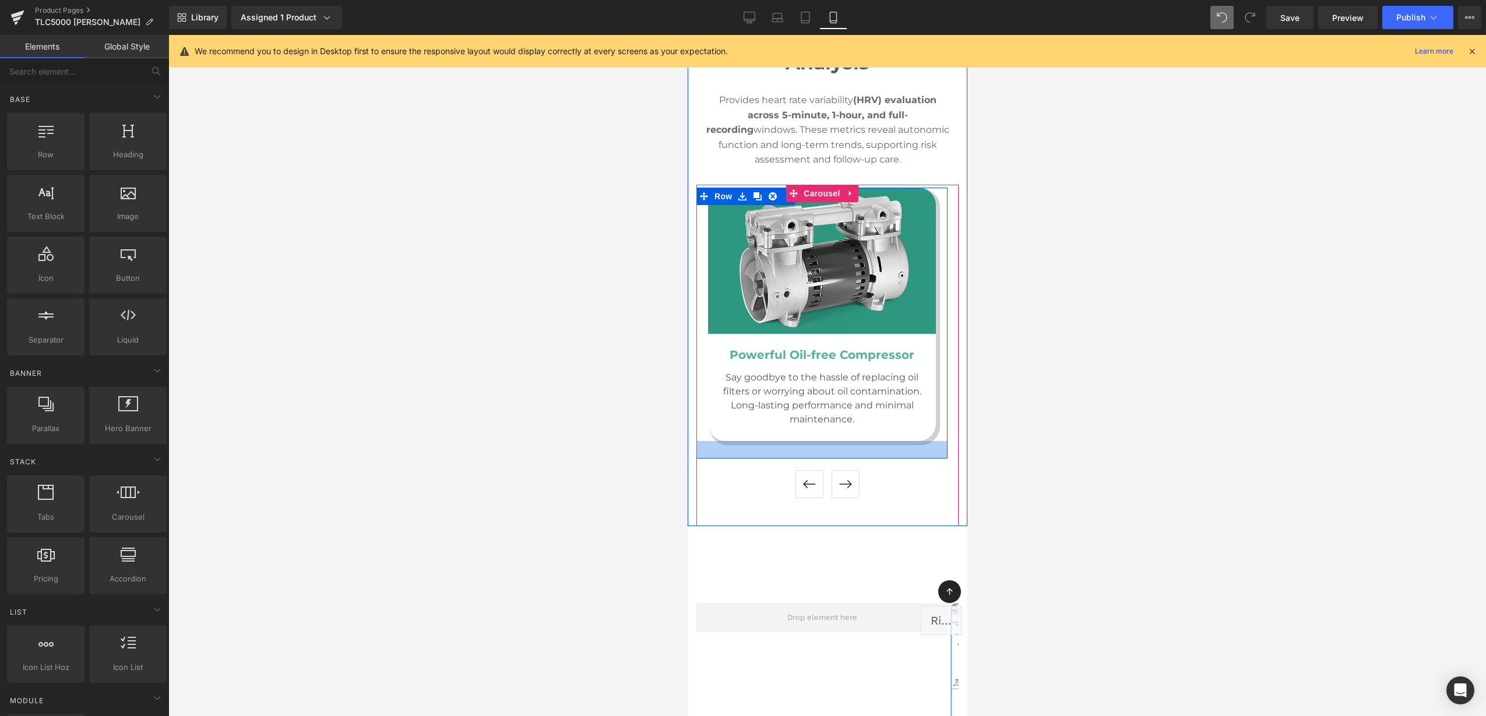
scroll to position [6235, 0]
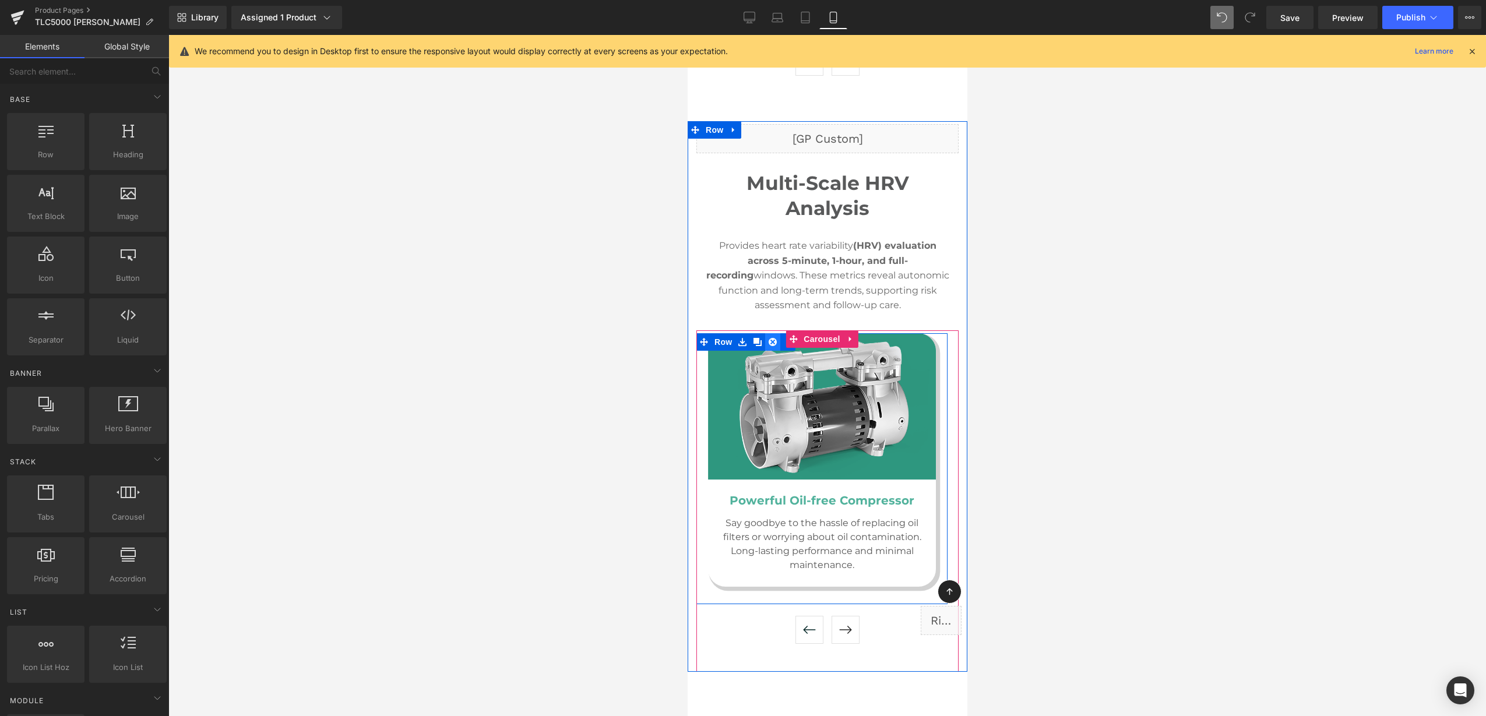
click at [774, 338] on icon at bounding box center [772, 342] width 8 height 8
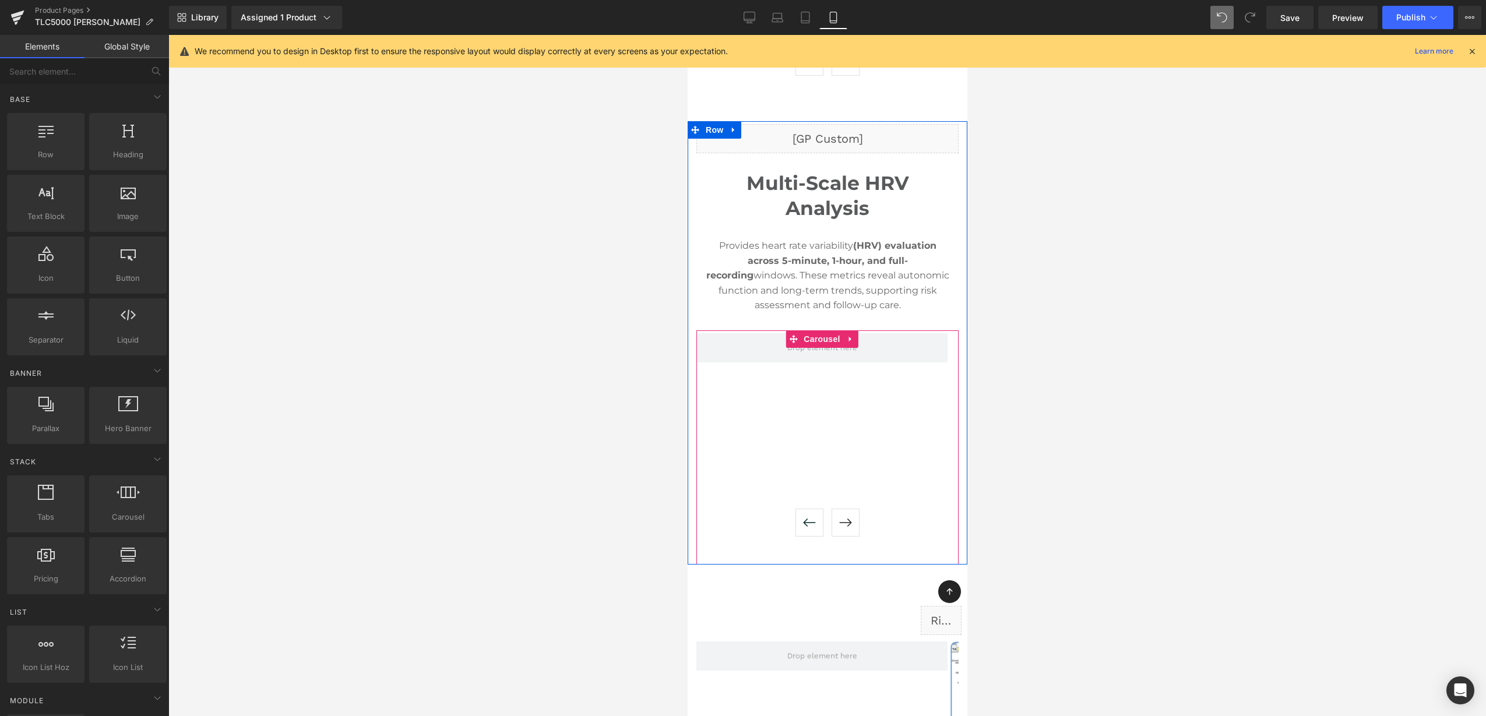
click at [845, 509] on button "›" at bounding box center [845, 523] width 28 height 28
click at [806, 509] on button "‹" at bounding box center [809, 523] width 28 height 28
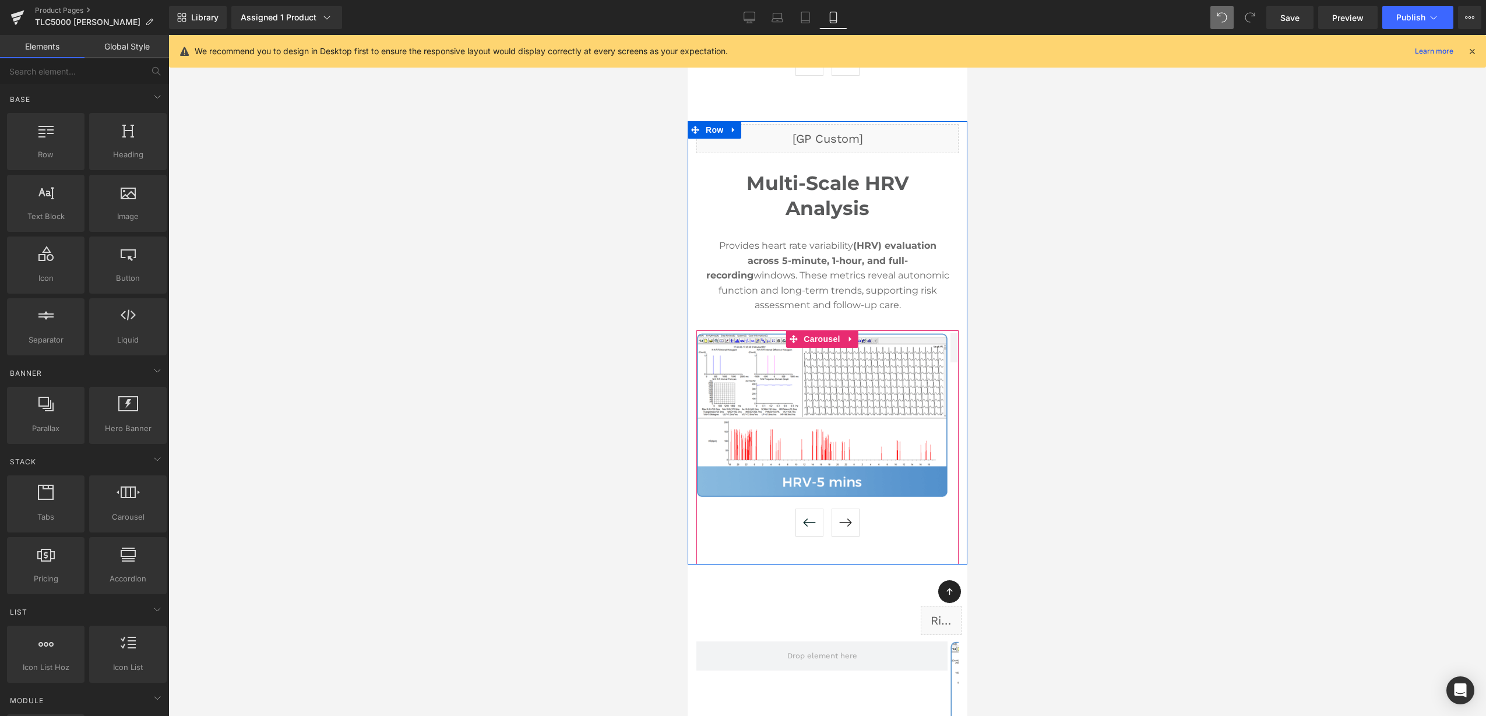
click at [843, 509] on button "›" at bounding box center [845, 523] width 28 height 28
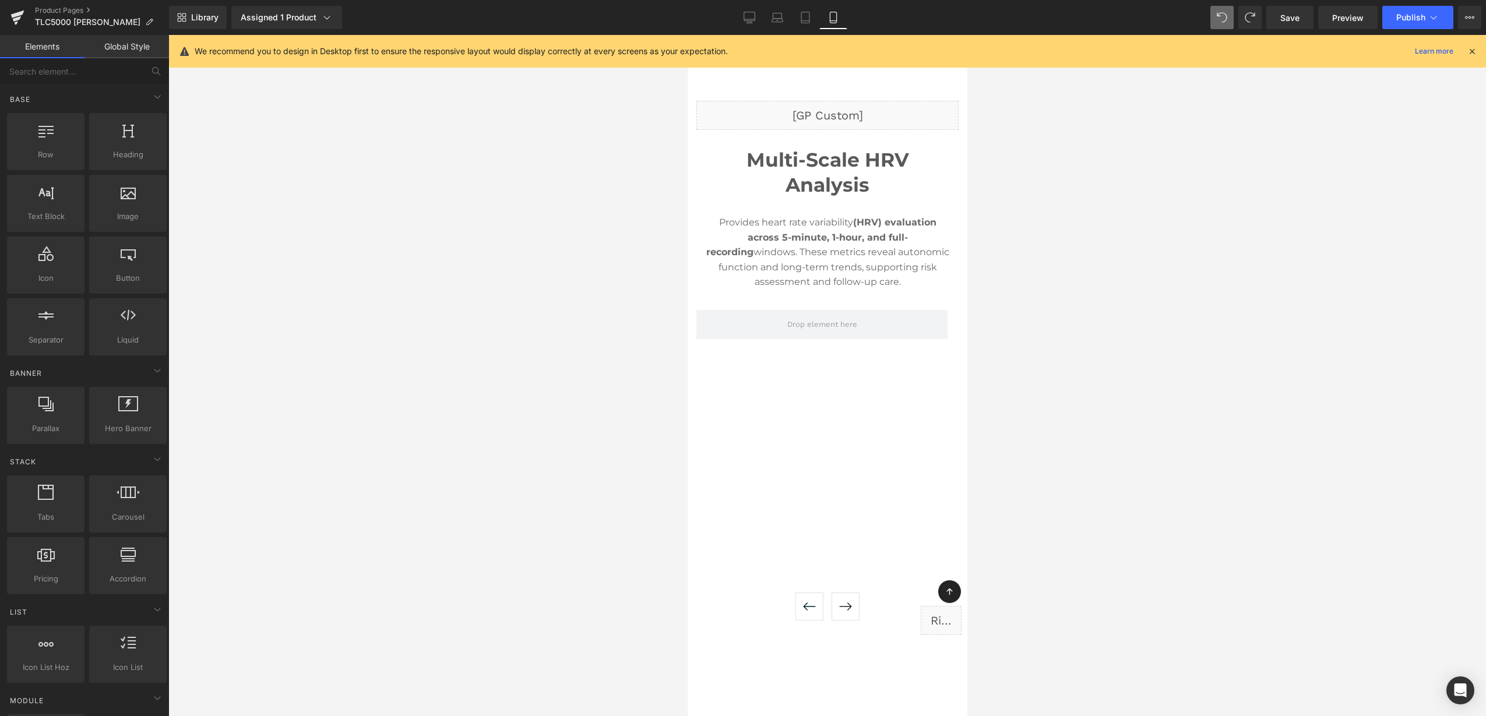
scroll to position [6218, 0]
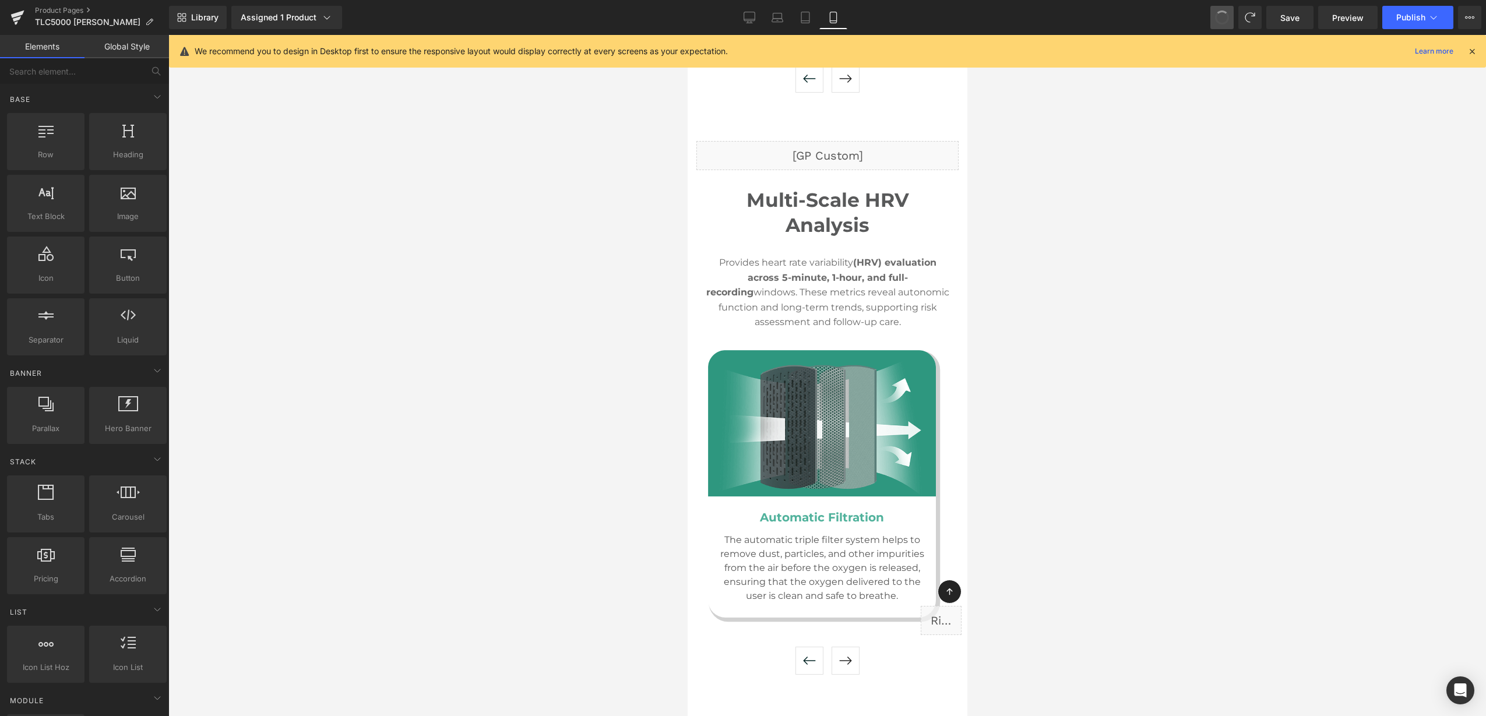
click at [1226, 21] on span at bounding box center [1221, 17] width 15 height 15
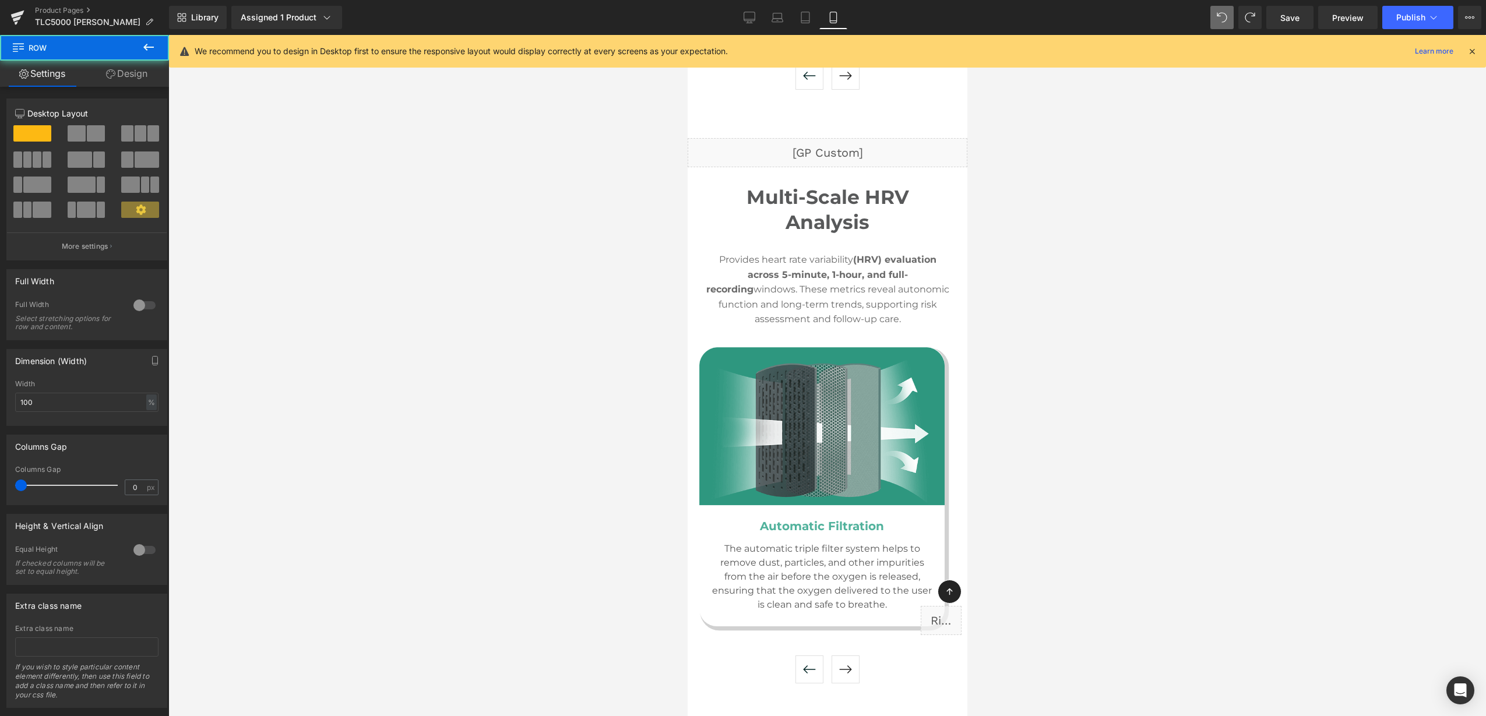
scroll to position [6007, 0]
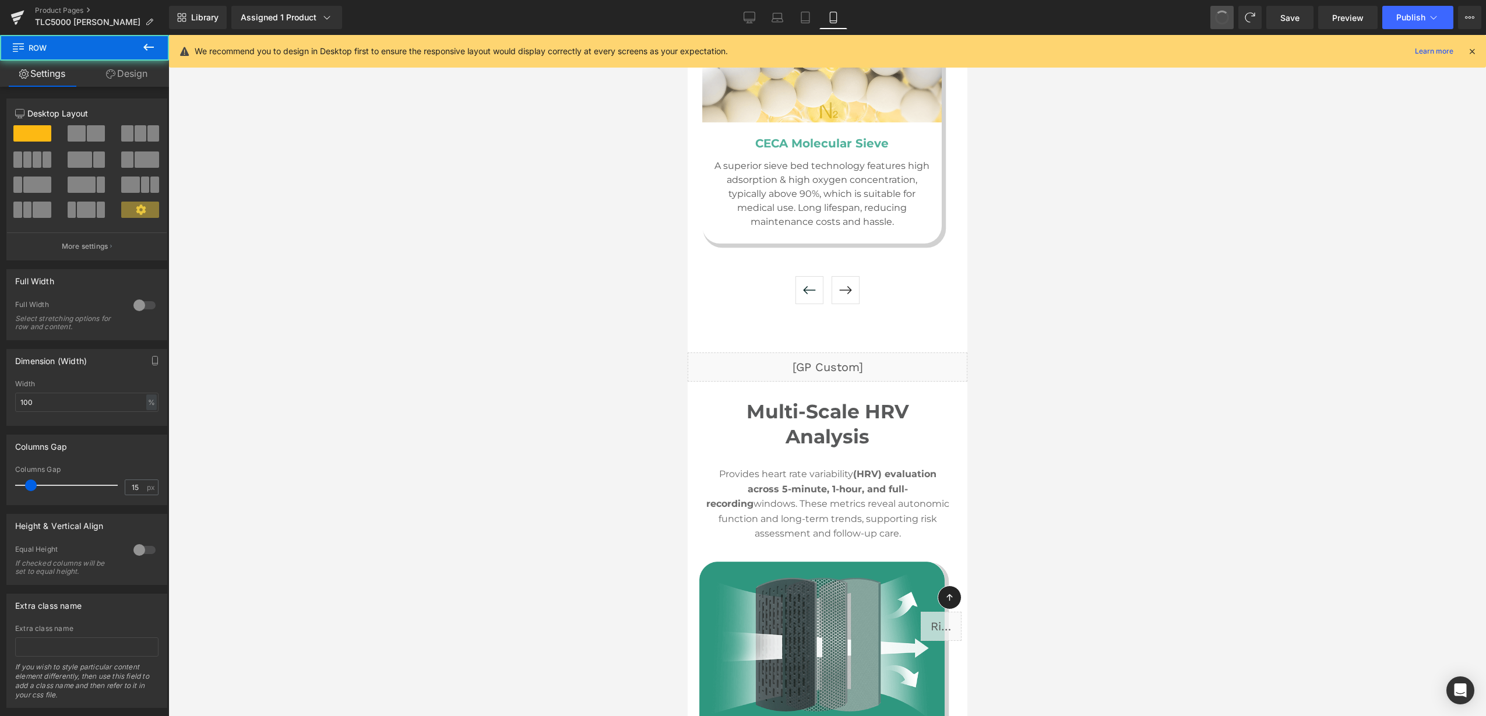
type input "10"
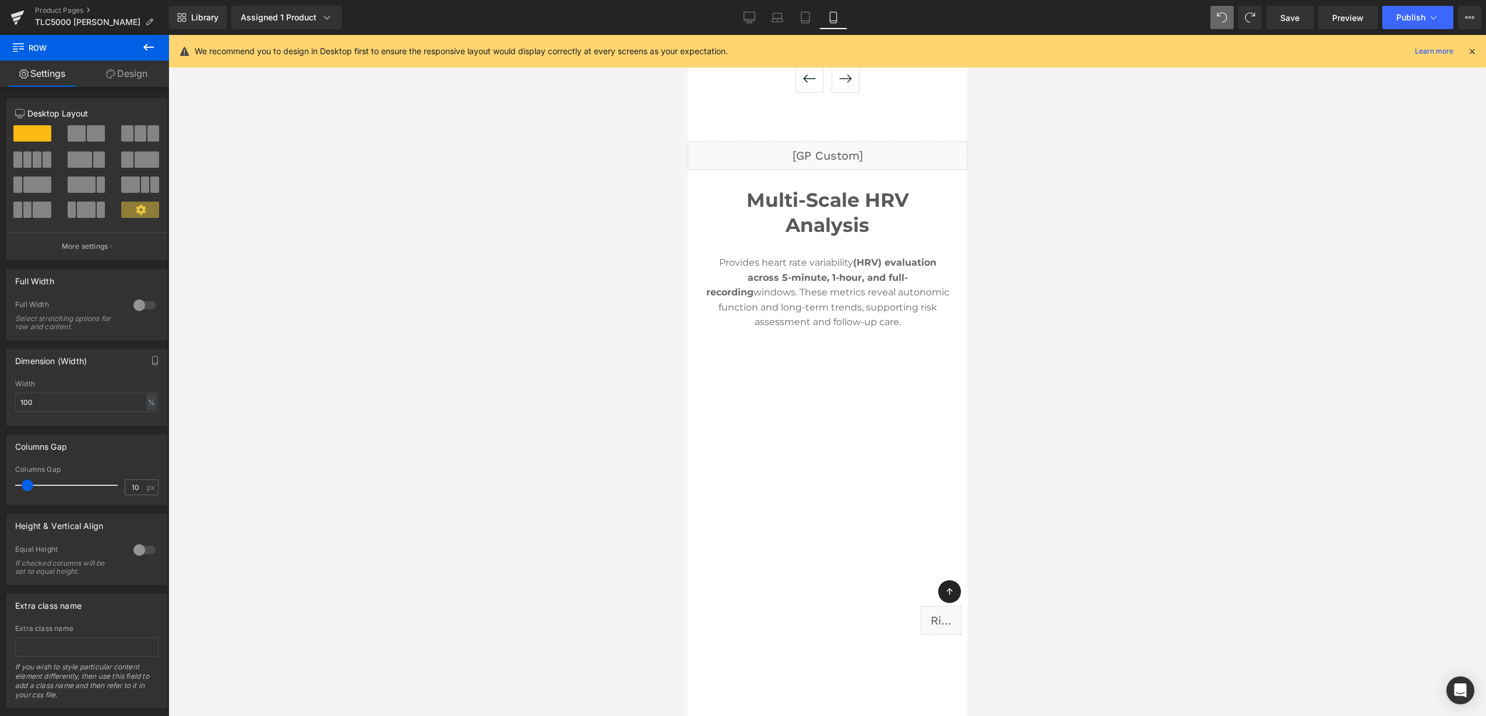
scroll to position [6215, 0]
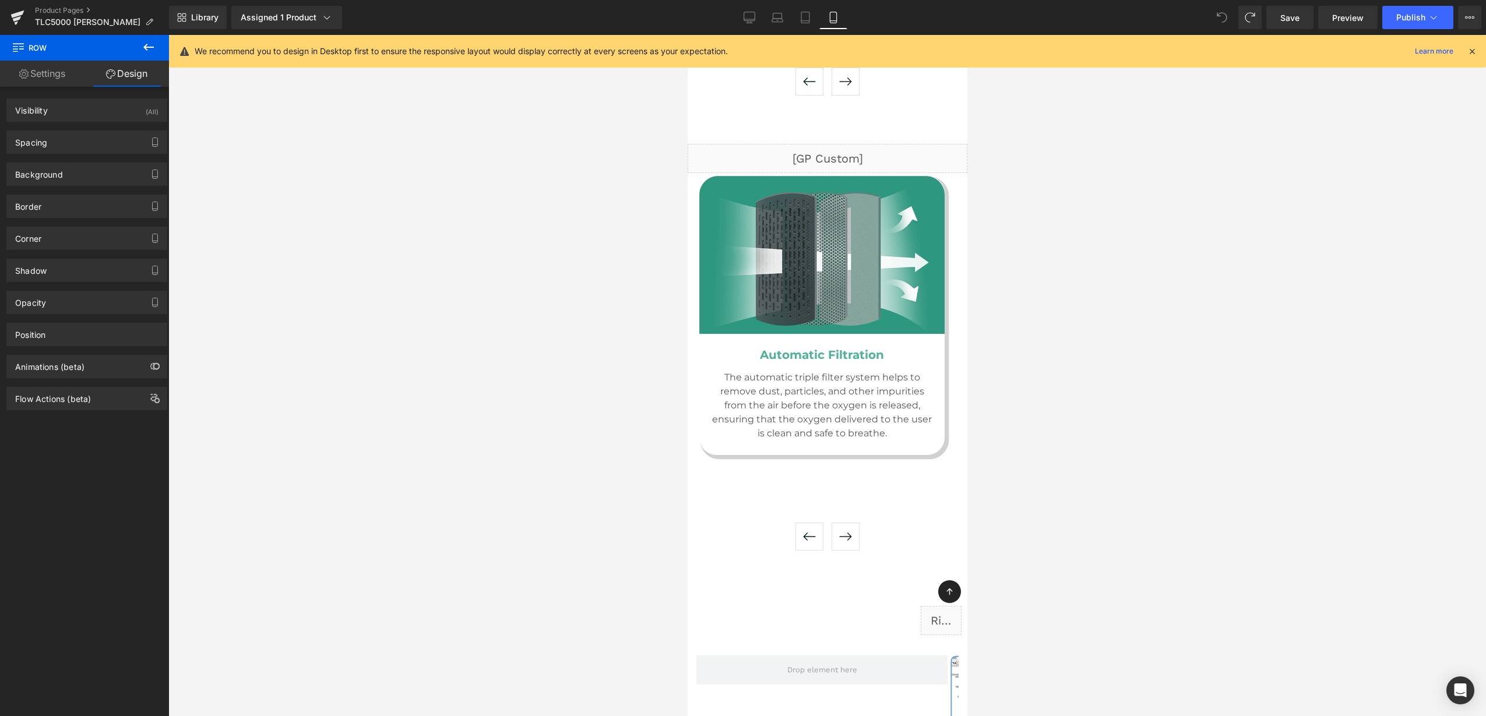
click at [1219, 18] on icon at bounding box center [1222, 17] width 10 height 10
